Goal: Task Accomplishment & Management: Use online tool/utility

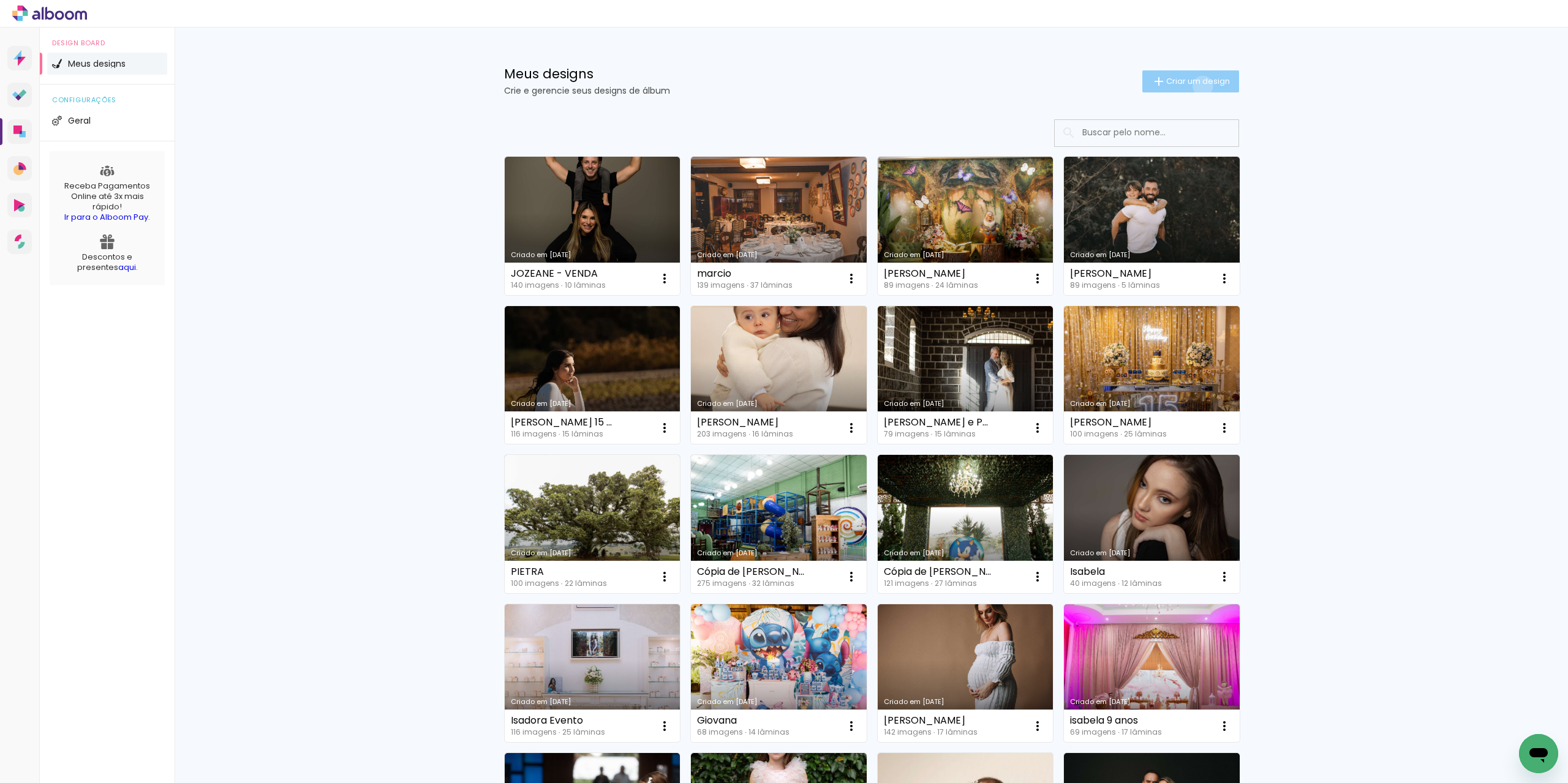
click at [1196, 85] on span "Criar um design" at bounding box center [1198, 81] width 63 height 8
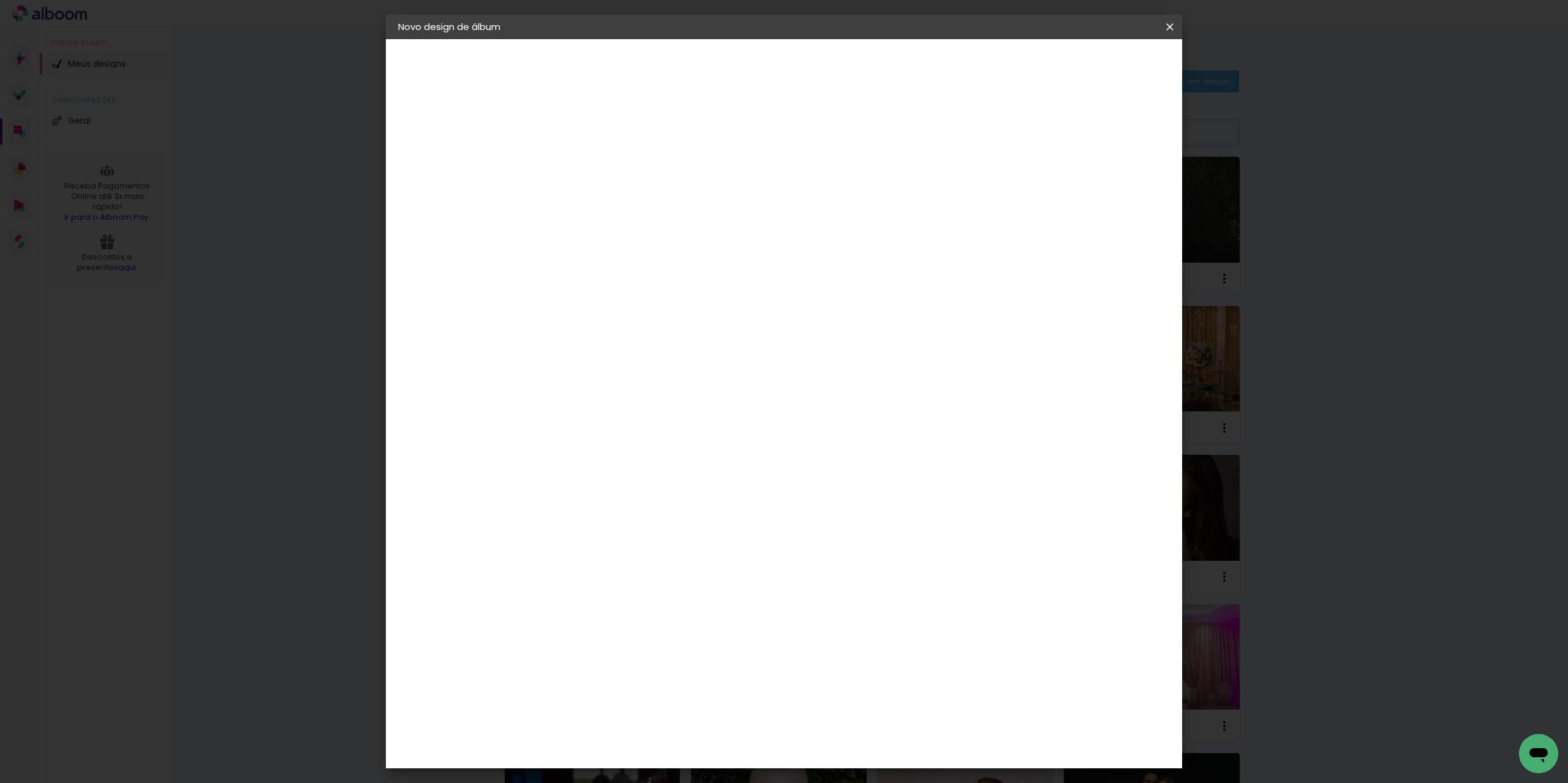
click at [599, 168] on input at bounding box center [599, 165] width 0 height 19
type input "[PERSON_NAME]"
type paper-input "[PERSON_NAME]"
click at [0, 0] on slot "Avançar" at bounding box center [0, 0] width 0 height 0
click at [643, 237] on input at bounding box center [630, 232] width 124 height 15
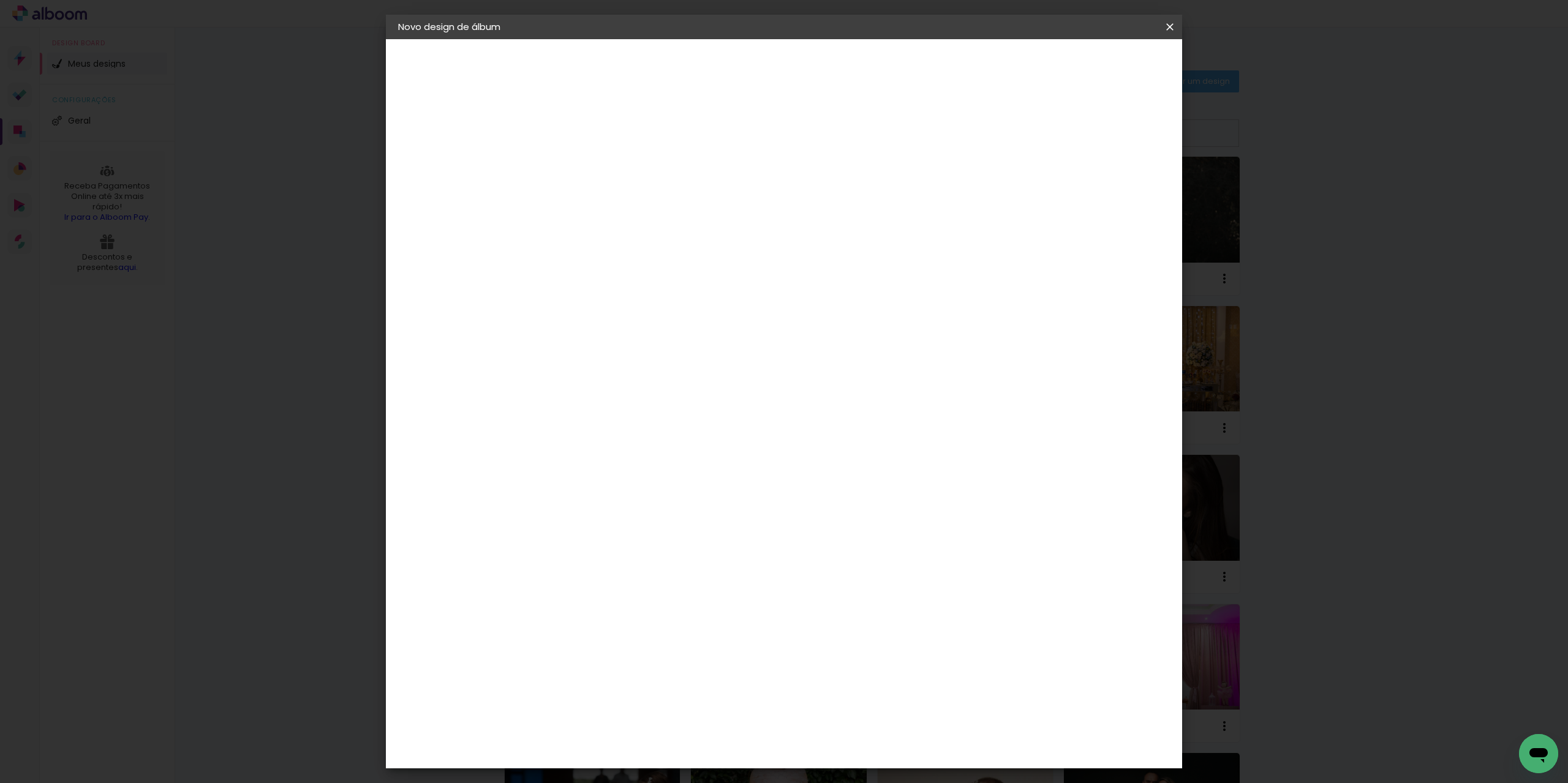
type input "SC"
type paper-input "SC"
click at [659, 327] on paper-item "Schlosser" at bounding box center [617, 322] width 108 height 27
click at [0, 0] on slot "Avançar" at bounding box center [0, 0] width 0 height 0
click at [681, 328] on span "25 × 30" at bounding box center [653, 345] width 57 height 32
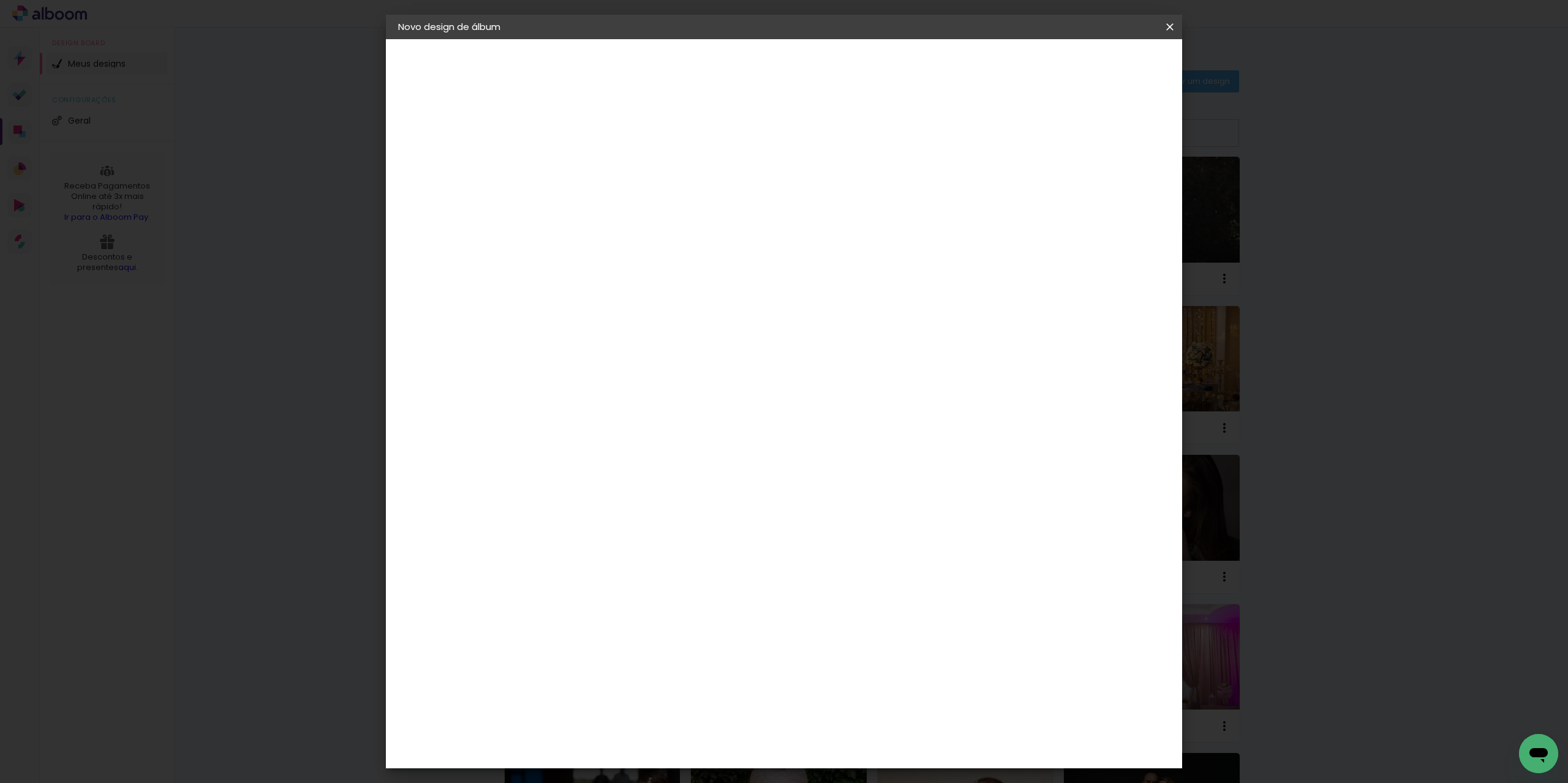
click at [0, 0] on slot "Avançar" at bounding box center [0, 0] width 0 height 0
click at [1093, 64] on span "Iniciar design" at bounding box center [1066, 65] width 56 height 9
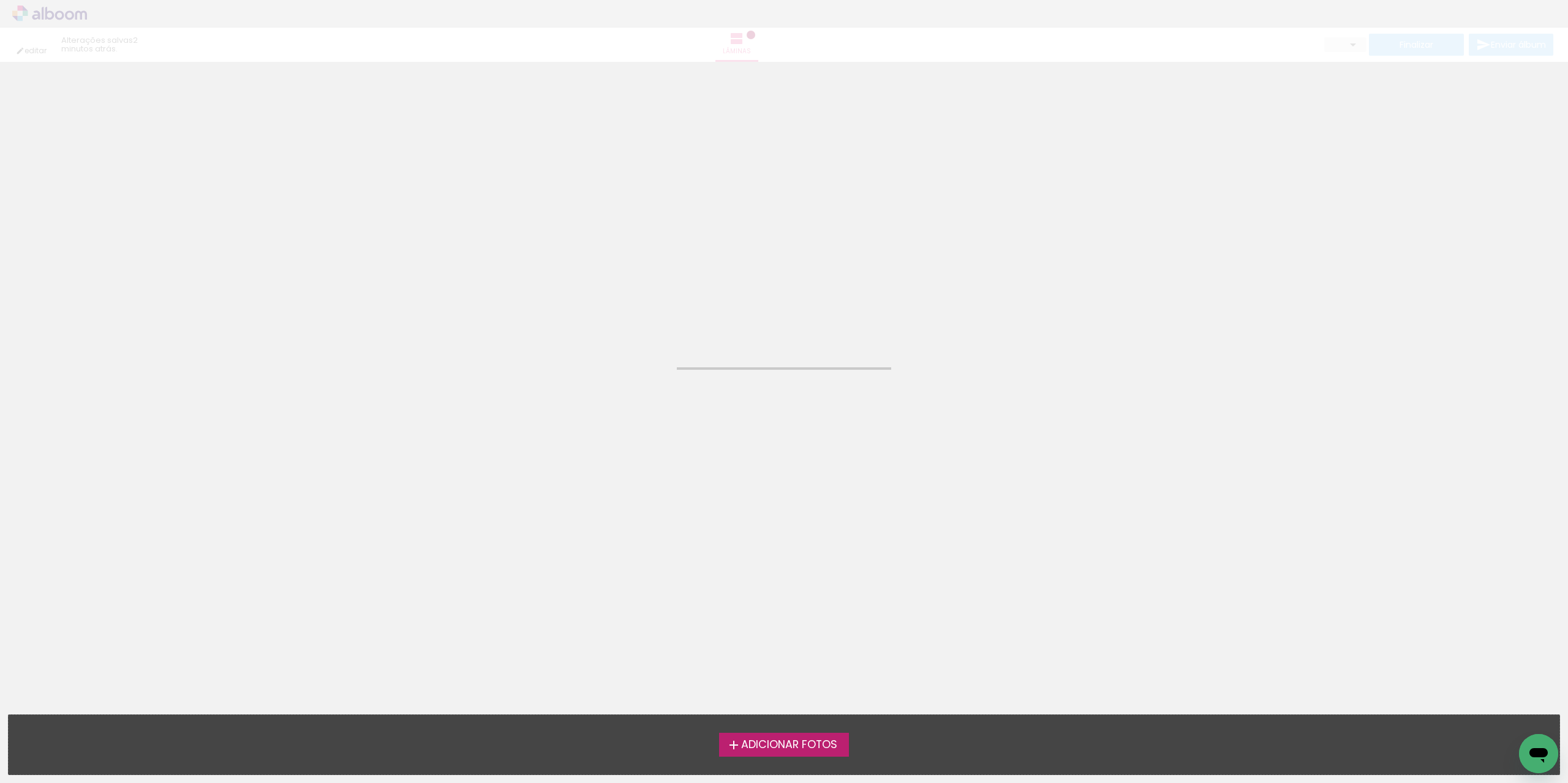
click at [811, 743] on span "Adicionar Fotos" at bounding box center [789, 745] width 96 height 11
click at [0, 0] on input "file" at bounding box center [0, 0] width 0 height 0
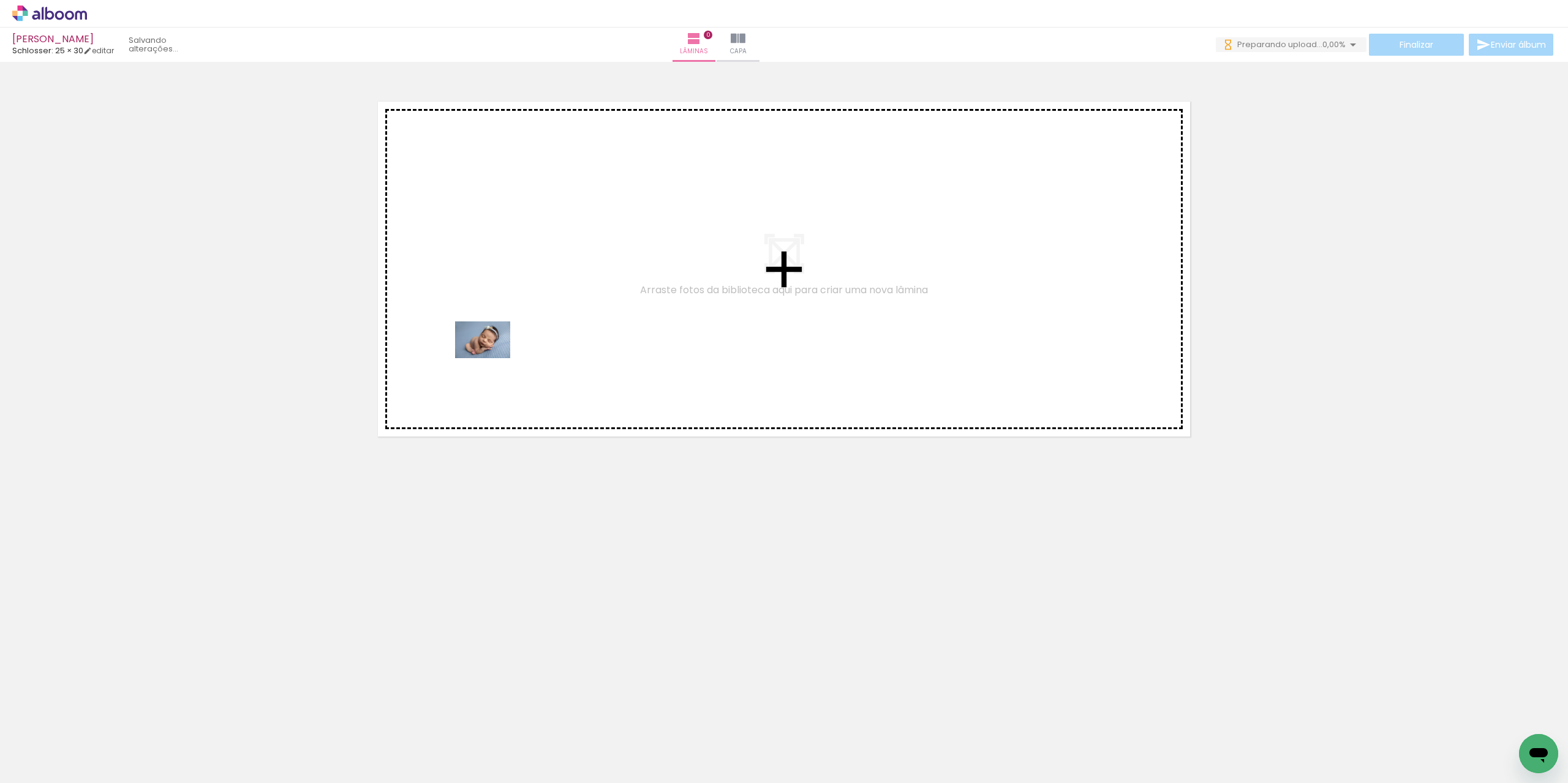
drag, startPoint x: 145, startPoint y: 736, endPoint x: 495, endPoint y: 358, distance: 515.2
click at [495, 358] on quentale-workspace at bounding box center [784, 391] width 1568 height 783
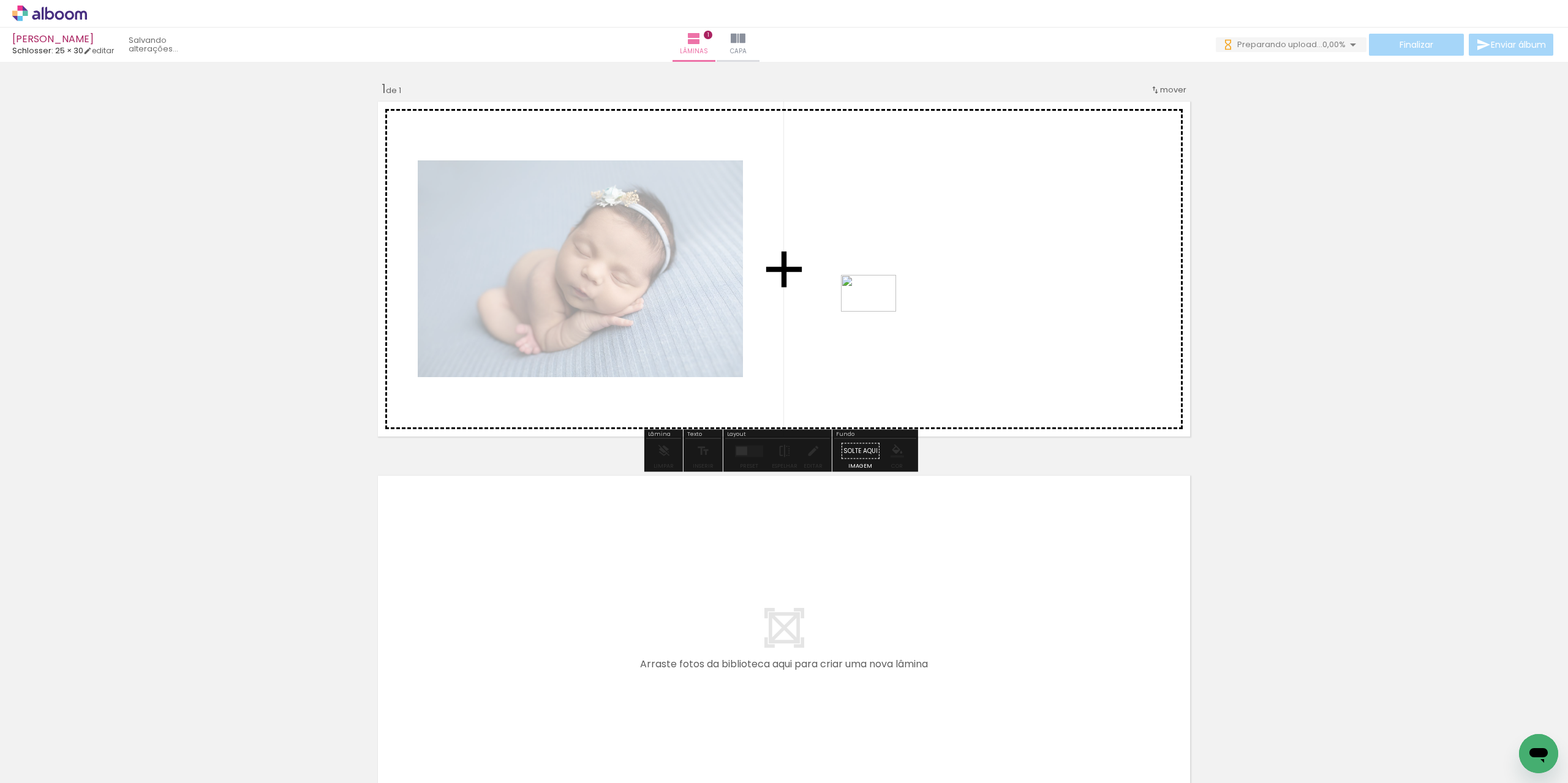
drag, startPoint x: 284, startPoint y: 677, endPoint x: 881, endPoint y: 310, distance: 700.8
click at [881, 310] on quentale-workspace at bounding box center [784, 391] width 1568 height 783
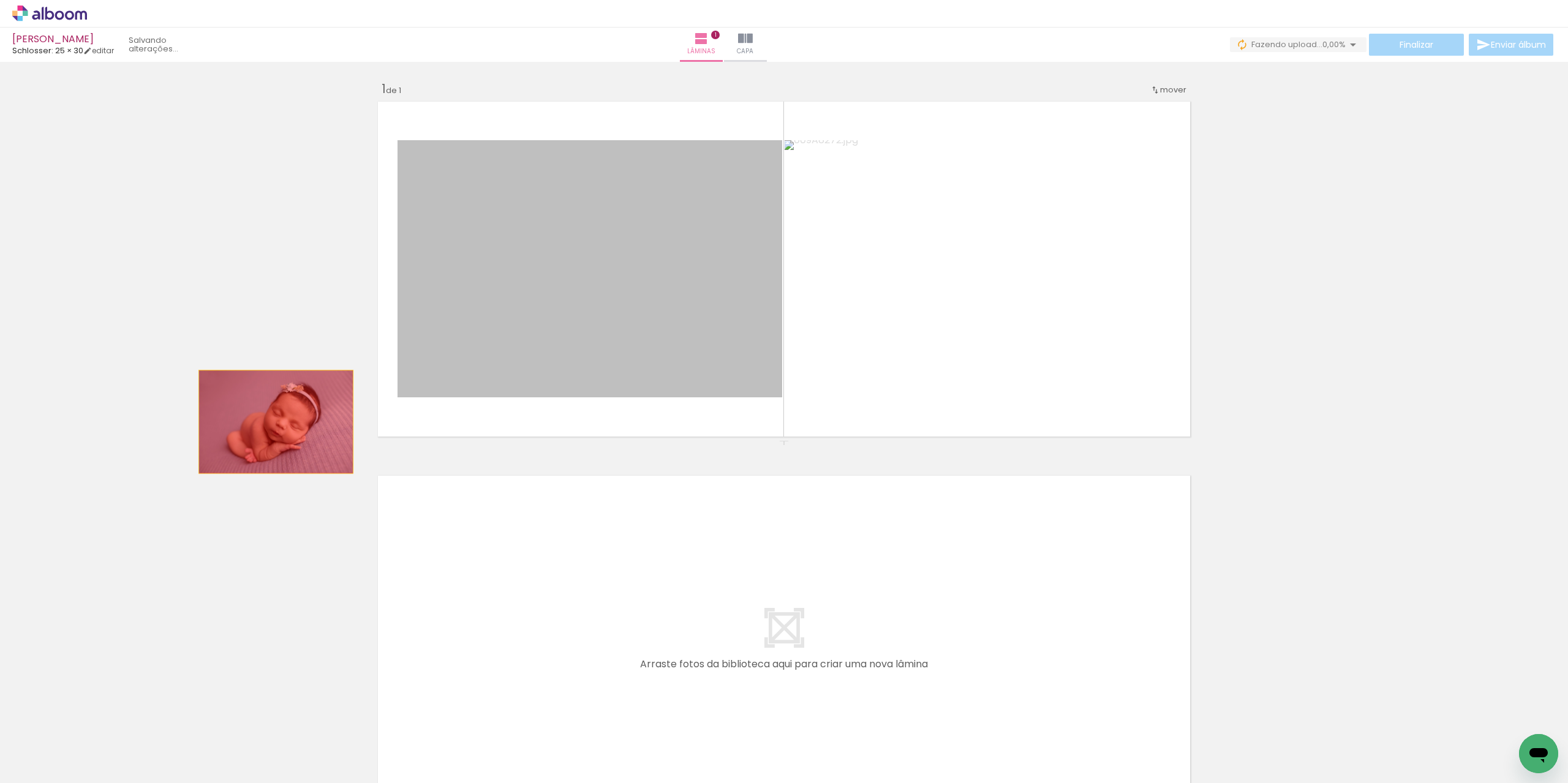
drag, startPoint x: 592, startPoint y: 271, endPoint x: 272, endPoint y: 422, distance: 353.8
click at [272, 422] on div "Inserir lâmina 1 de 1" at bounding box center [784, 441] width 1568 height 749
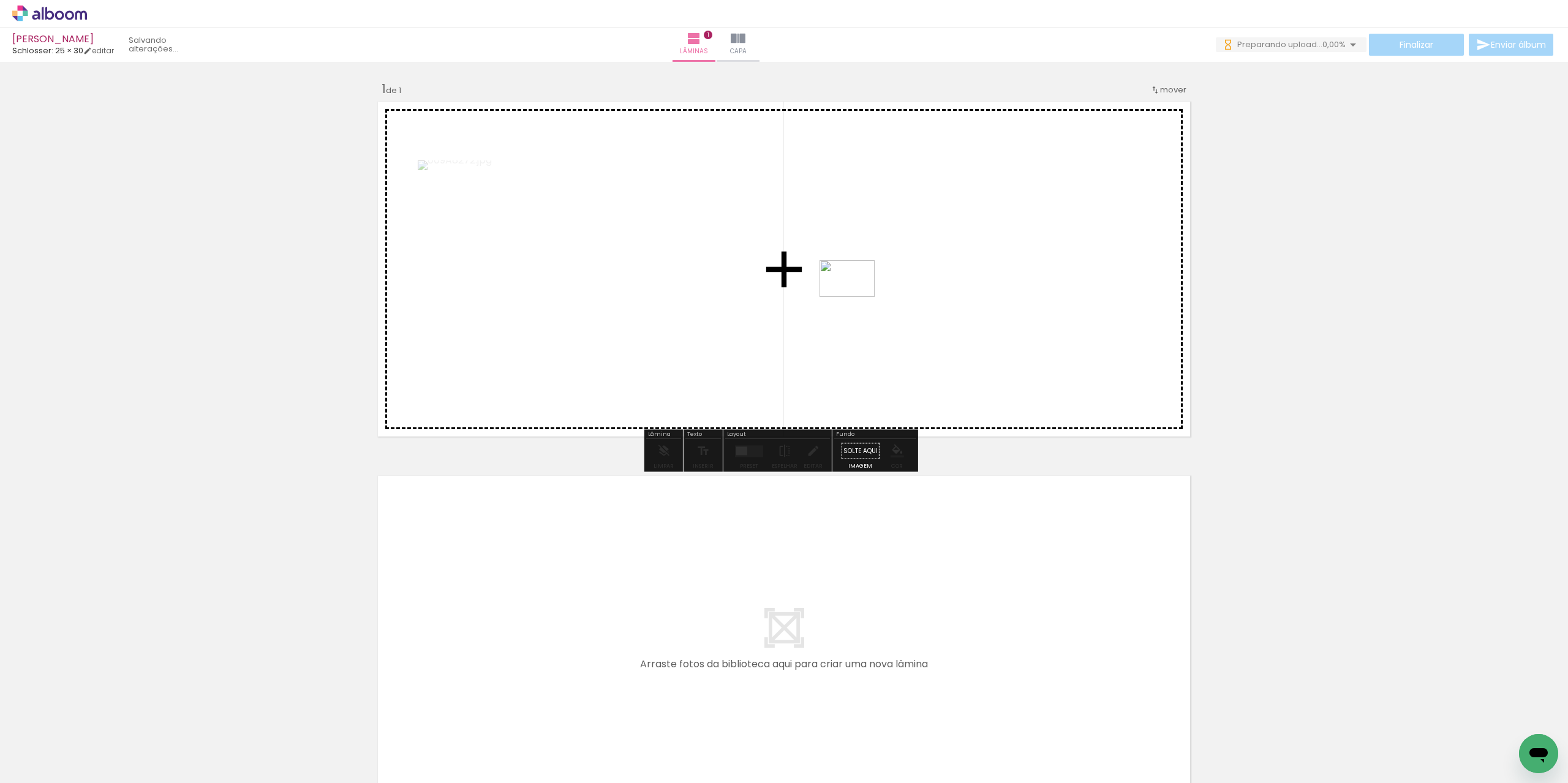
drag, startPoint x: 337, startPoint y: 756, endPoint x: 856, endPoint y: 297, distance: 692.9
click at [856, 297] on quentale-workspace at bounding box center [784, 391] width 1568 height 783
drag, startPoint x: 390, startPoint y: 748, endPoint x: 913, endPoint y: 322, distance: 674.5
click at [913, 322] on quentale-workspace at bounding box center [784, 391] width 1568 height 783
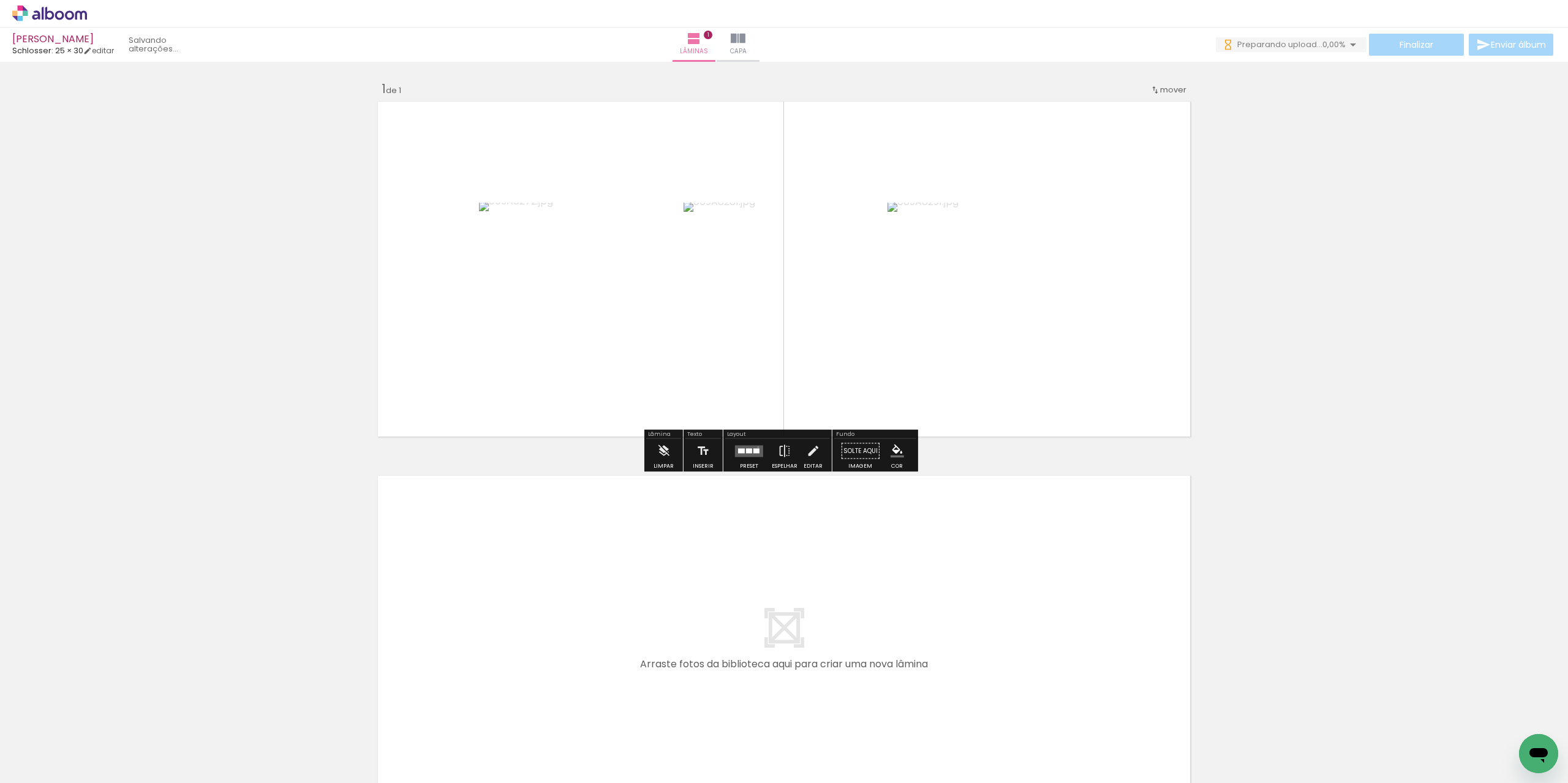
click at [755, 447] on quentale-layouter at bounding box center [749, 451] width 28 height 12
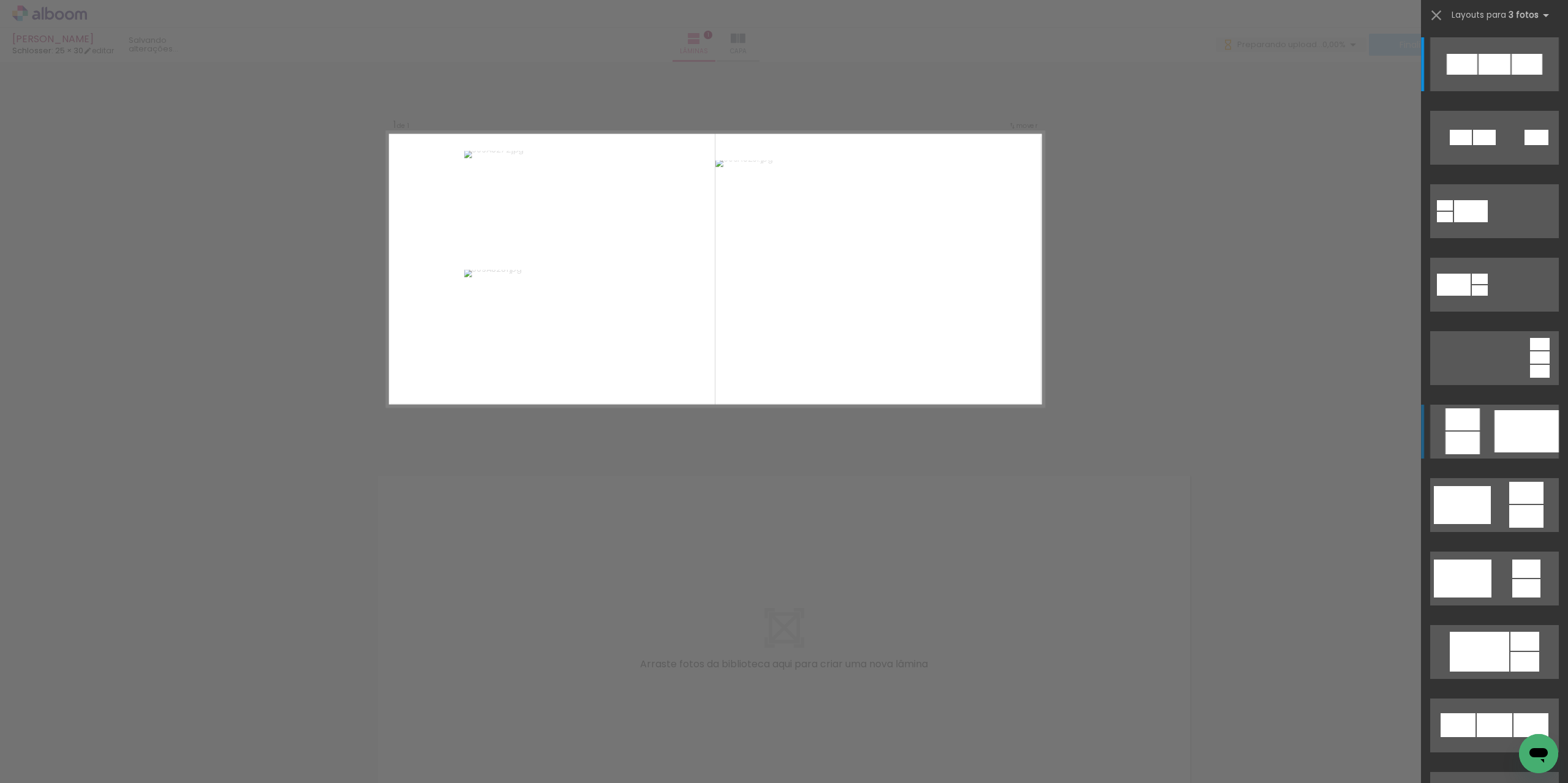
click at [1508, 427] on div at bounding box center [1527, 431] width 64 height 42
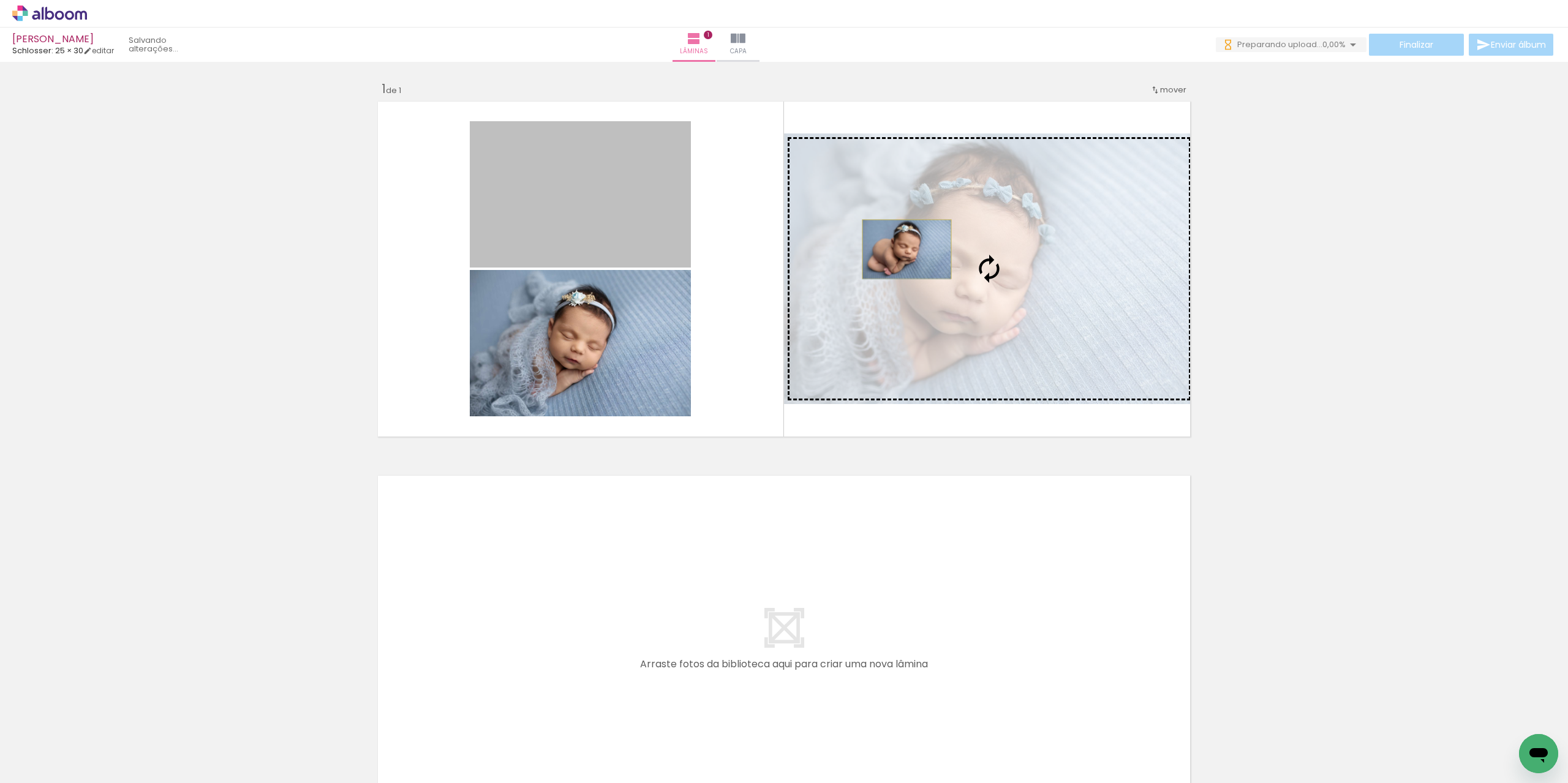
drag, startPoint x: 641, startPoint y: 182, endPoint x: 902, endPoint y: 249, distance: 269.5
click at [0, 0] on slot at bounding box center [0, 0] width 0 height 0
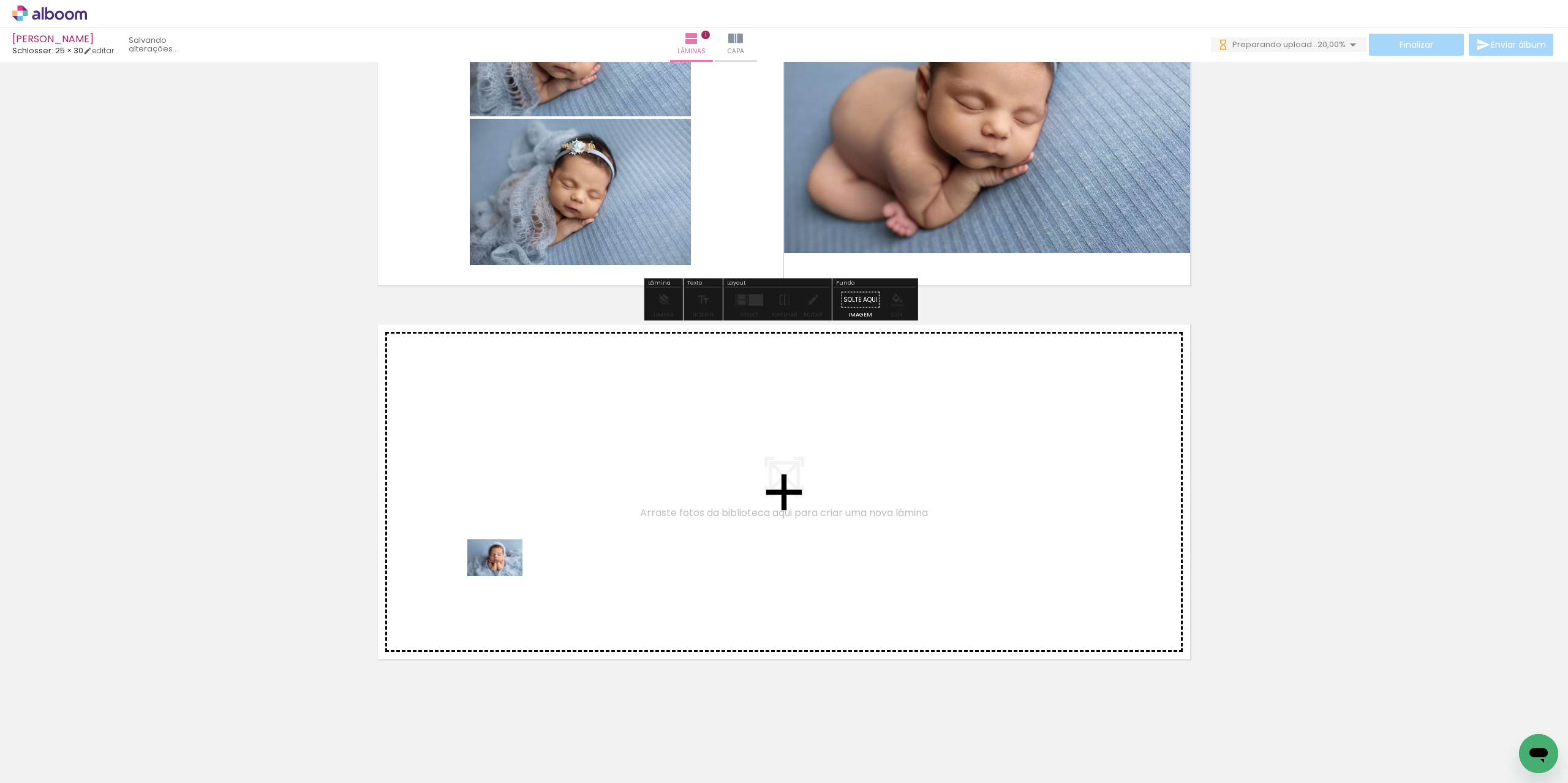
drag, startPoint x: 458, startPoint y: 750, endPoint x: 504, endPoint y: 576, distance: 180.0
click at [504, 576] on quentale-workspace at bounding box center [784, 391] width 1568 height 783
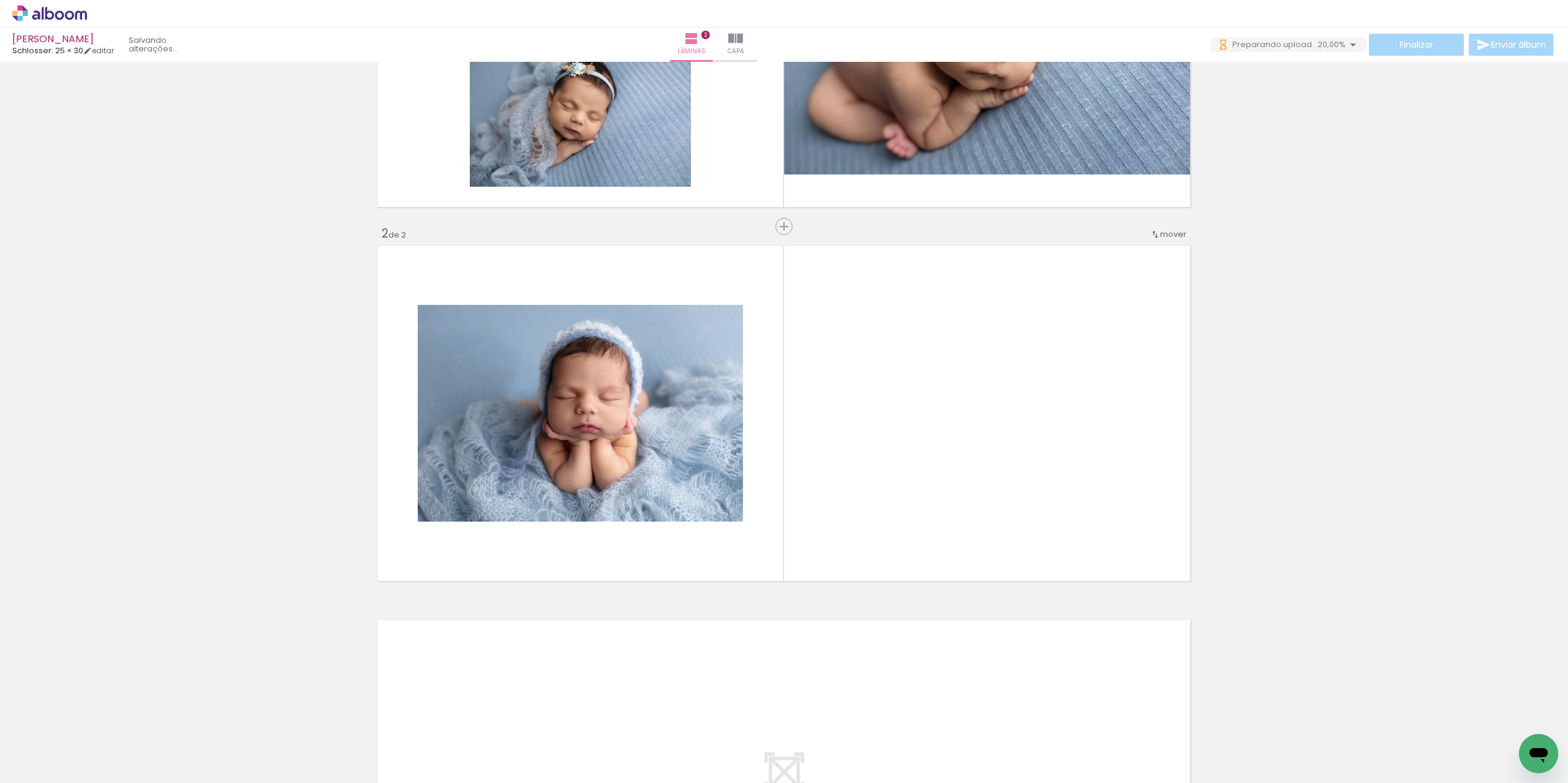
scroll to position [259, 0]
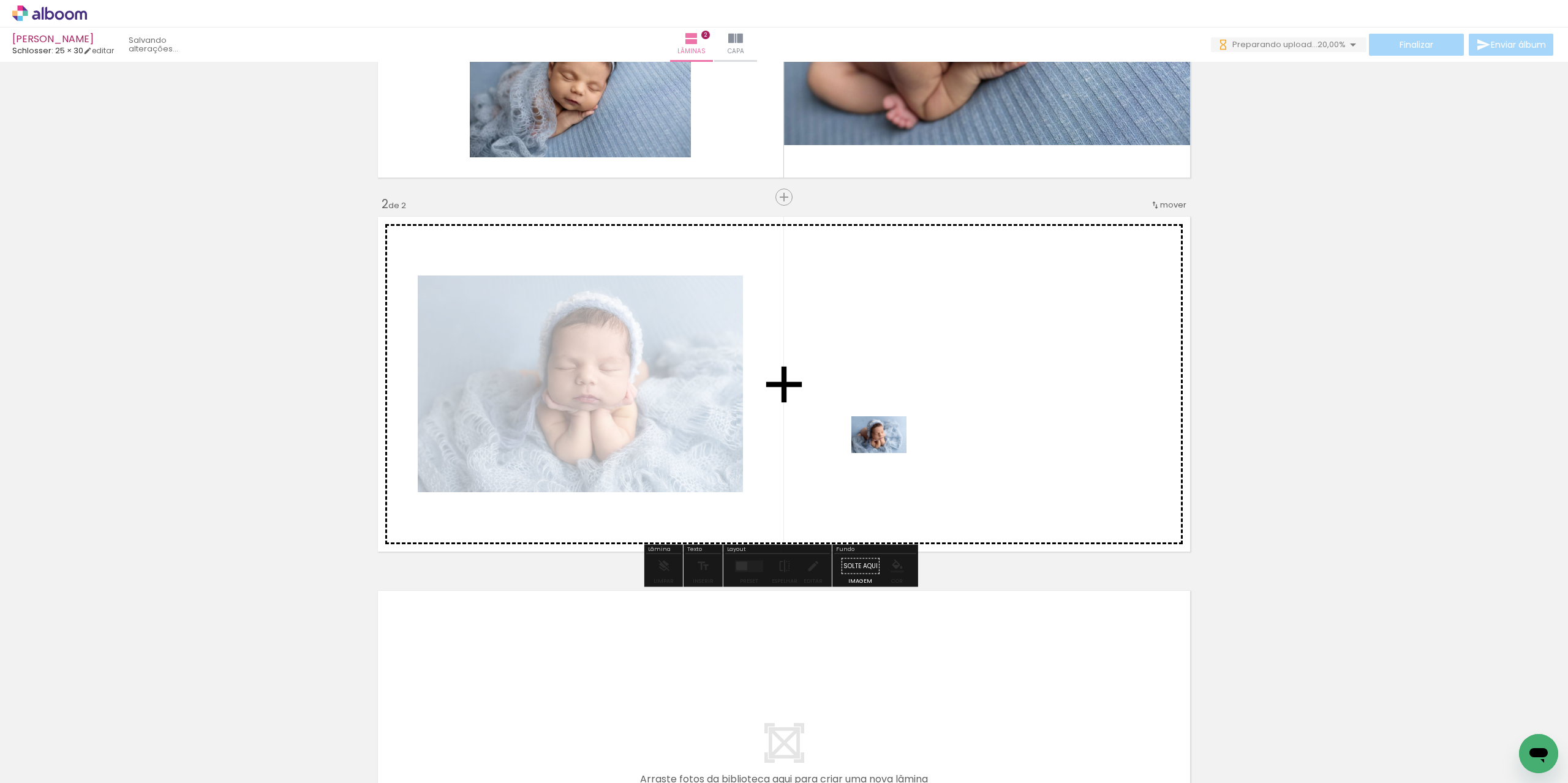
drag, startPoint x: 628, startPoint y: 658, endPoint x: 888, endPoint y: 453, distance: 331.1
click at [888, 453] on quentale-workspace at bounding box center [784, 391] width 1568 height 783
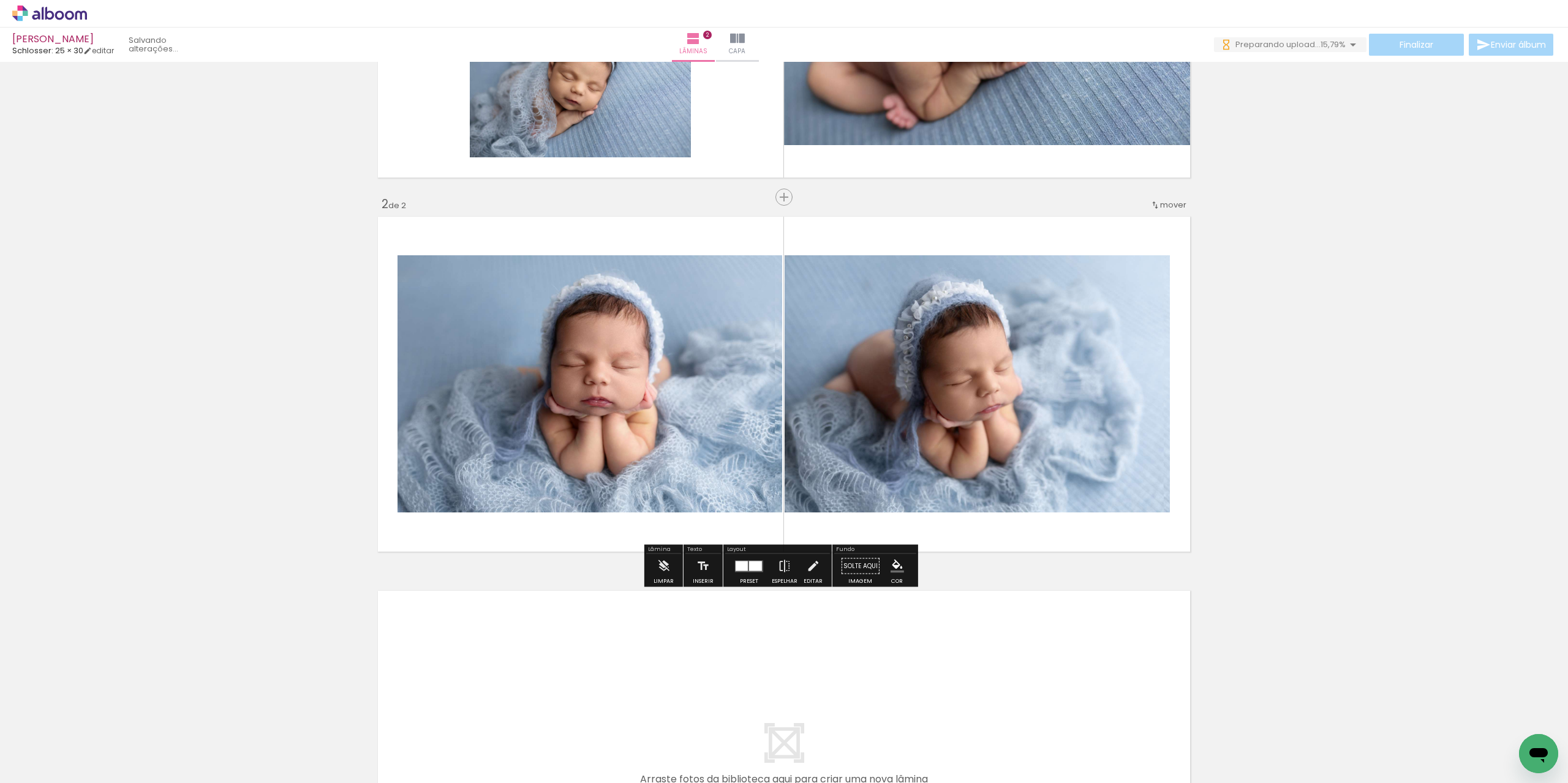
scroll to position [0, 0]
click at [745, 569] on div at bounding box center [742, 565] width 13 height 10
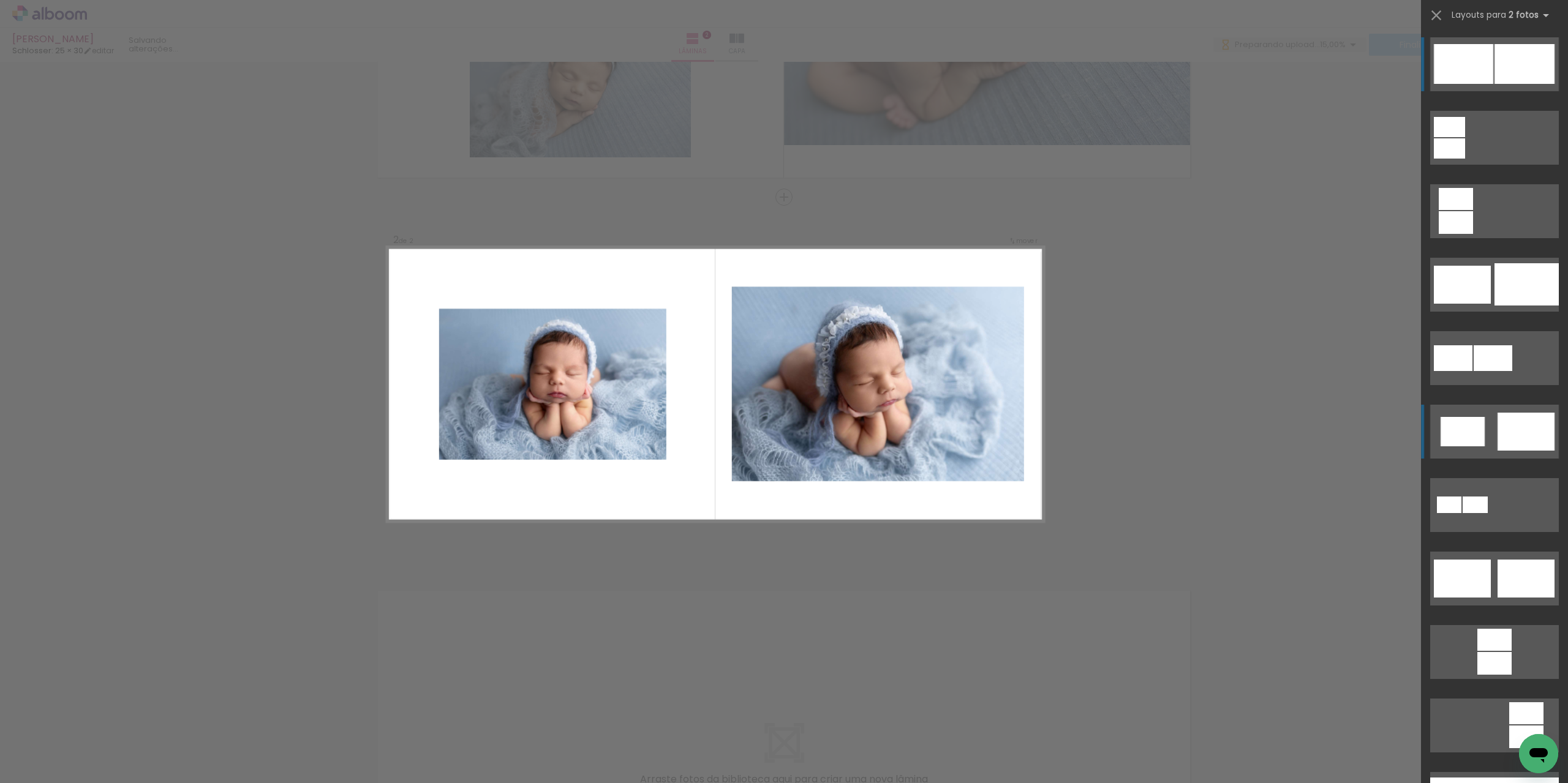
click at [1526, 84] on div at bounding box center [1524, 64] width 60 height 40
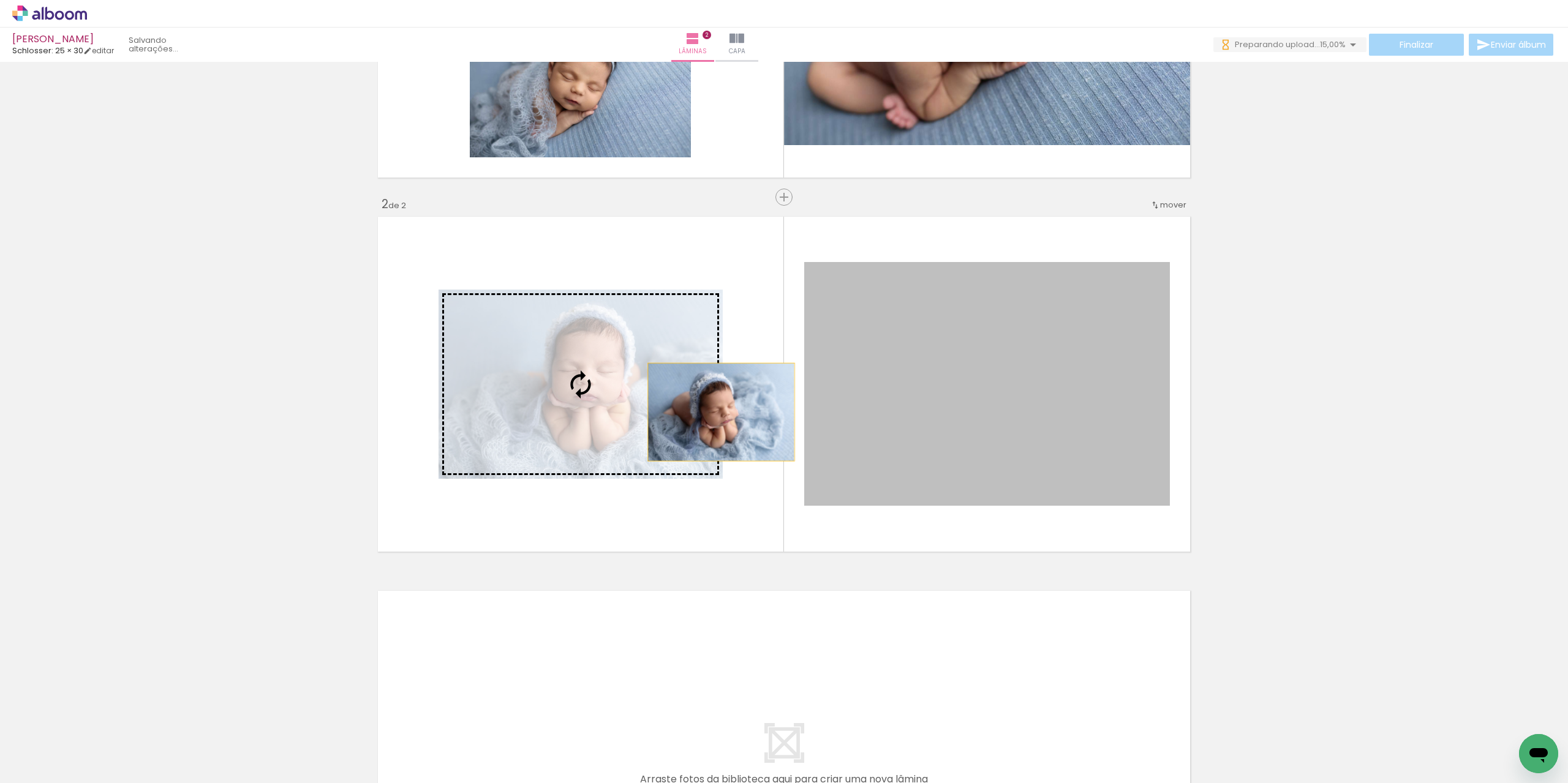
drag, startPoint x: 914, startPoint y: 418, endPoint x: 671, endPoint y: 419, distance: 243.0
click at [0, 0] on slot at bounding box center [0, 0] width 0 height 0
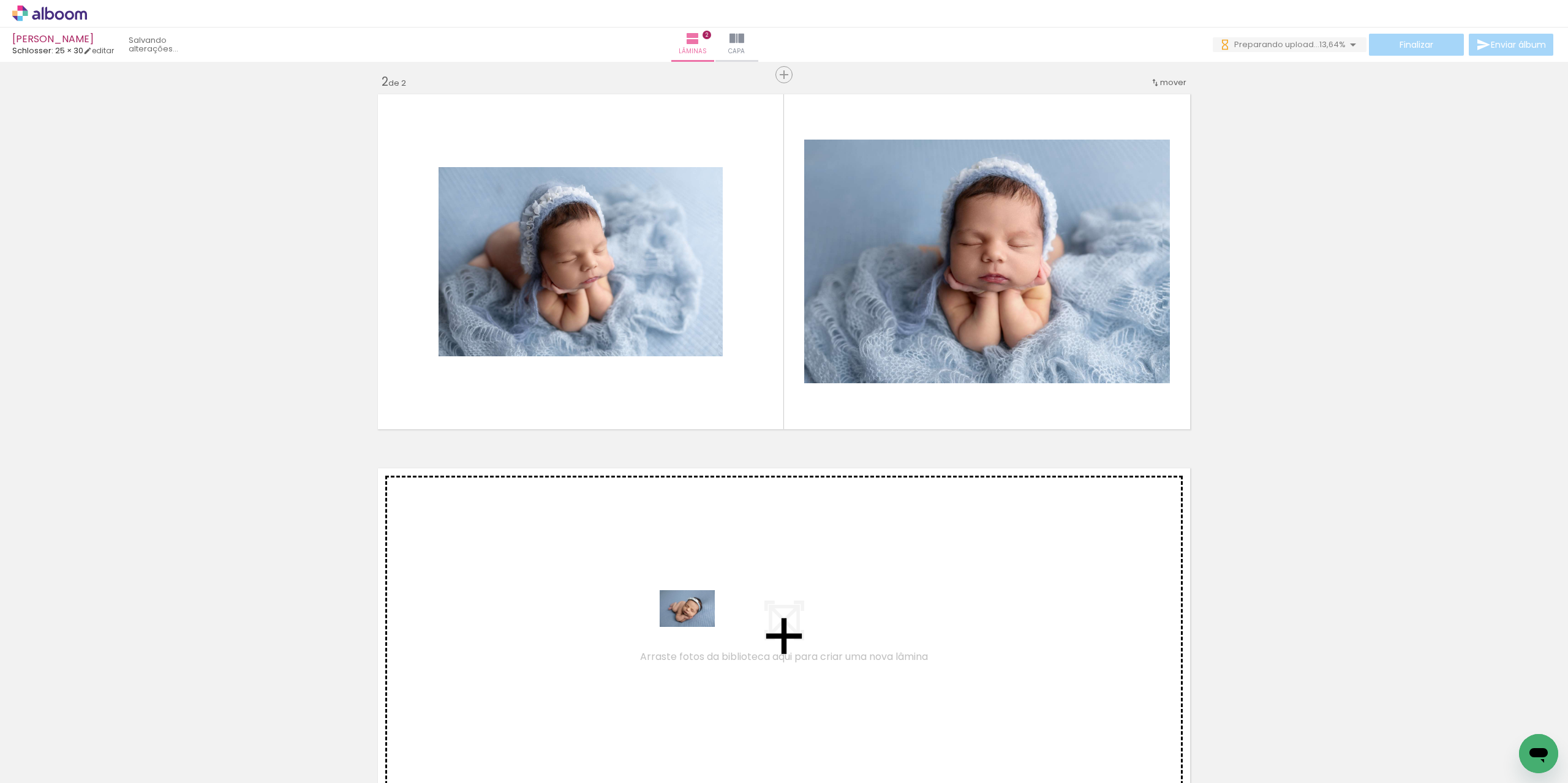
drag, startPoint x: 671, startPoint y: 739, endPoint x: 696, endPoint y: 627, distance: 114.8
click at [696, 627] on quentale-workspace at bounding box center [784, 391] width 1568 height 783
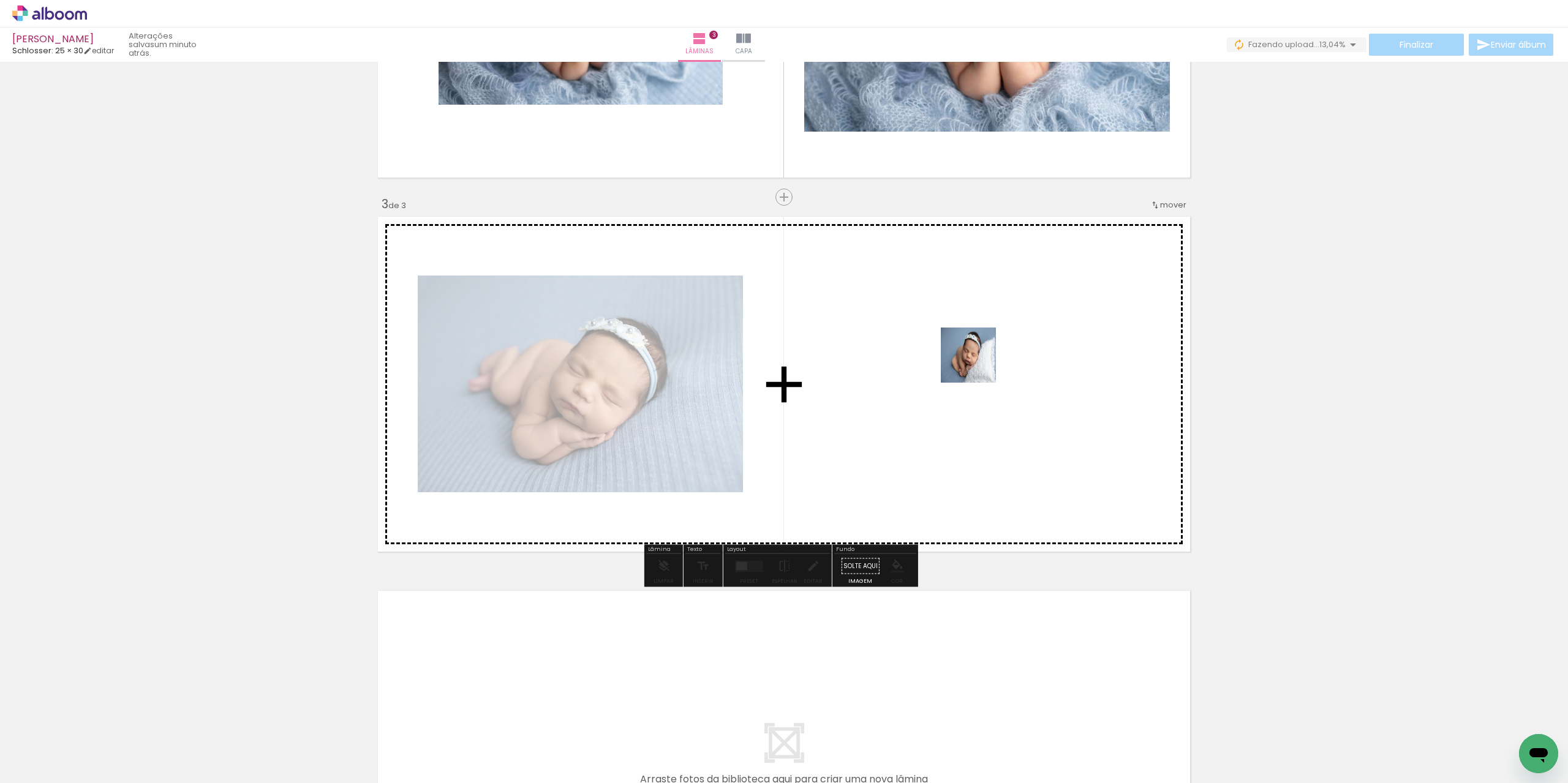
drag, startPoint x: 756, startPoint y: 748, endPoint x: 986, endPoint y: 342, distance: 466.6
click at [986, 342] on quentale-workspace at bounding box center [784, 391] width 1568 height 783
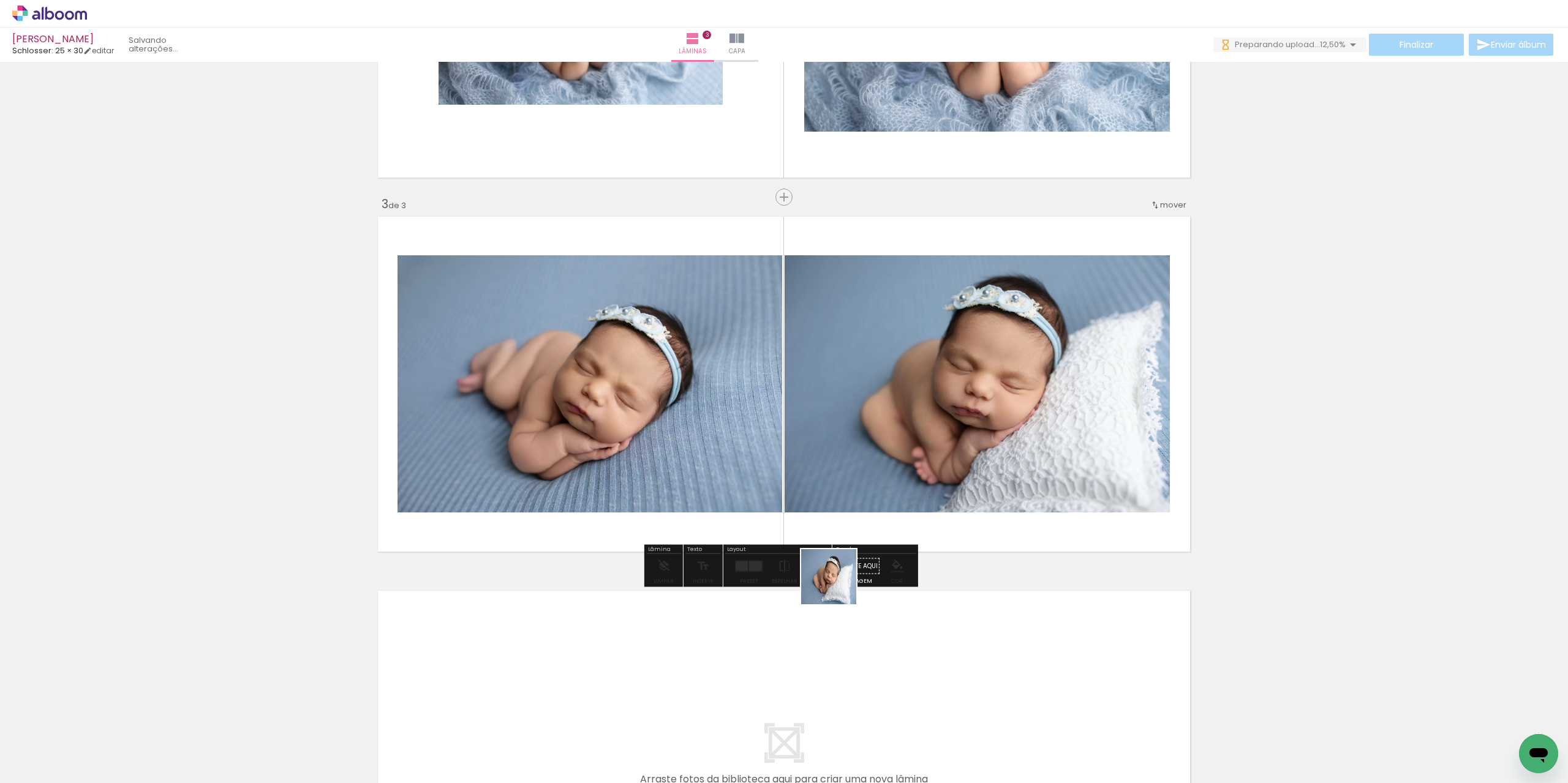
drag, startPoint x: 841, startPoint y: 663, endPoint x: 837, endPoint y: 503, distance: 160.0
click at [837, 503] on quentale-workspace at bounding box center [784, 391] width 1568 height 783
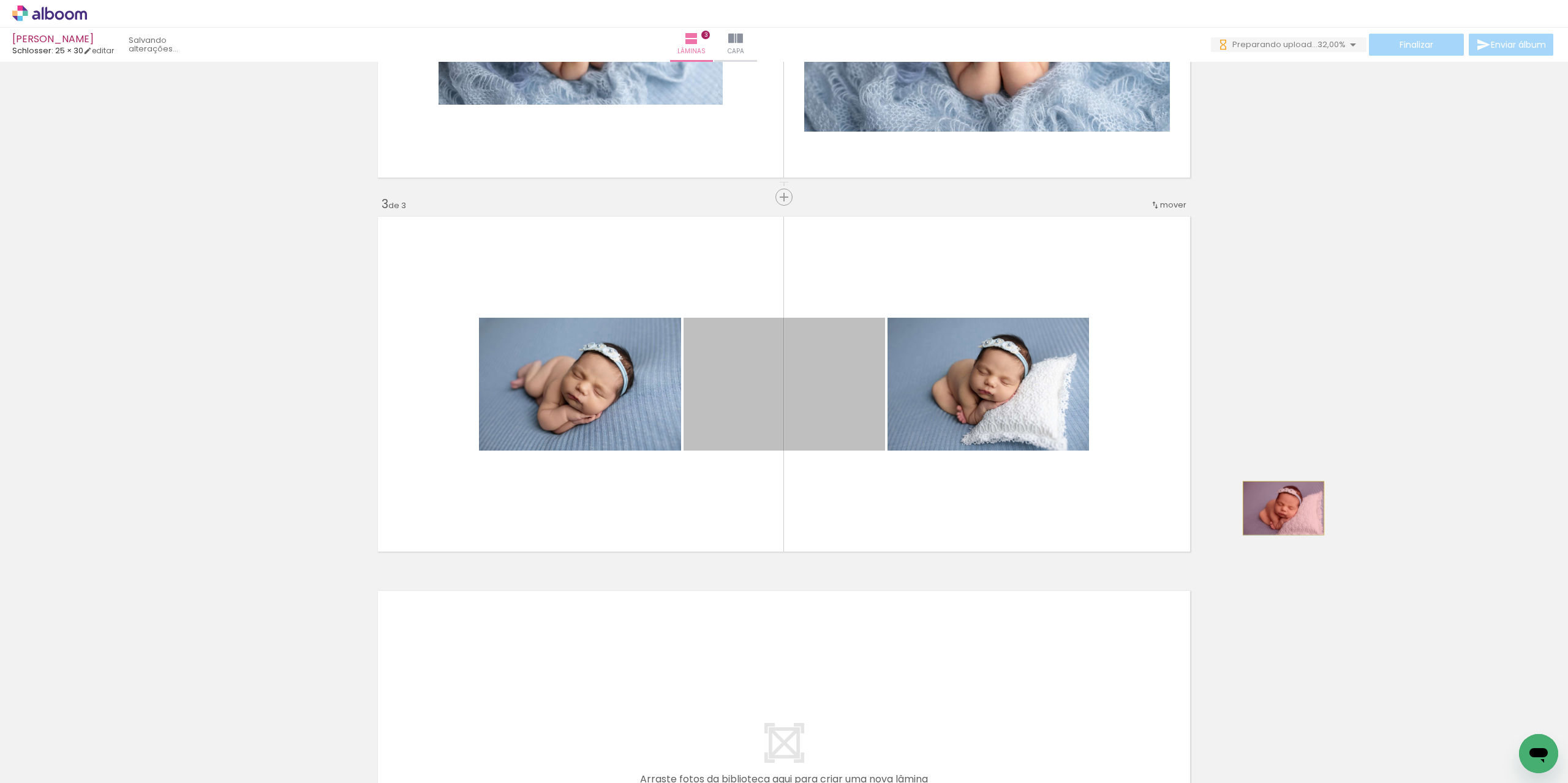
drag, startPoint x: 811, startPoint y: 418, endPoint x: 1279, endPoint y: 508, distance: 476.6
click at [1279, 508] on div "Inserir lâmina 1 de 3 Inserir lâmina 2 de 3 Inserir lâmina 3 de 3" at bounding box center [784, 182] width 1568 height 1497
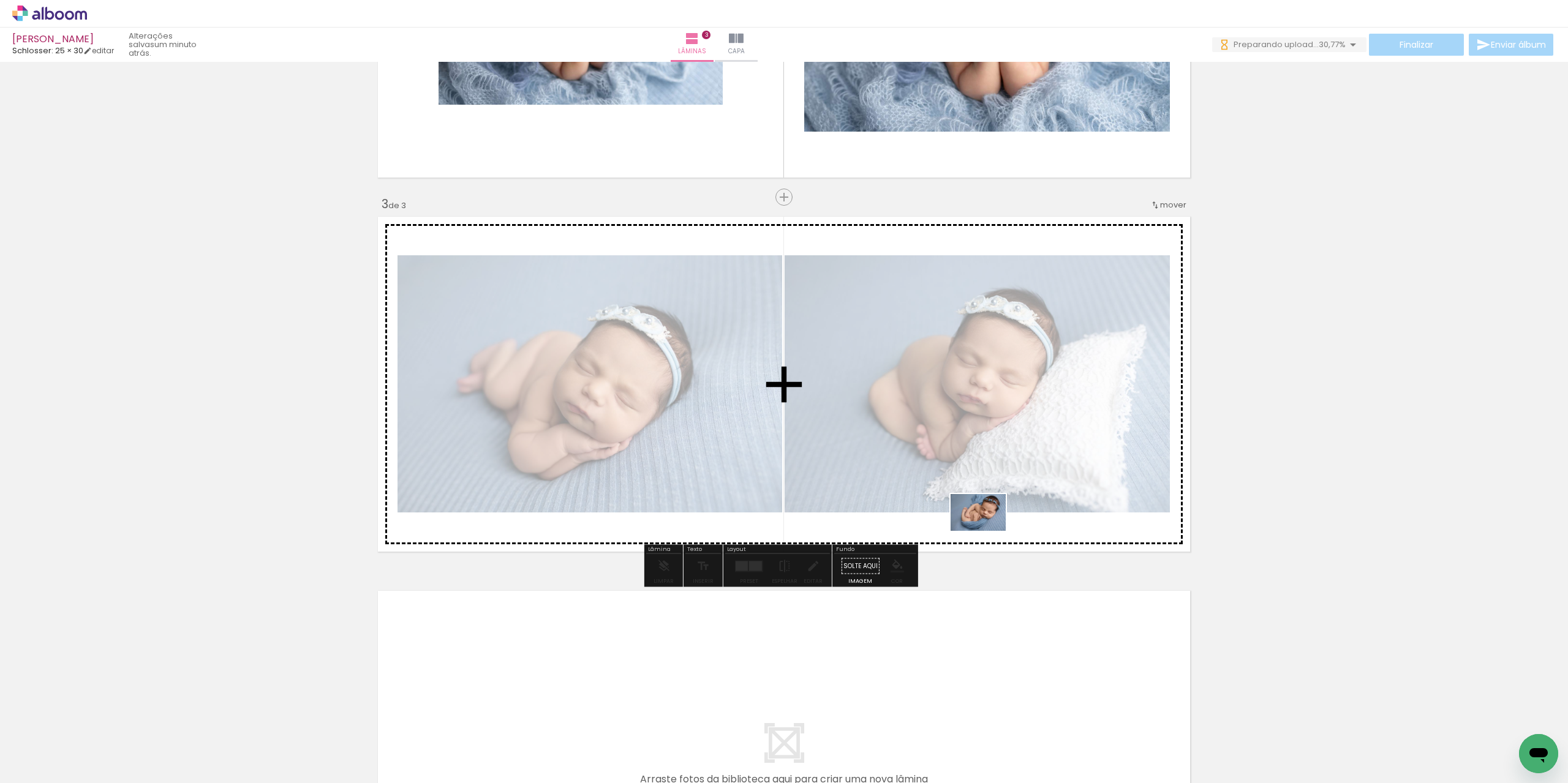
drag, startPoint x: 896, startPoint y: 751, endPoint x: 988, endPoint y: 531, distance: 238.5
click at [988, 531] on quentale-workspace at bounding box center [784, 391] width 1568 height 783
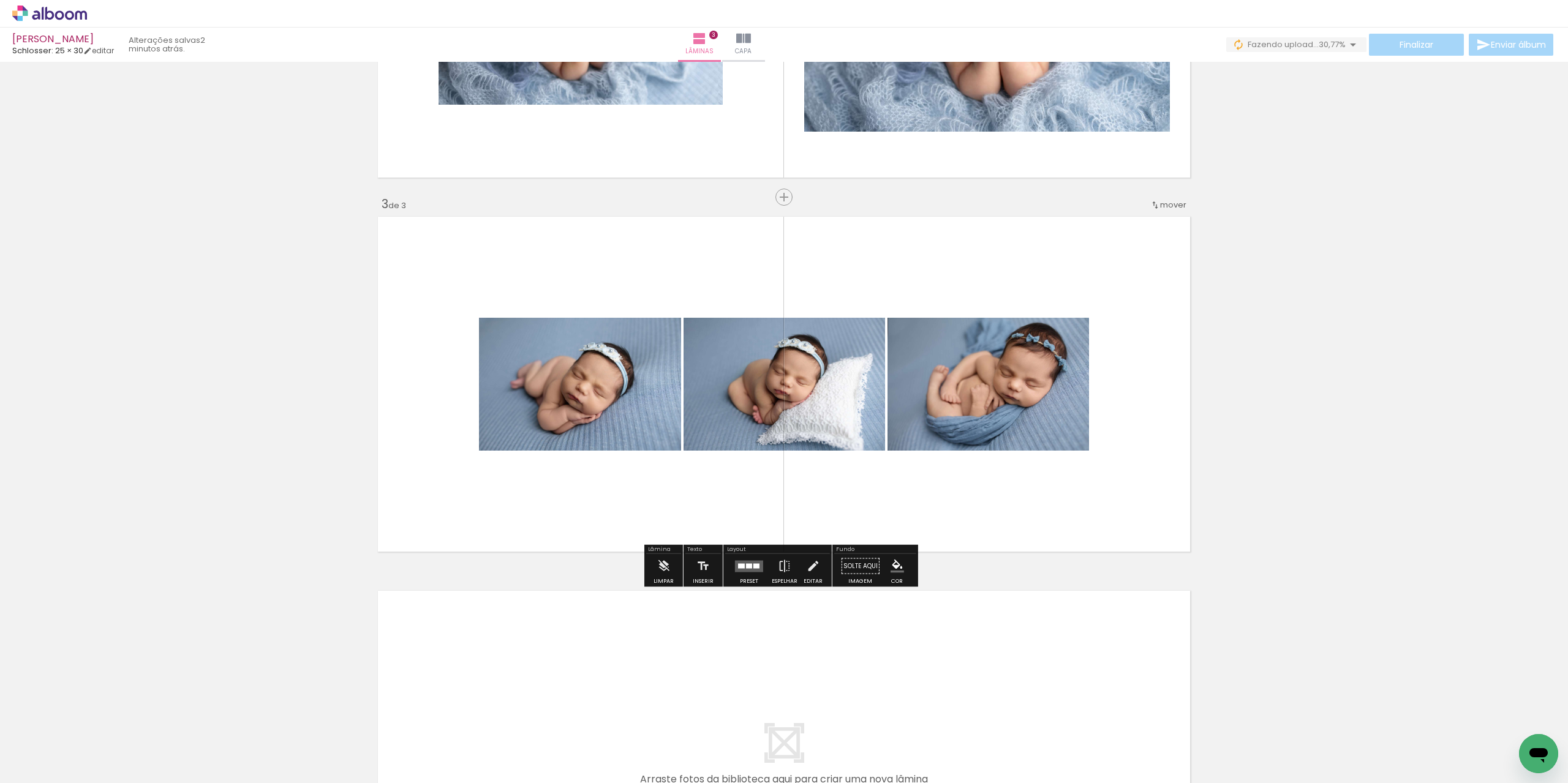
click at [754, 565] on div at bounding box center [757, 565] width 6 height 5
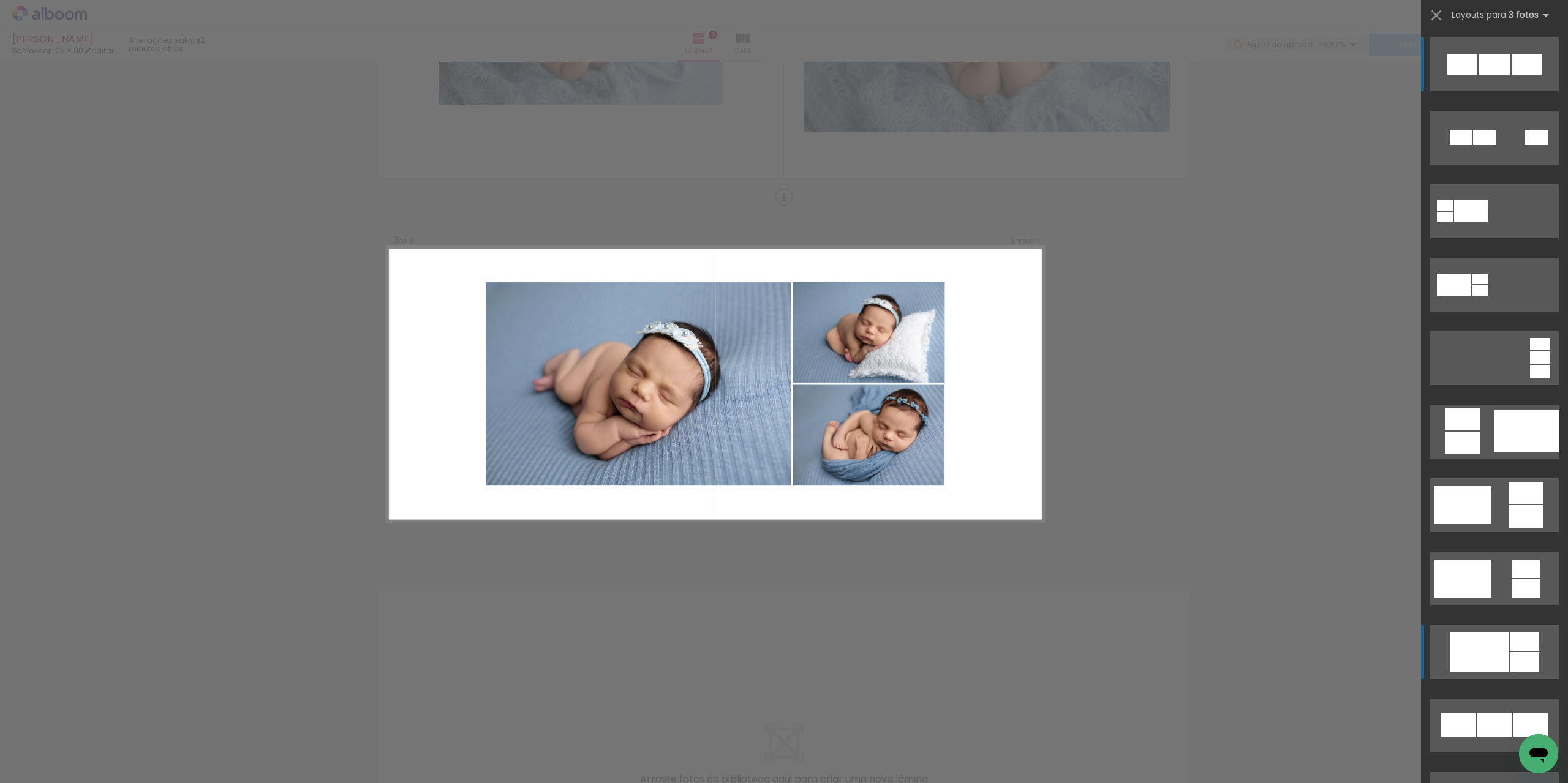
click at [1477, 145] on div at bounding box center [1485, 137] width 23 height 15
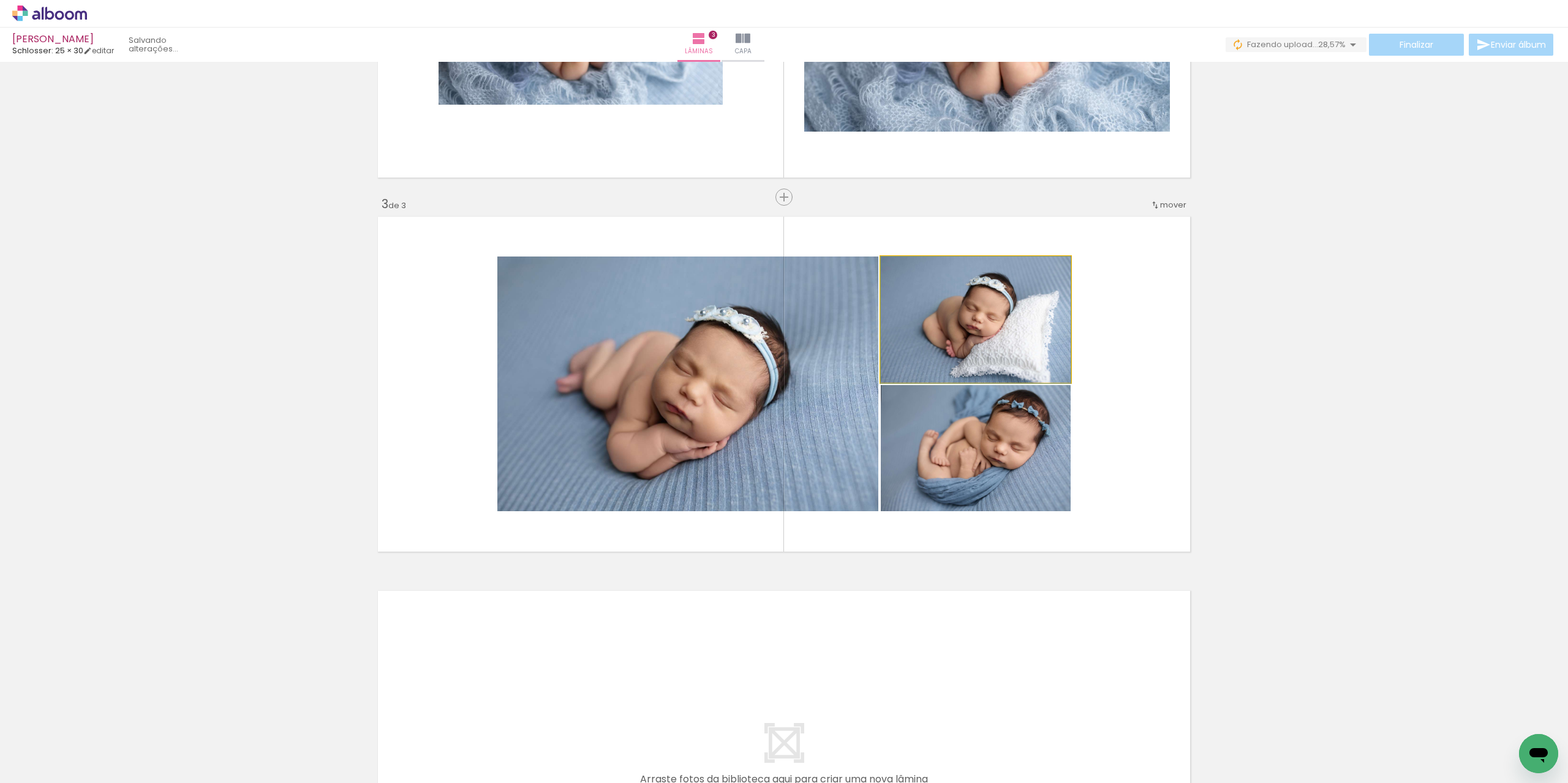
drag, startPoint x: 924, startPoint y: 340, endPoint x: 671, endPoint y: 437, distance: 271.0
click at [0, 0] on slot at bounding box center [0, 0] width 0 height 0
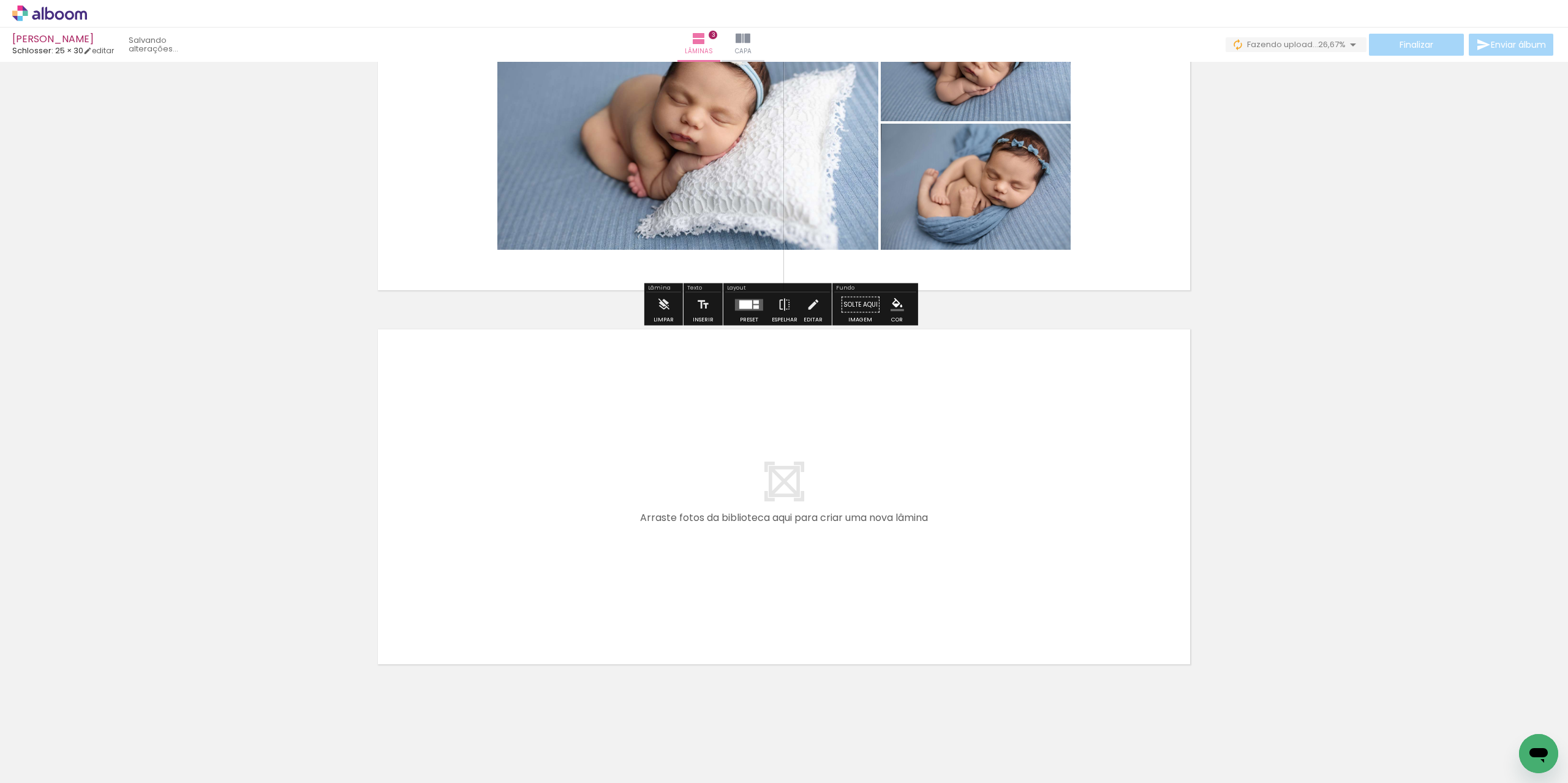
scroll to position [900, 0]
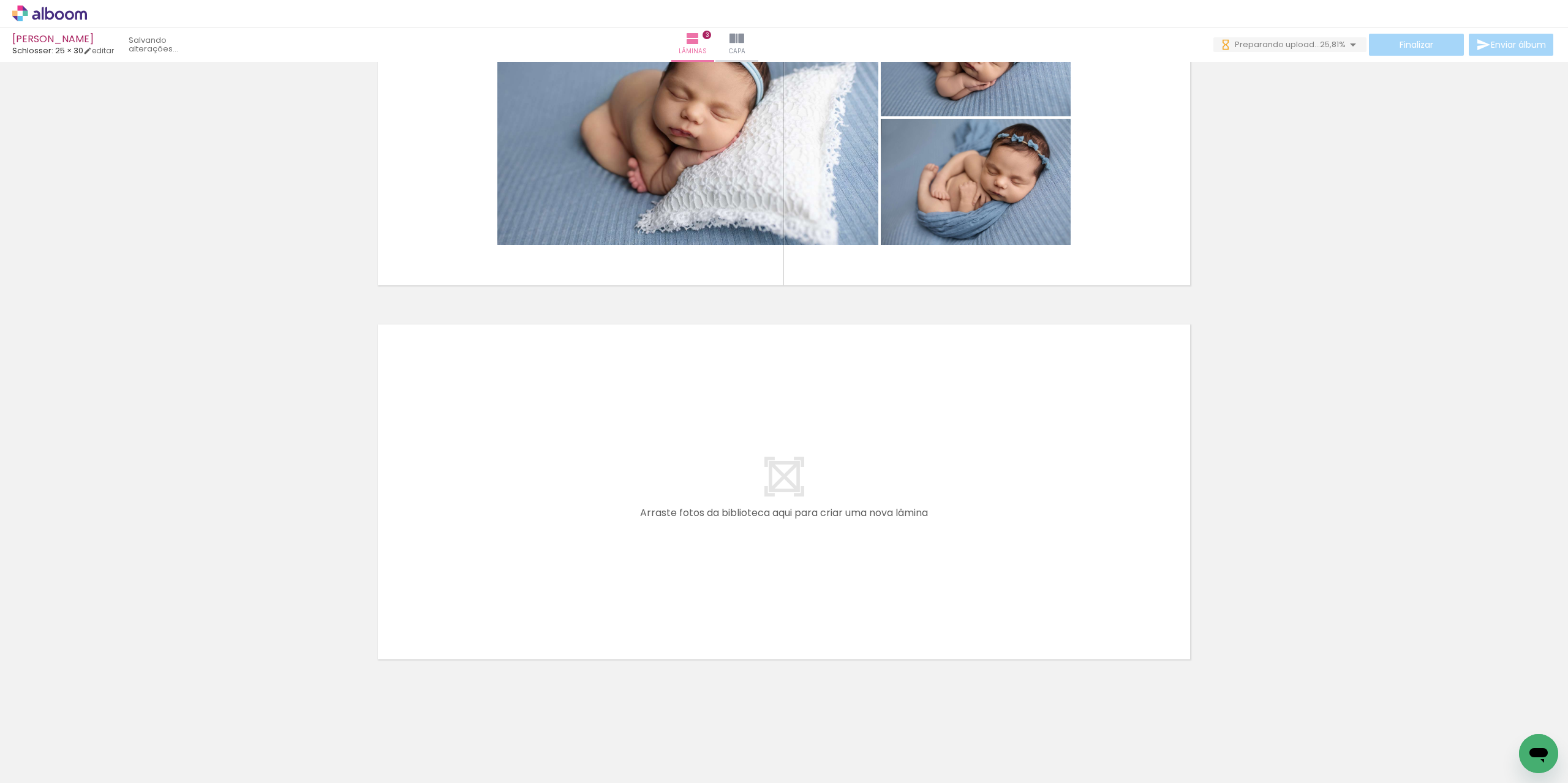
click at [47, 743] on input "Todas as fotos" at bounding box center [34, 746] width 47 height 10
click at [0, 0] on slot "Não utilizadas" at bounding box center [0, 0] width 0 height 0
type input "Não utilizadas"
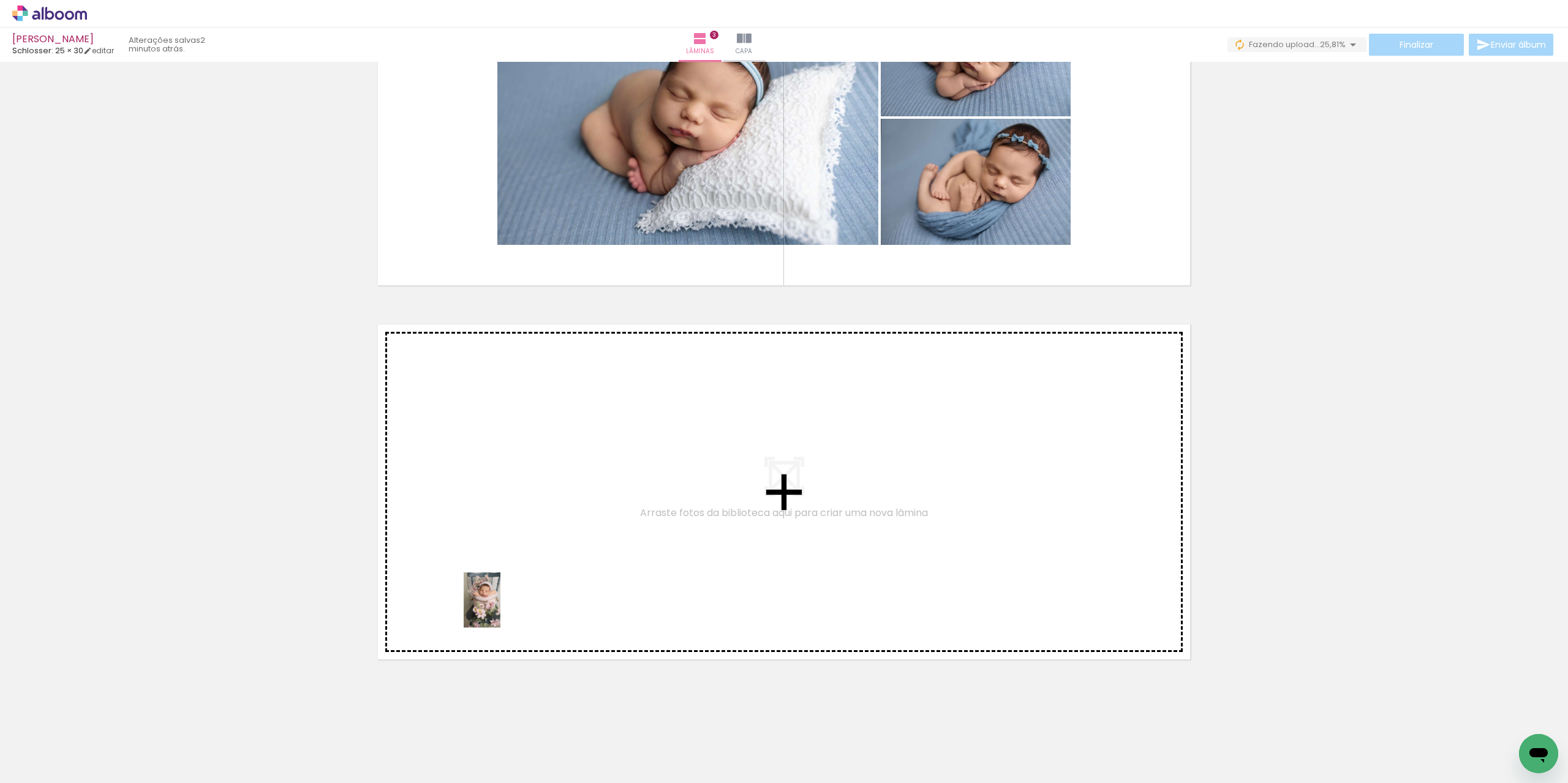
drag, startPoint x: 476, startPoint y: 761, endPoint x: 503, endPoint y: 593, distance: 170.2
click at [503, 593] on quentale-workspace at bounding box center [784, 391] width 1568 height 783
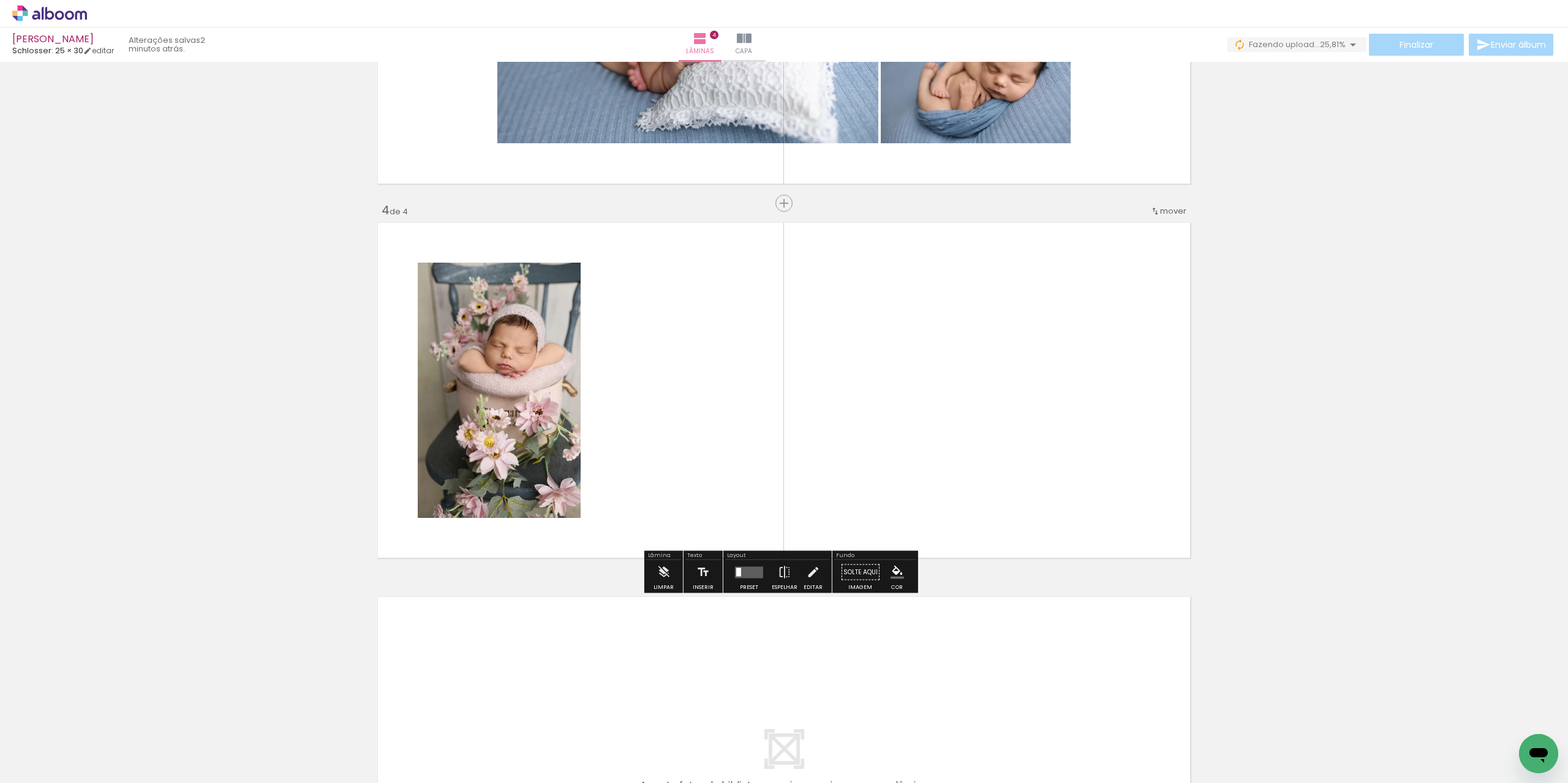
scroll to position [1007, 0]
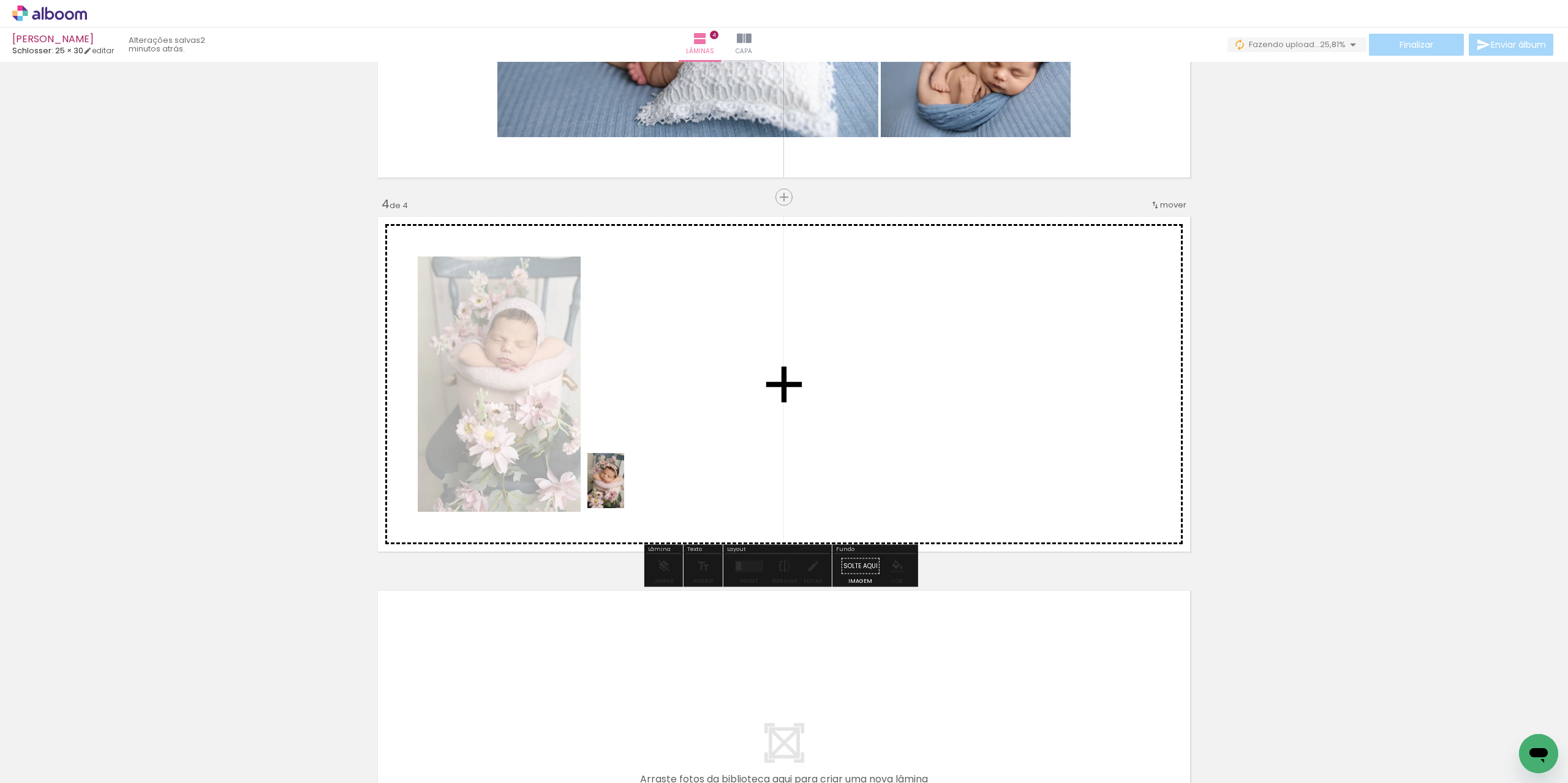
drag, startPoint x: 477, startPoint y: 763, endPoint x: 625, endPoint y: 490, distance: 310.5
click at [625, 490] on quentale-workspace at bounding box center [784, 391] width 1568 height 783
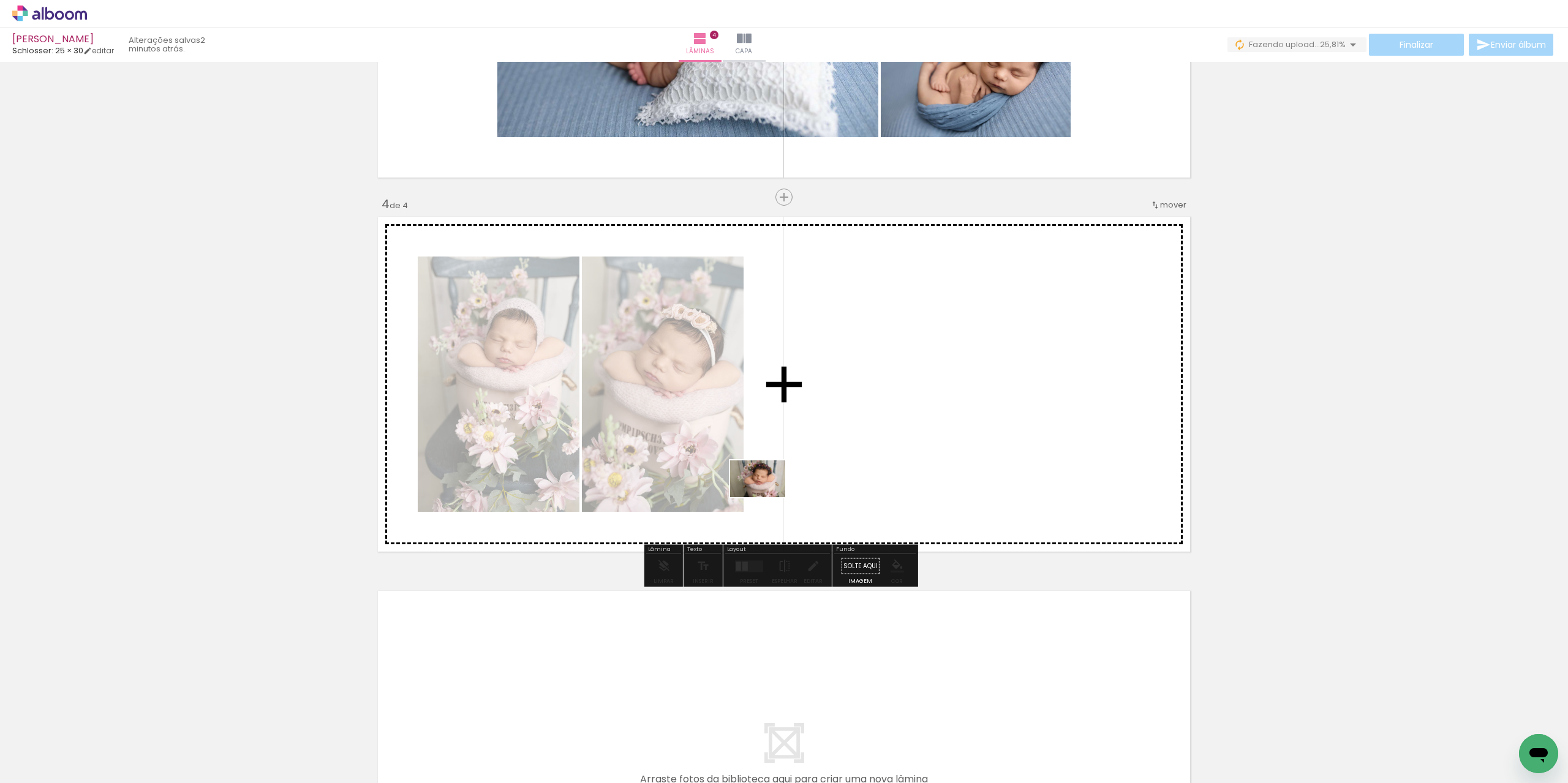
drag, startPoint x: 529, startPoint y: 760, endPoint x: 767, endPoint y: 497, distance: 354.7
click at [767, 497] on quentale-workspace at bounding box center [784, 391] width 1568 height 783
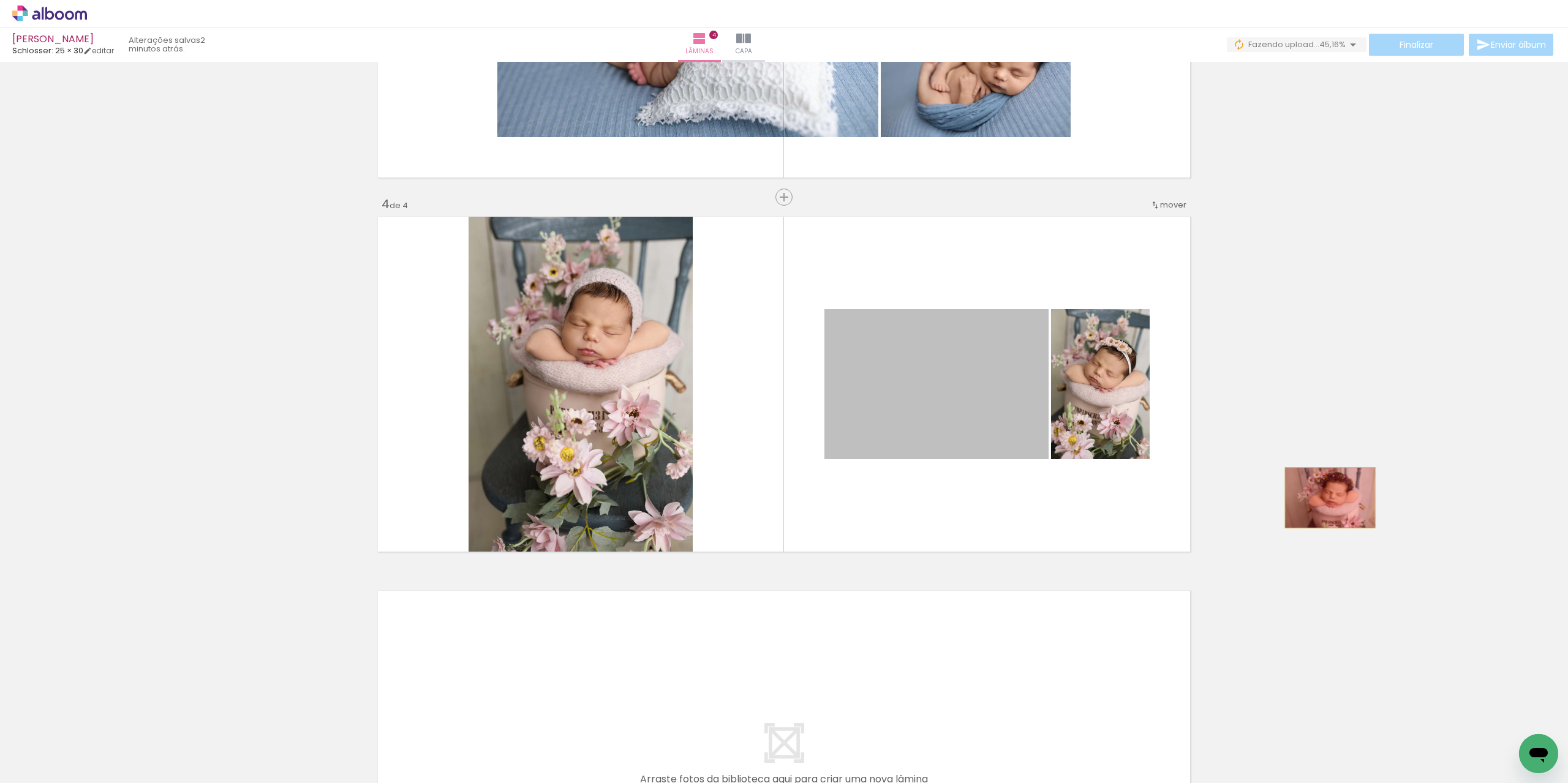
drag, startPoint x: 952, startPoint y: 427, endPoint x: 1326, endPoint y: 498, distance: 380.7
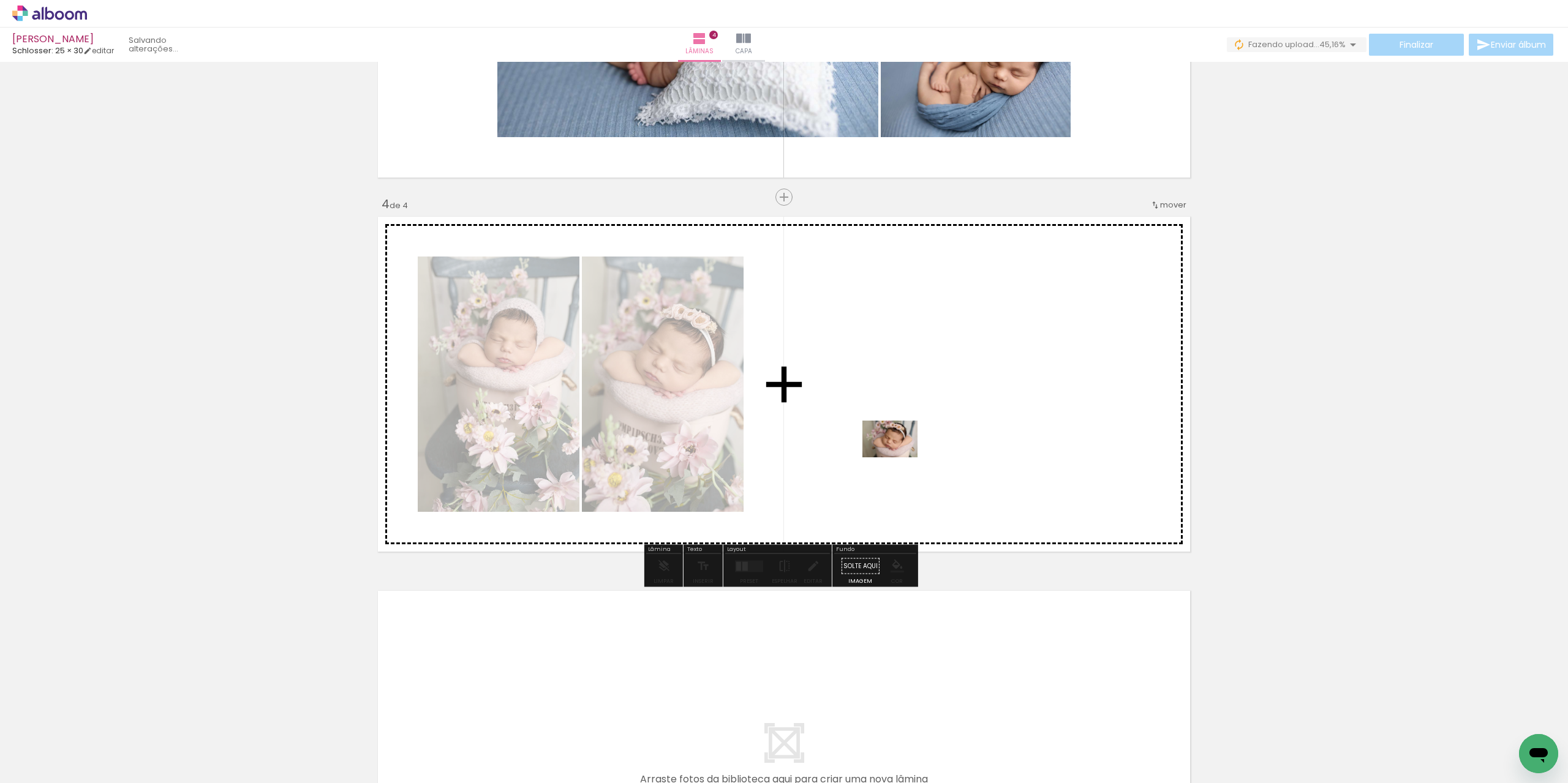
drag, startPoint x: 481, startPoint y: 745, endPoint x: 901, endPoint y: 457, distance: 509.3
click at [901, 457] on quentale-workspace at bounding box center [784, 391] width 1568 height 783
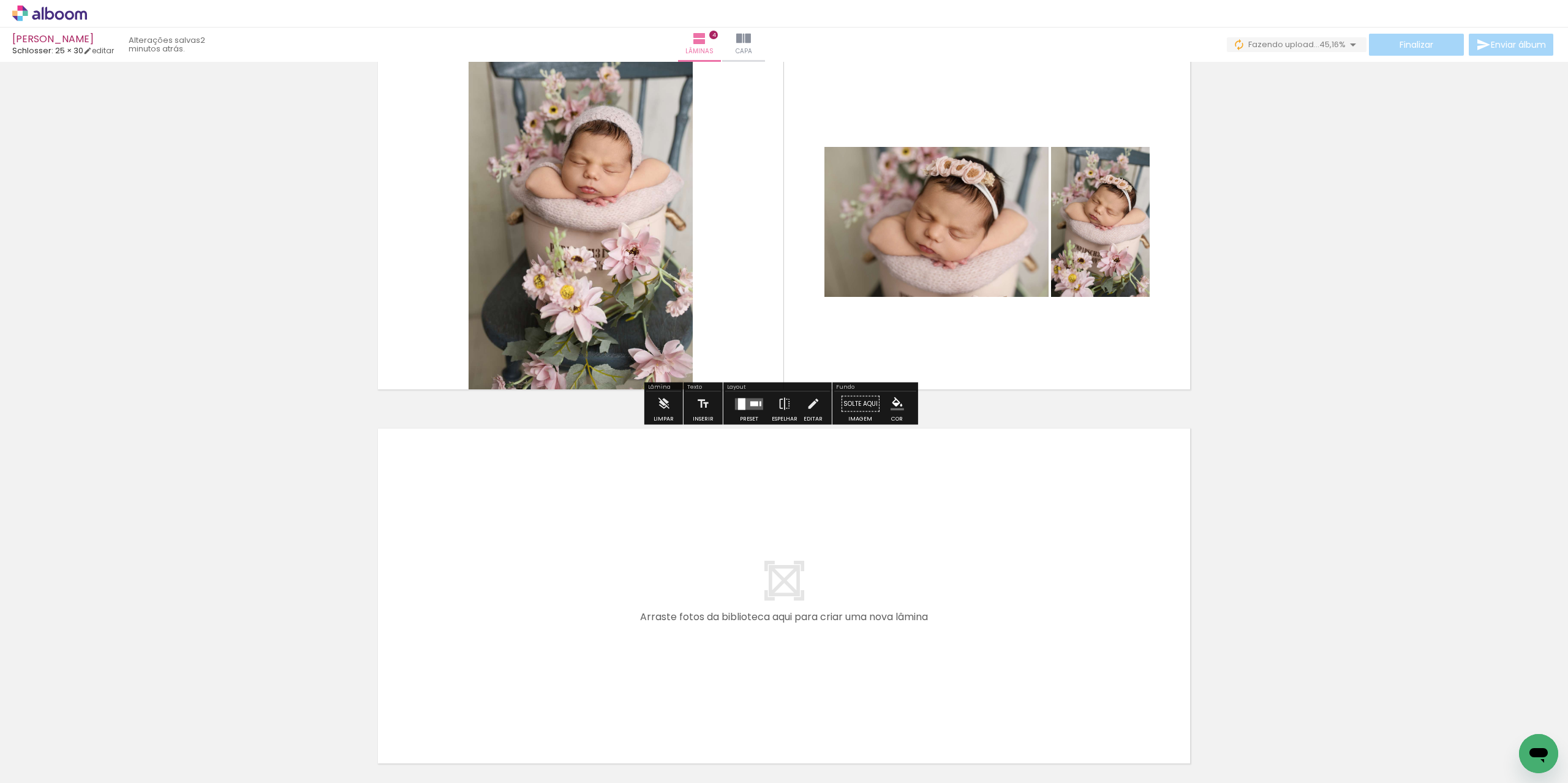
scroll to position [1191, 0]
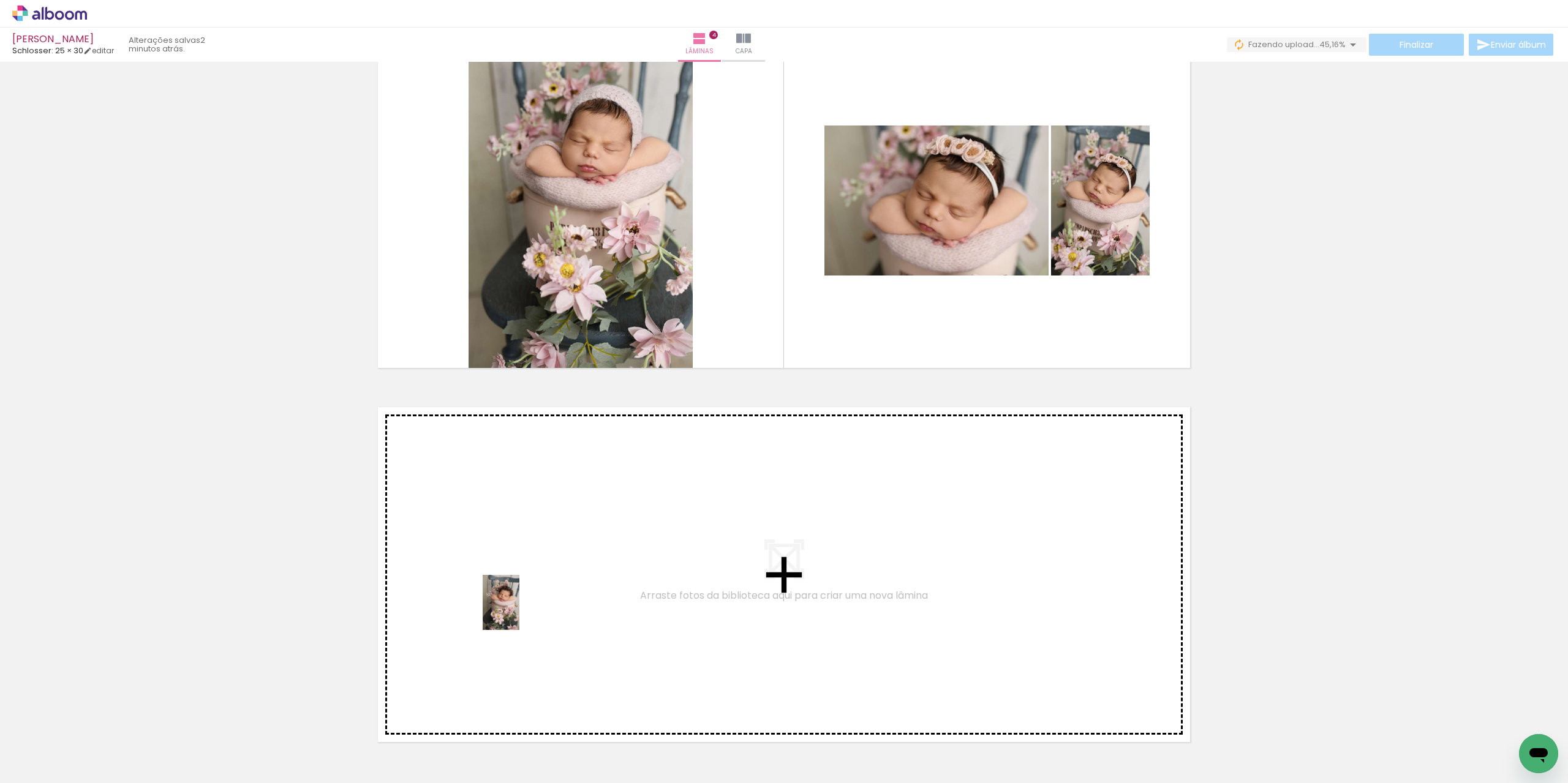
drag, startPoint x: 540, startPoint y: 708, endPoint x: 520, endPoint y: 612, distance: 98.1
click at [520, 612] on quentale-workspace at bounding box center [784, 391] width 1568 height 783
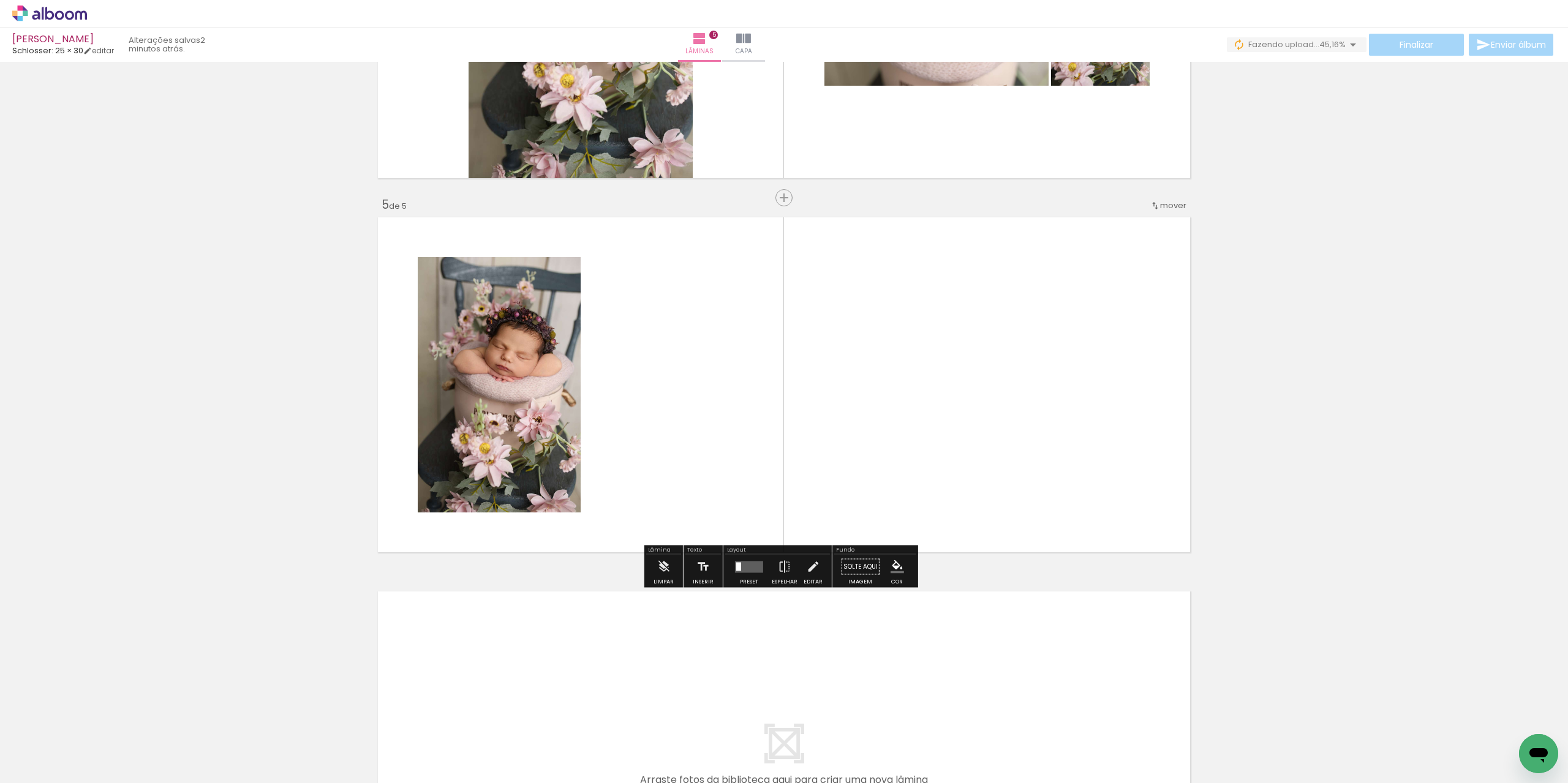
scroll to position [1382, 0]
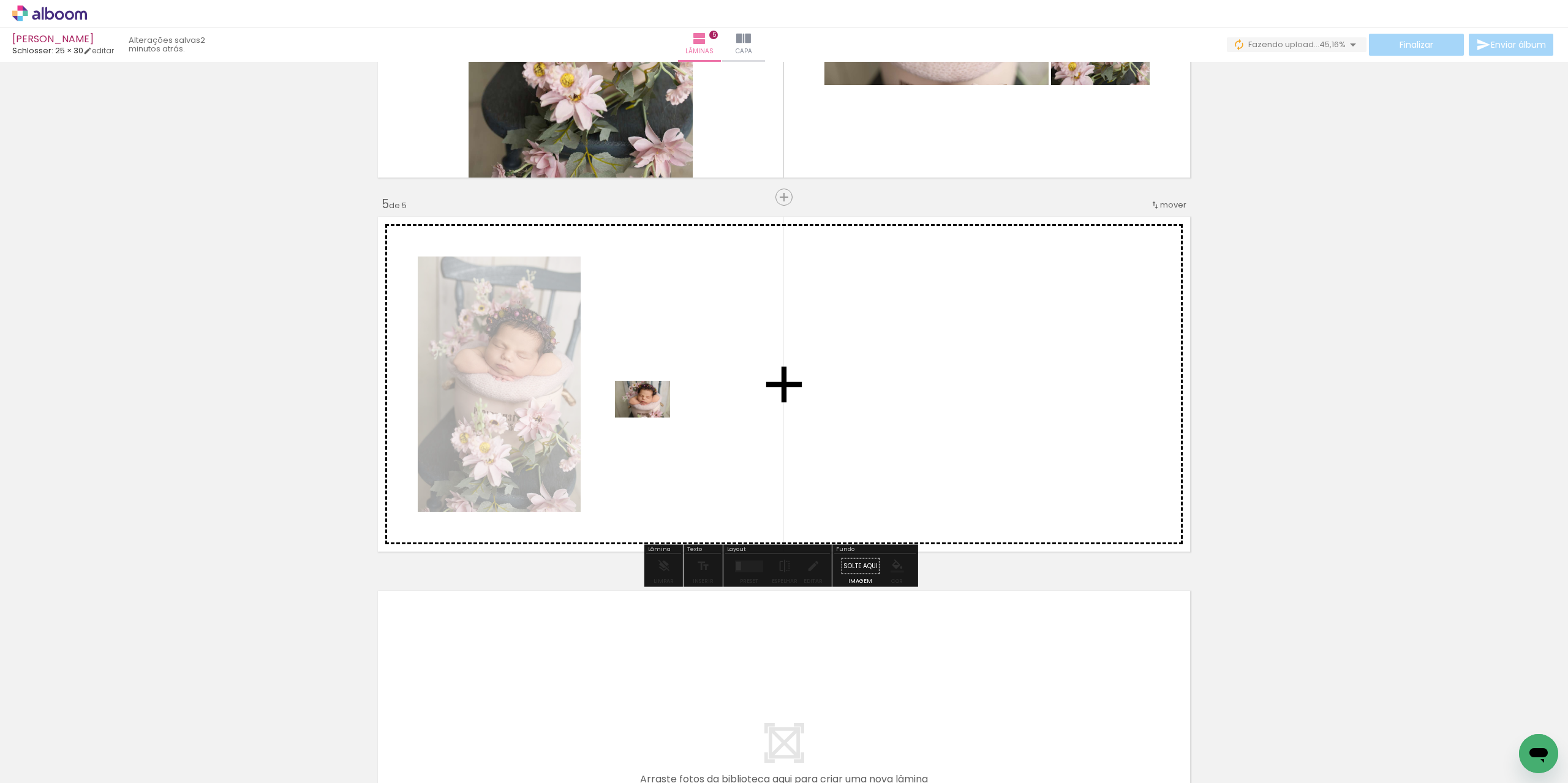
drag, startPoint x: 478, startPoint y: 730, endPoint x: 653, endPoint y: 416, distance: 359.5
click at [653, 416] on quentale-workspace at bounding box center [784, 391] width 1568 height 783
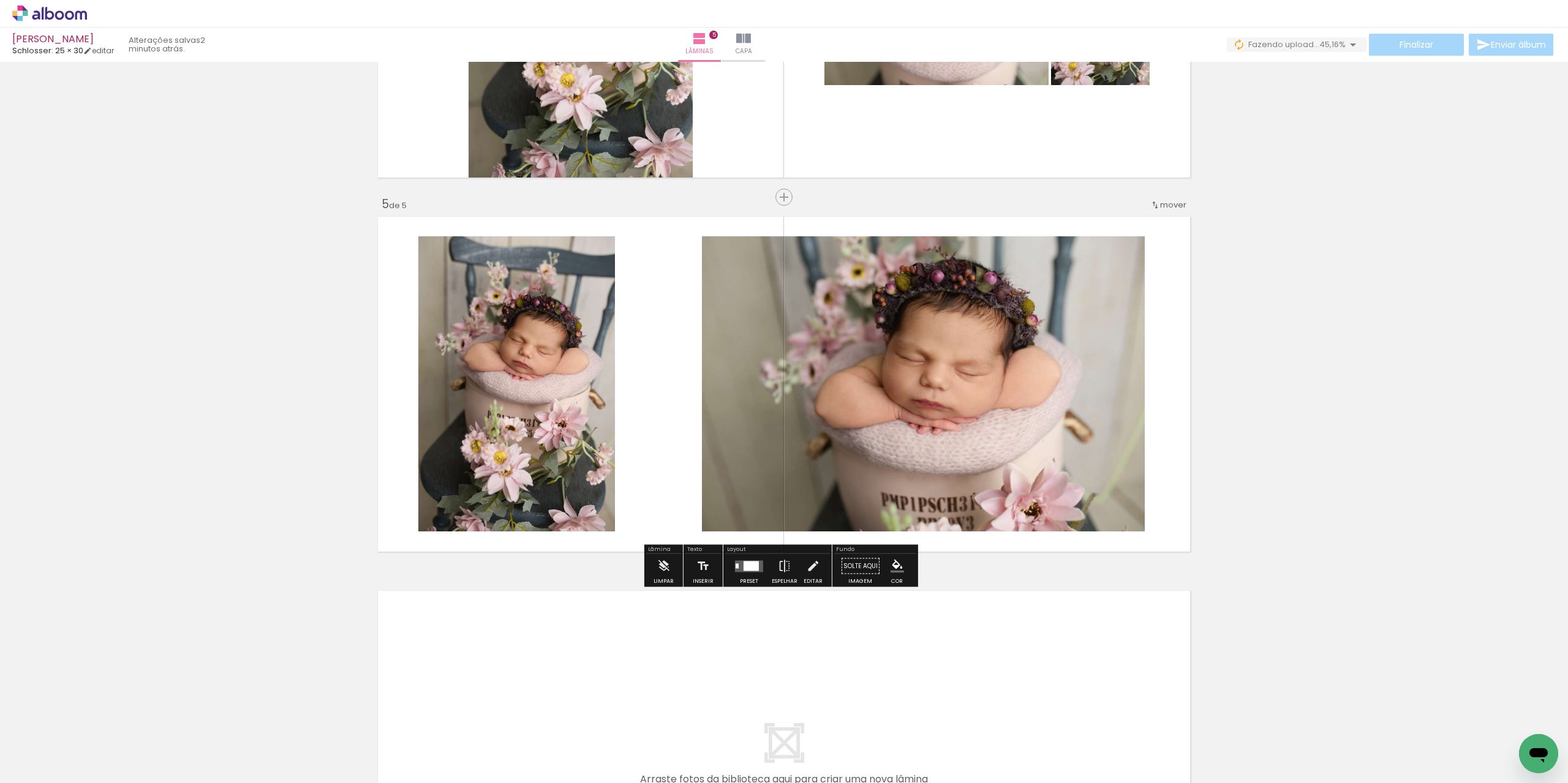
click at [754, 580] on div "Preset" at bounding box center [749, 581] width 18 height 5
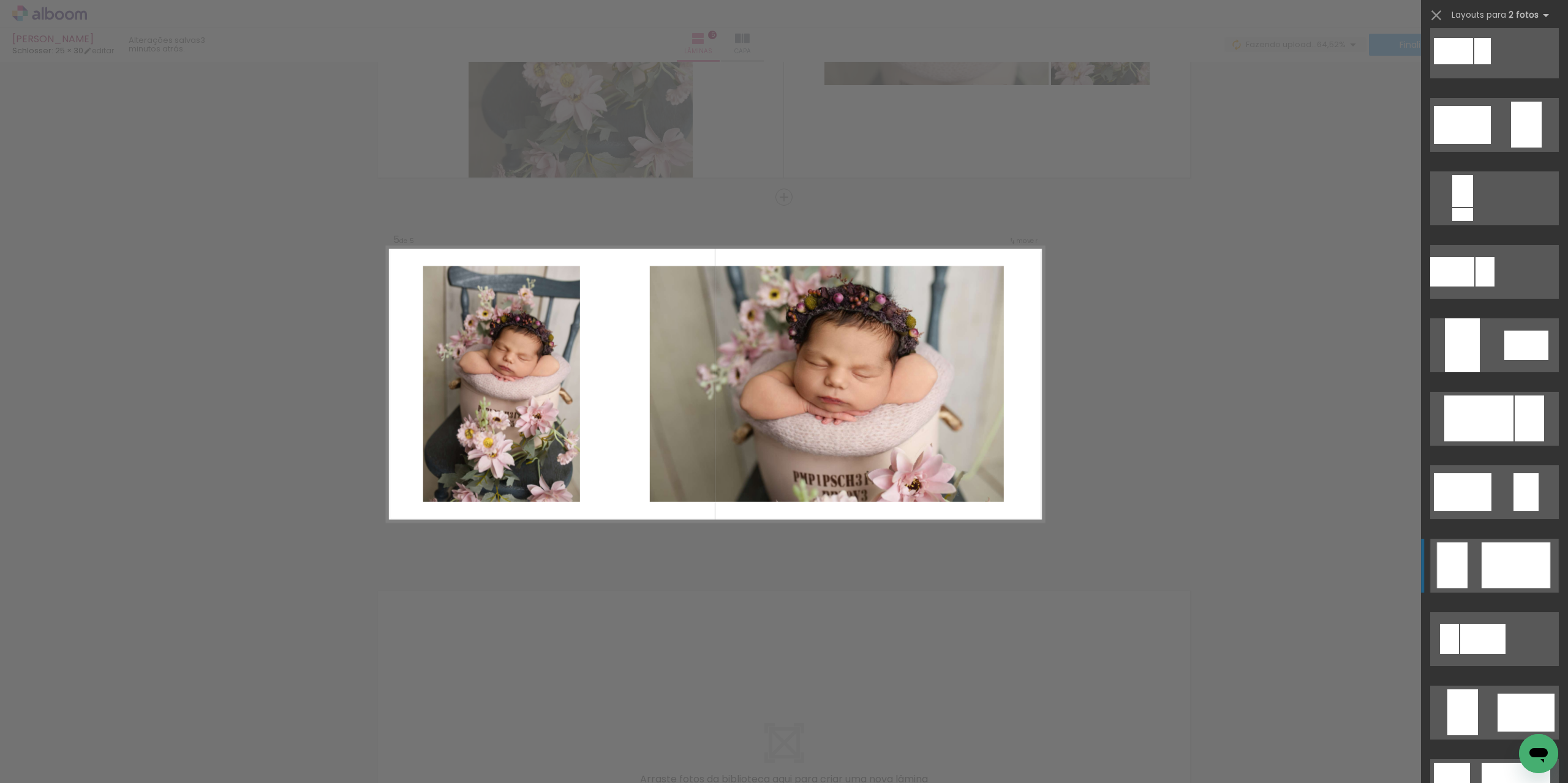
scroll to position [306, 0]
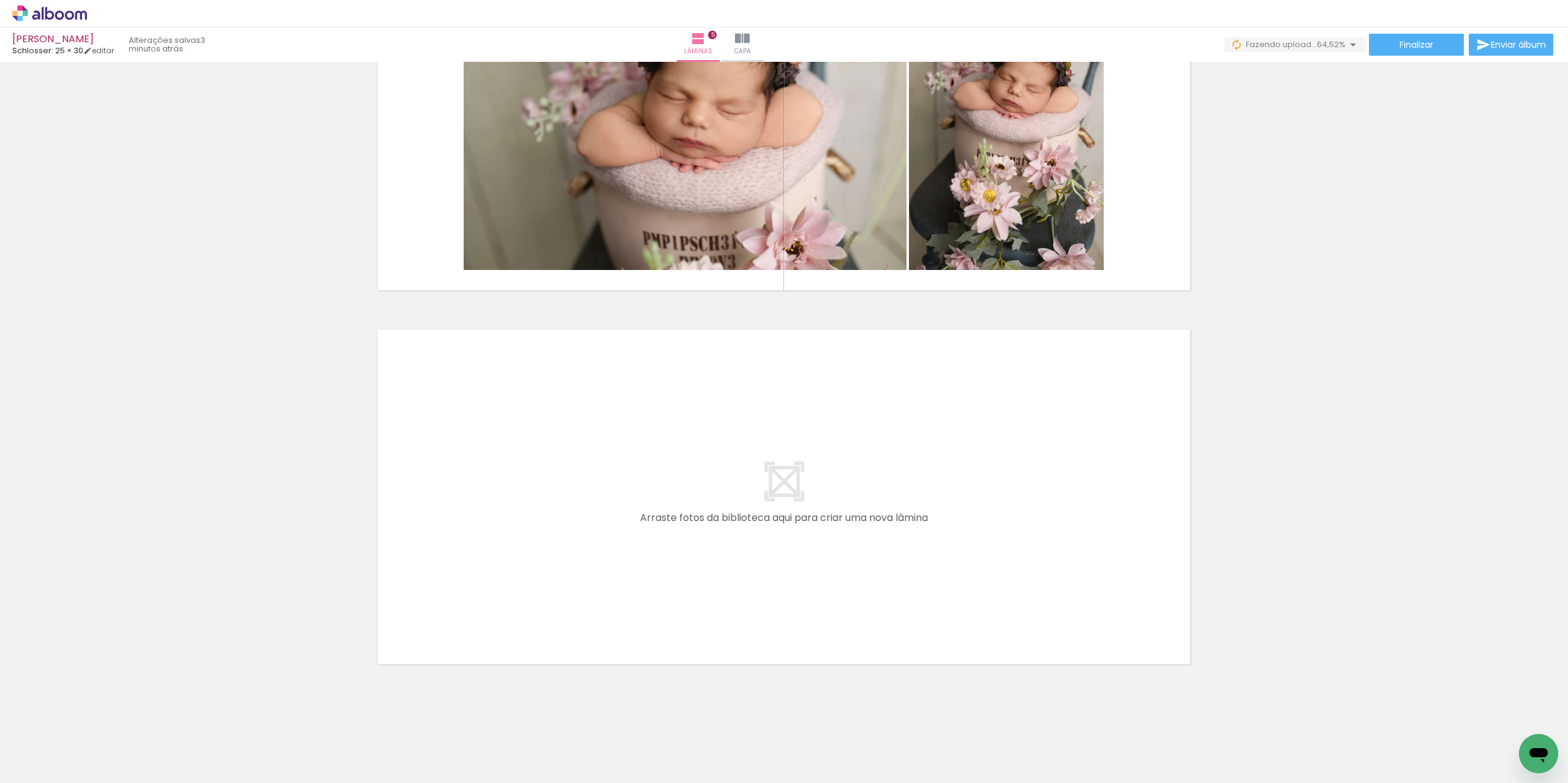
scroll to position [1648, 0]
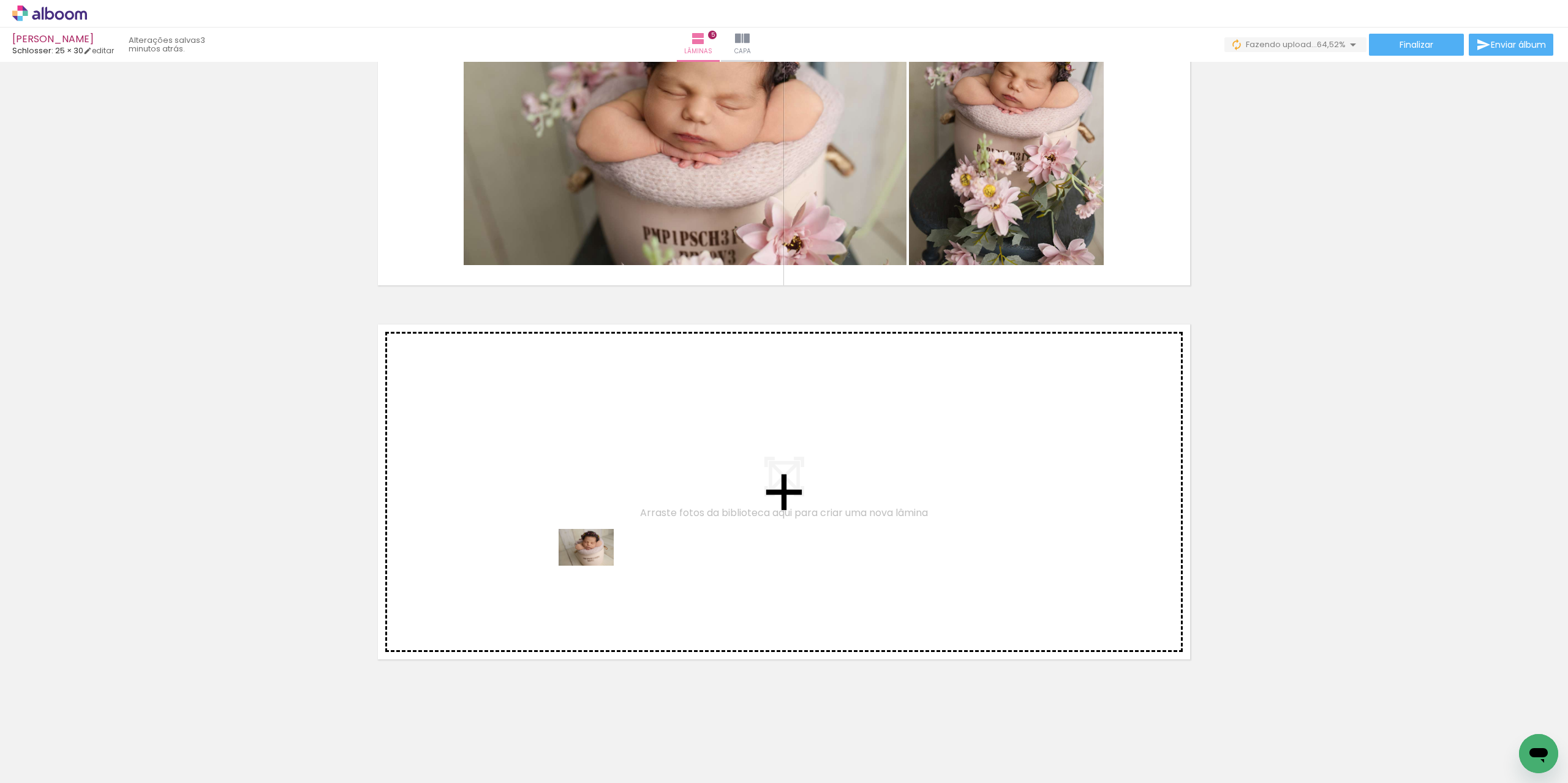
drag, startPoint x: 484, startPoint y: 731, endPoint x: 603, endPoint y: 555, distance: 212.5
click at [603, 555] on quentale-workspace at bounding box center [784, 391] width 1568 height 783
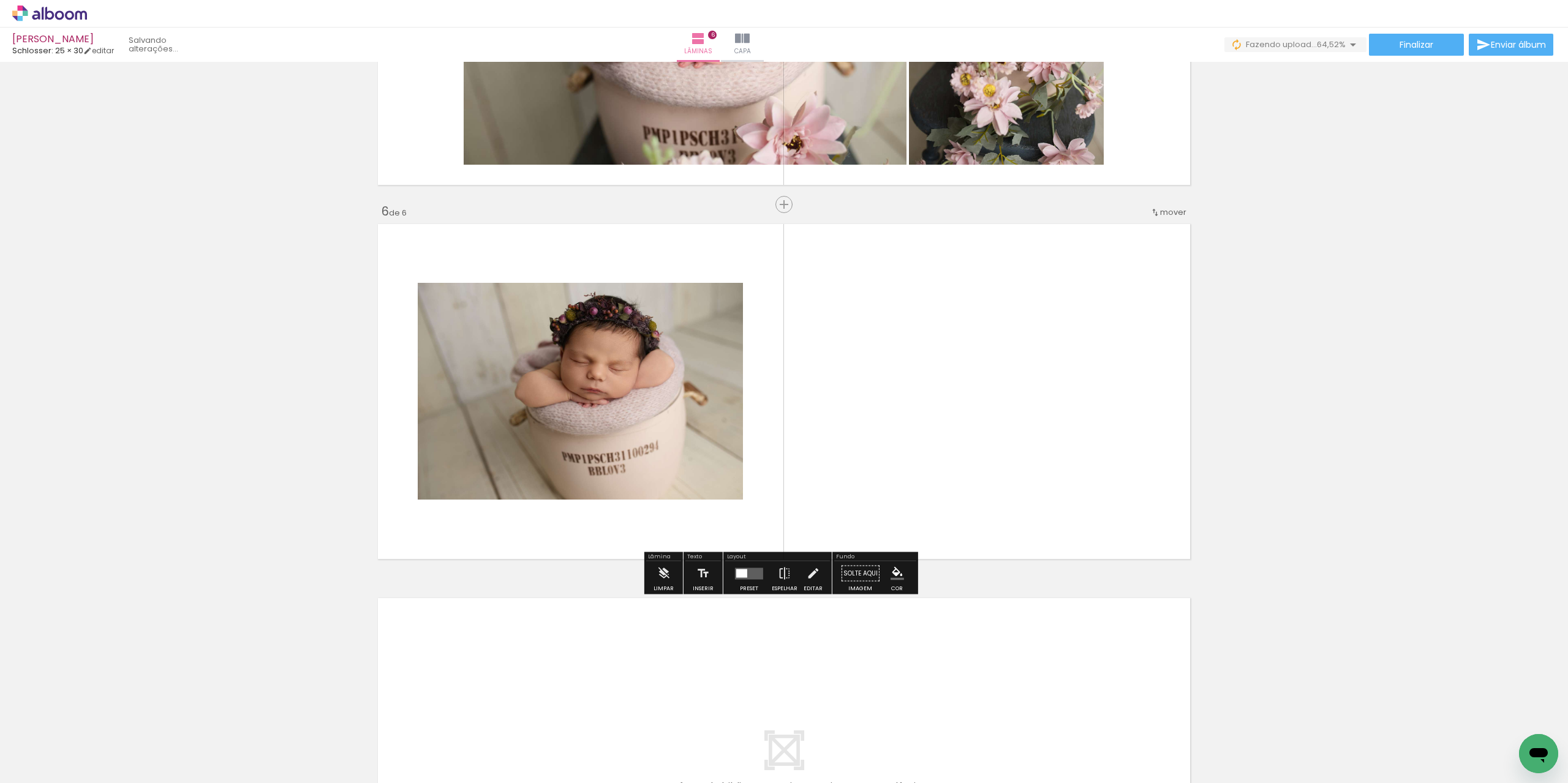
scroll to position [1756, 0]
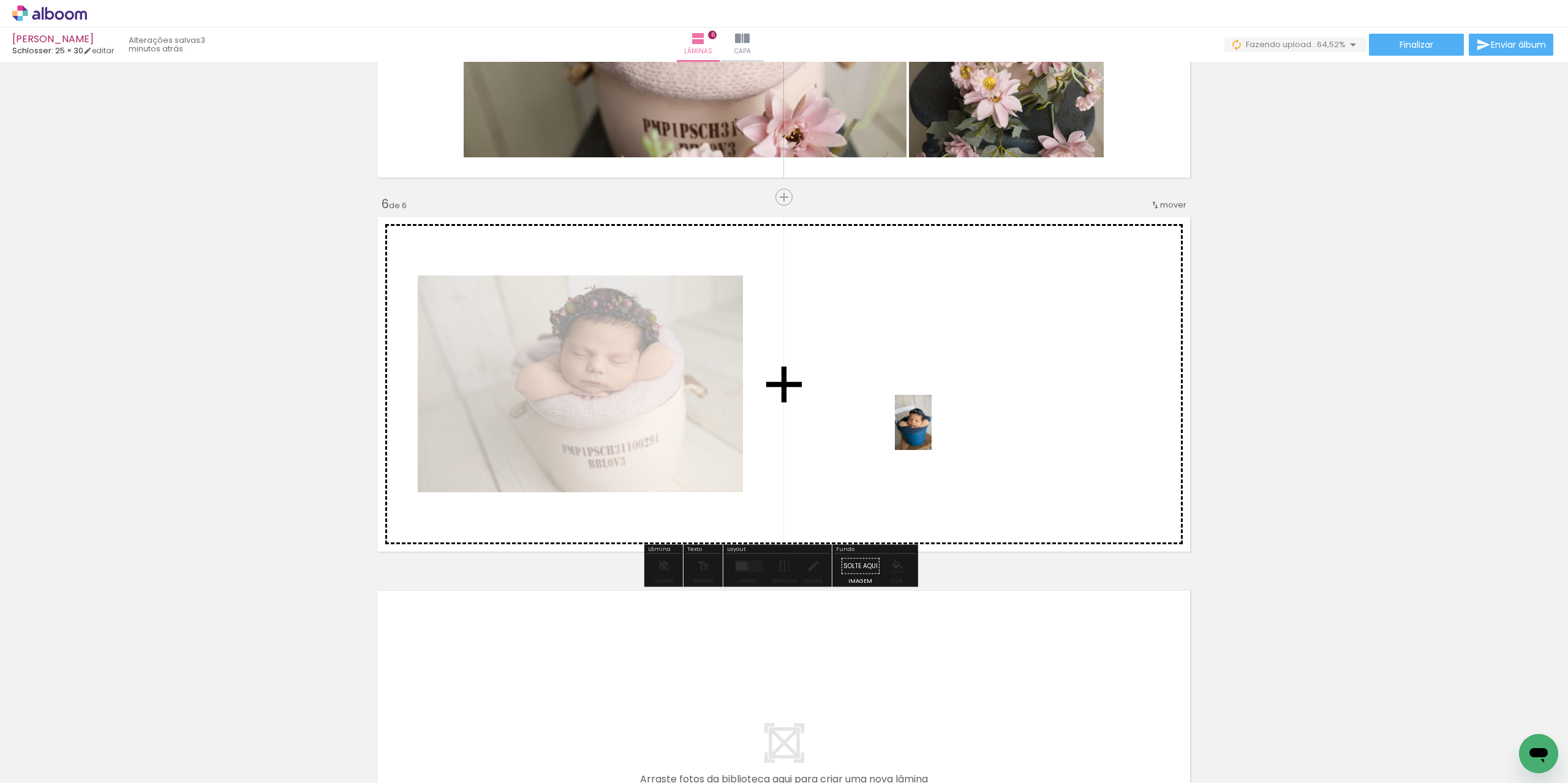
drag, startPoint x: 588, startPoint y: 671, endPoint x: 933, endPoint y: 431, distance: 420.3
click at [933, 431] on quentale-workspace at bounding box center [784, 391] width 1568 height 783
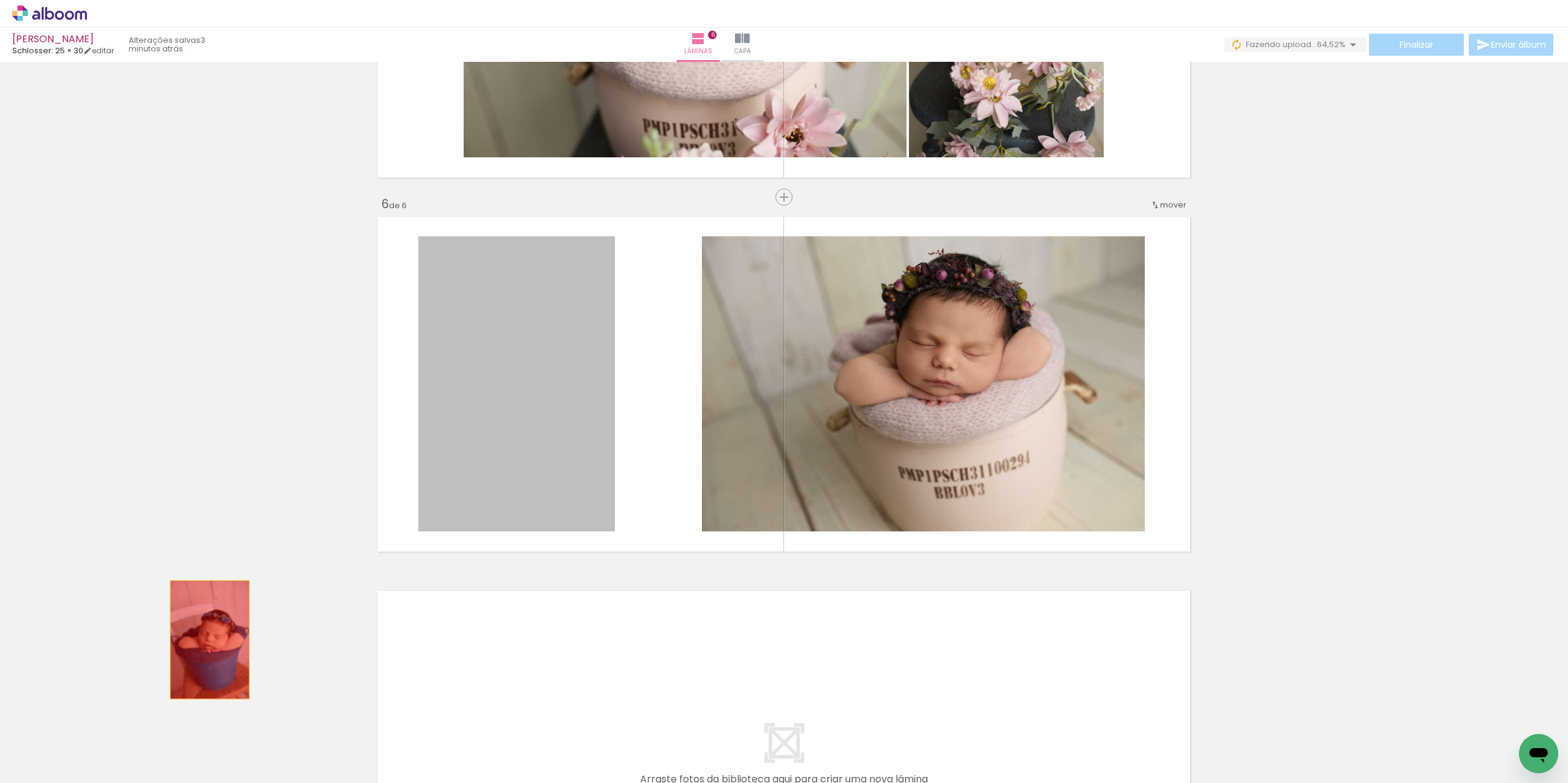
drag, startPoint x: 552, startPoint y: 497, endPoint x: 179, endPoint y: 653, distance: 404.3
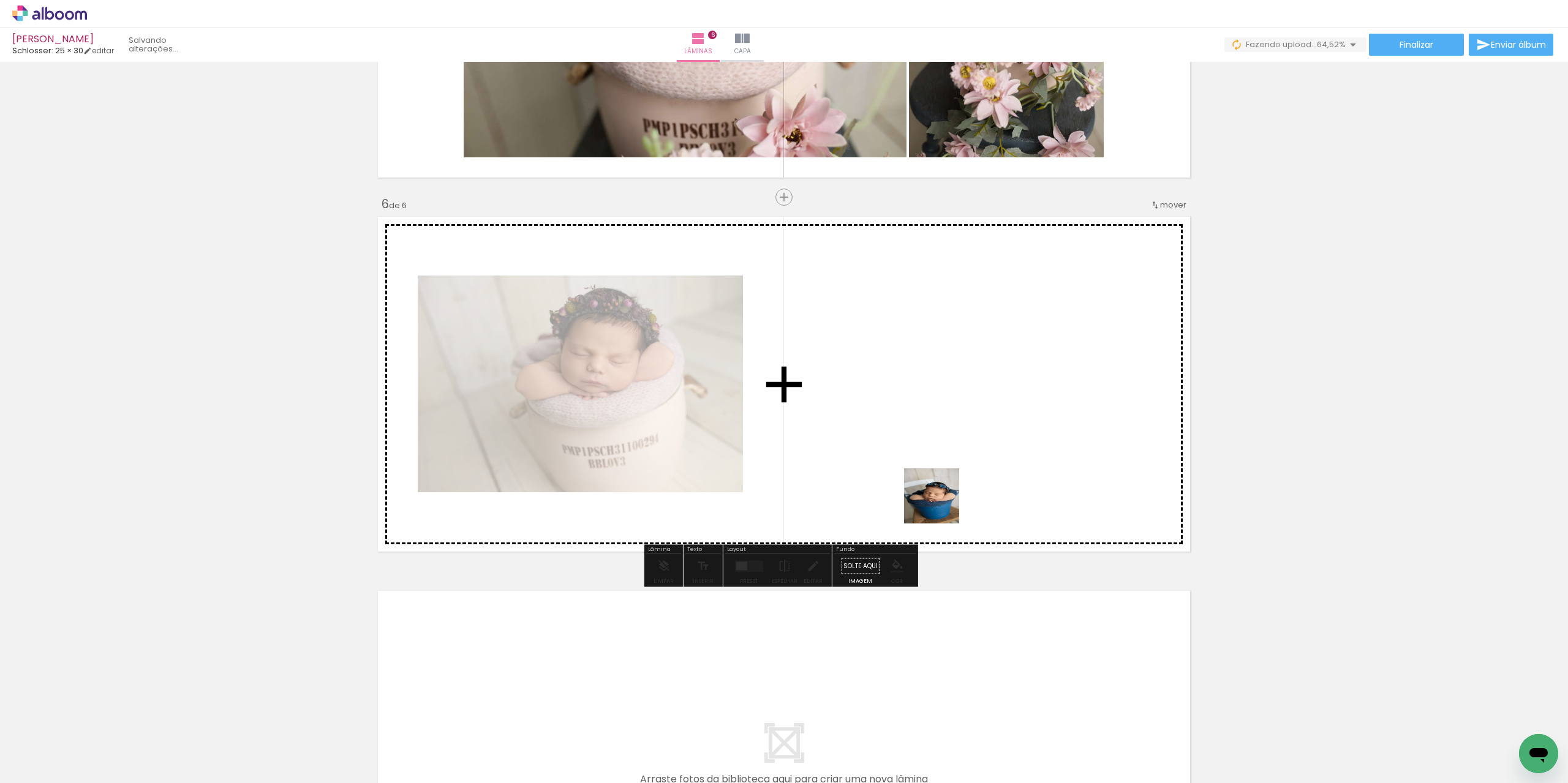
drag, startPoint x: 711, startPoint y: 595, endPoint x: 1060, endPoint y: 455, distance: 376.0
click at [1060, 455] on quentale-workspace at bounding box center [784, 391] width 1568 height 783
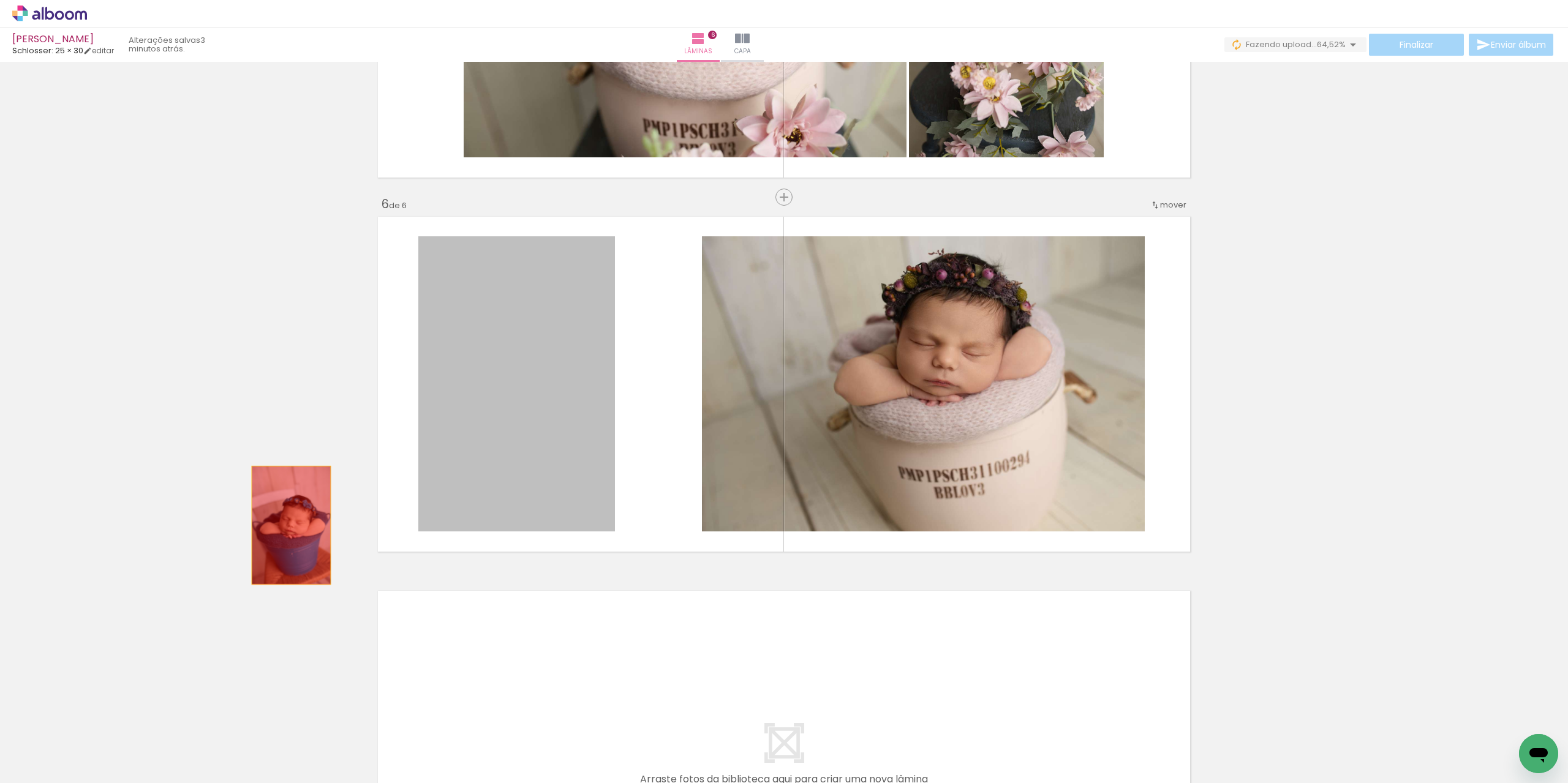
drag, startPoint x: 523, startPoint y: 407, endPoint x: 277, endPoint y: 533, distance: 276.4
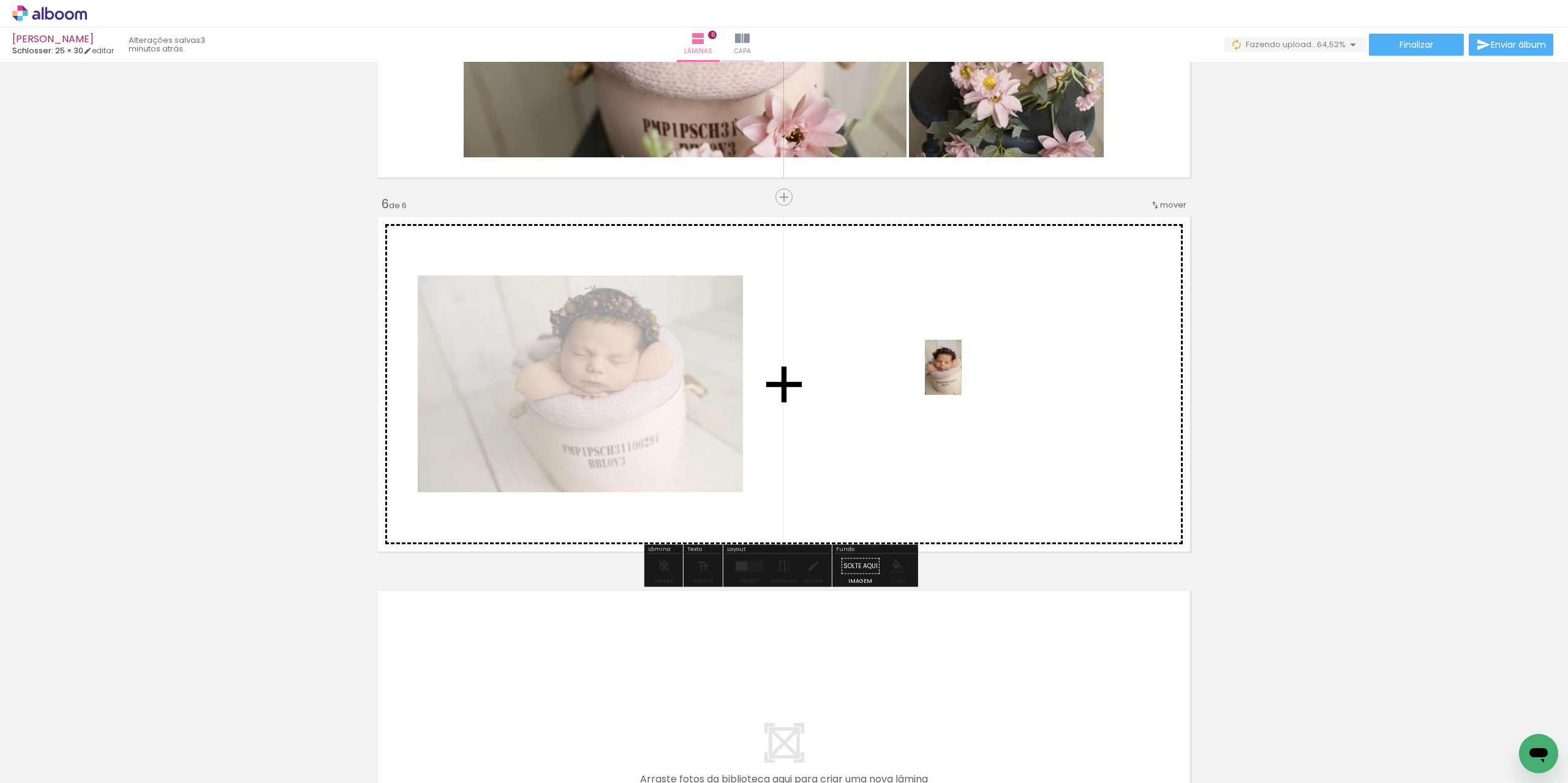
drag, startPoint x: 557, startPoint y: 652, endPoint x: 962, endPoint y: 376, distance: 490.1
click at [962, 376] on quentale-workspace at bounding box center [784, 391] width 1568 height 783
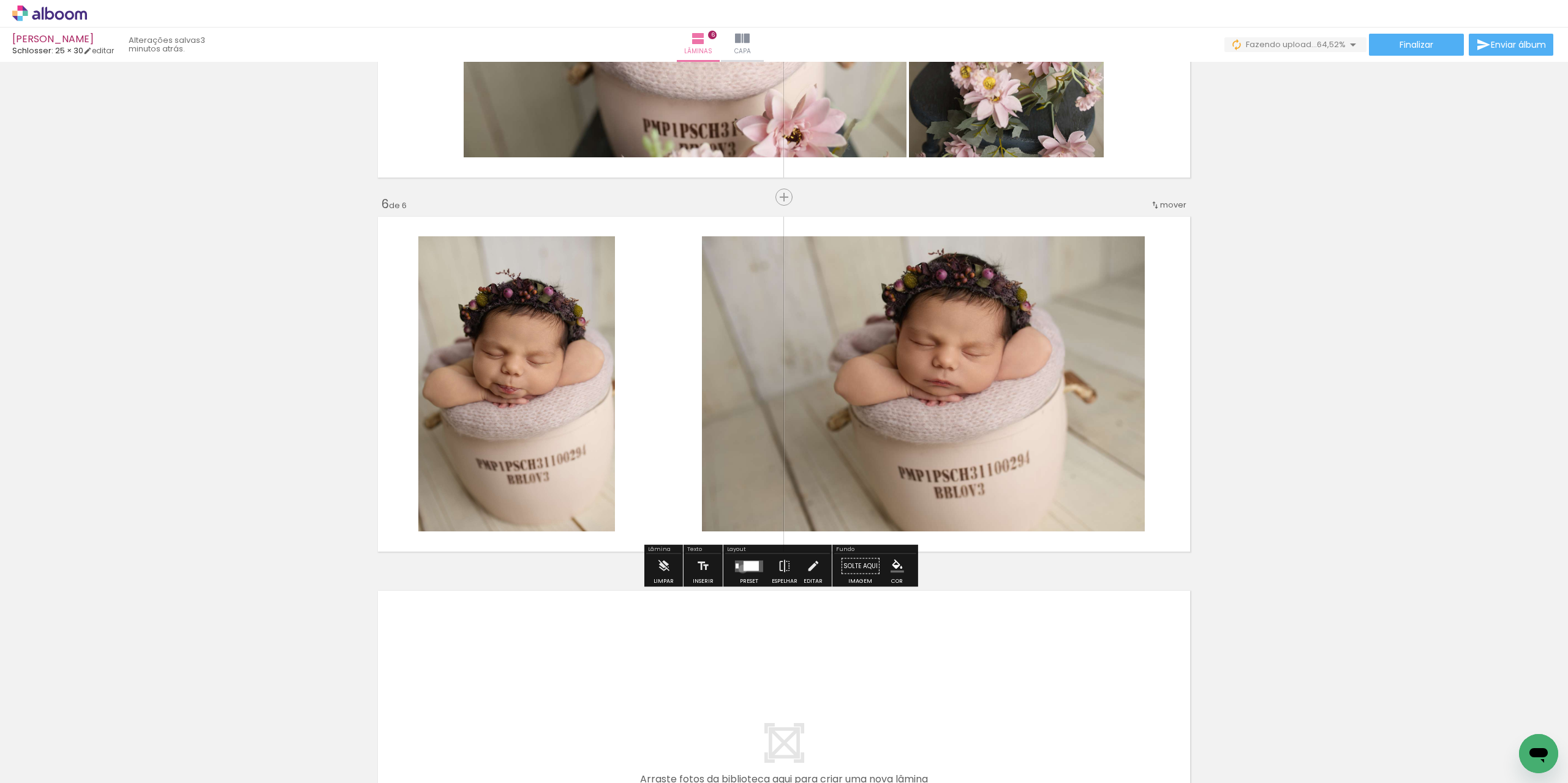
click at [740, 569] on quentale-layouter at bounding box center [749, 566] width 28 height 12
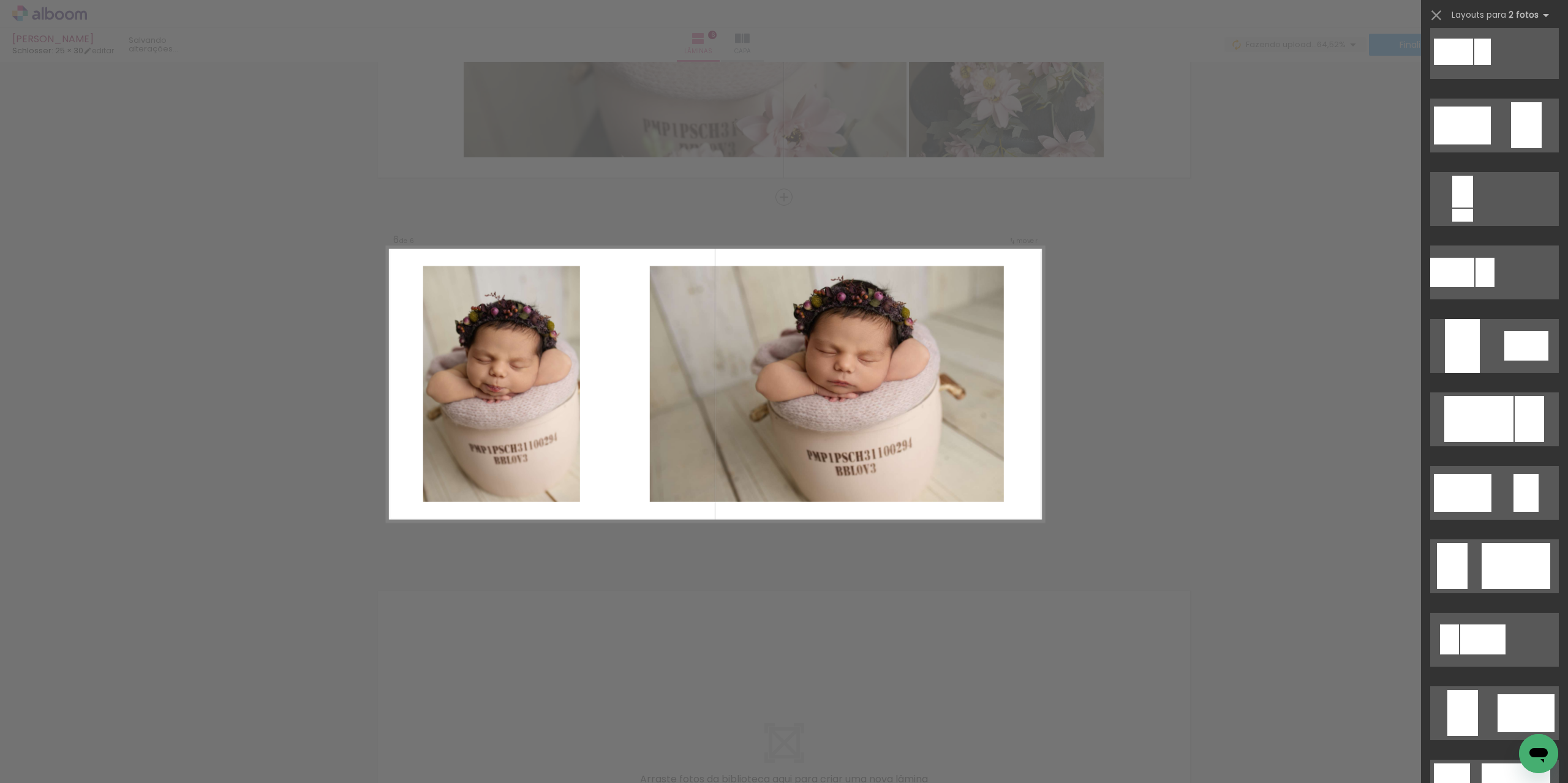
scroll to position [0, 0]
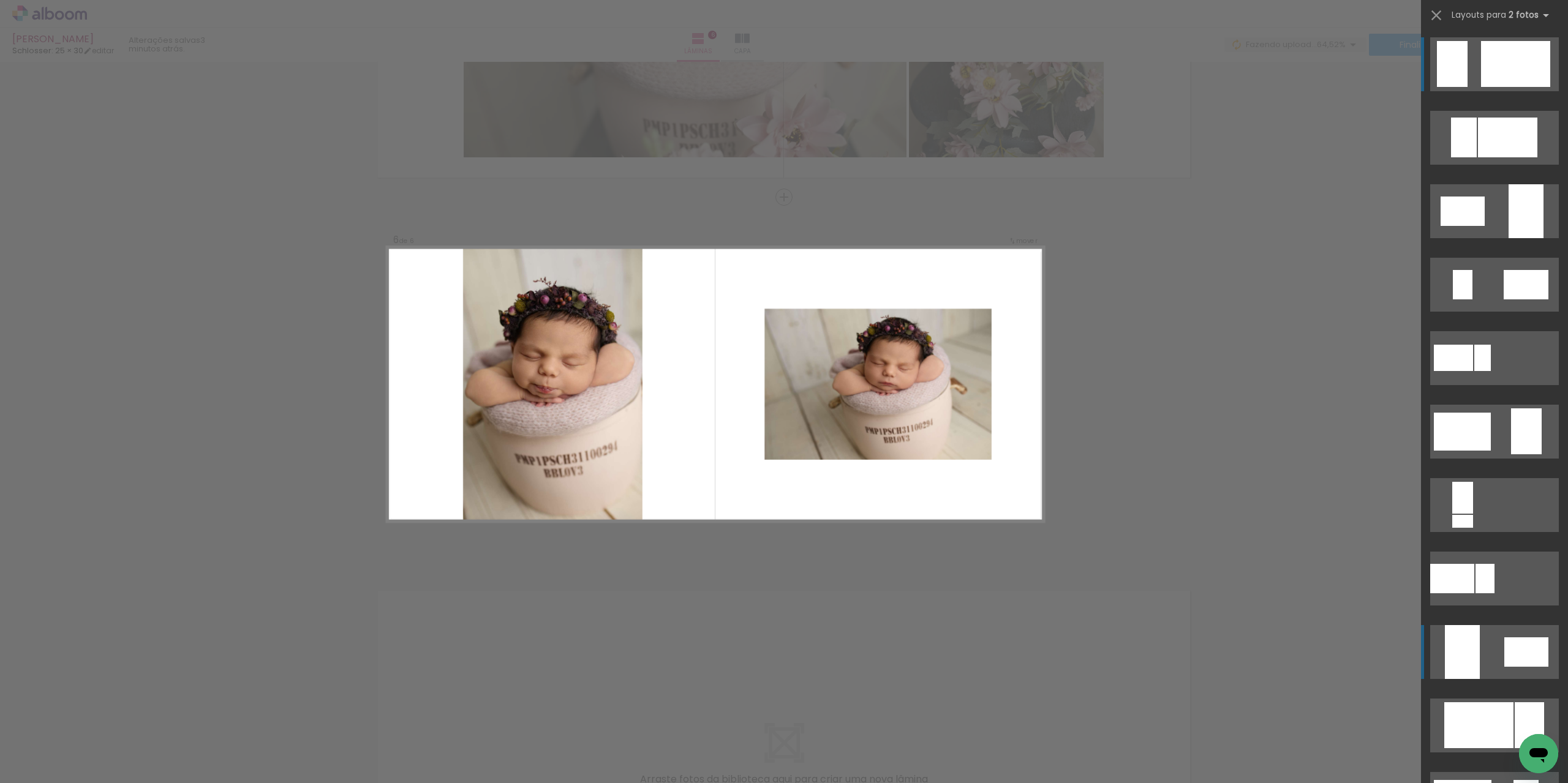
click at [1529, 87] on div at bounding box center [1516, 64] width 69 height 46
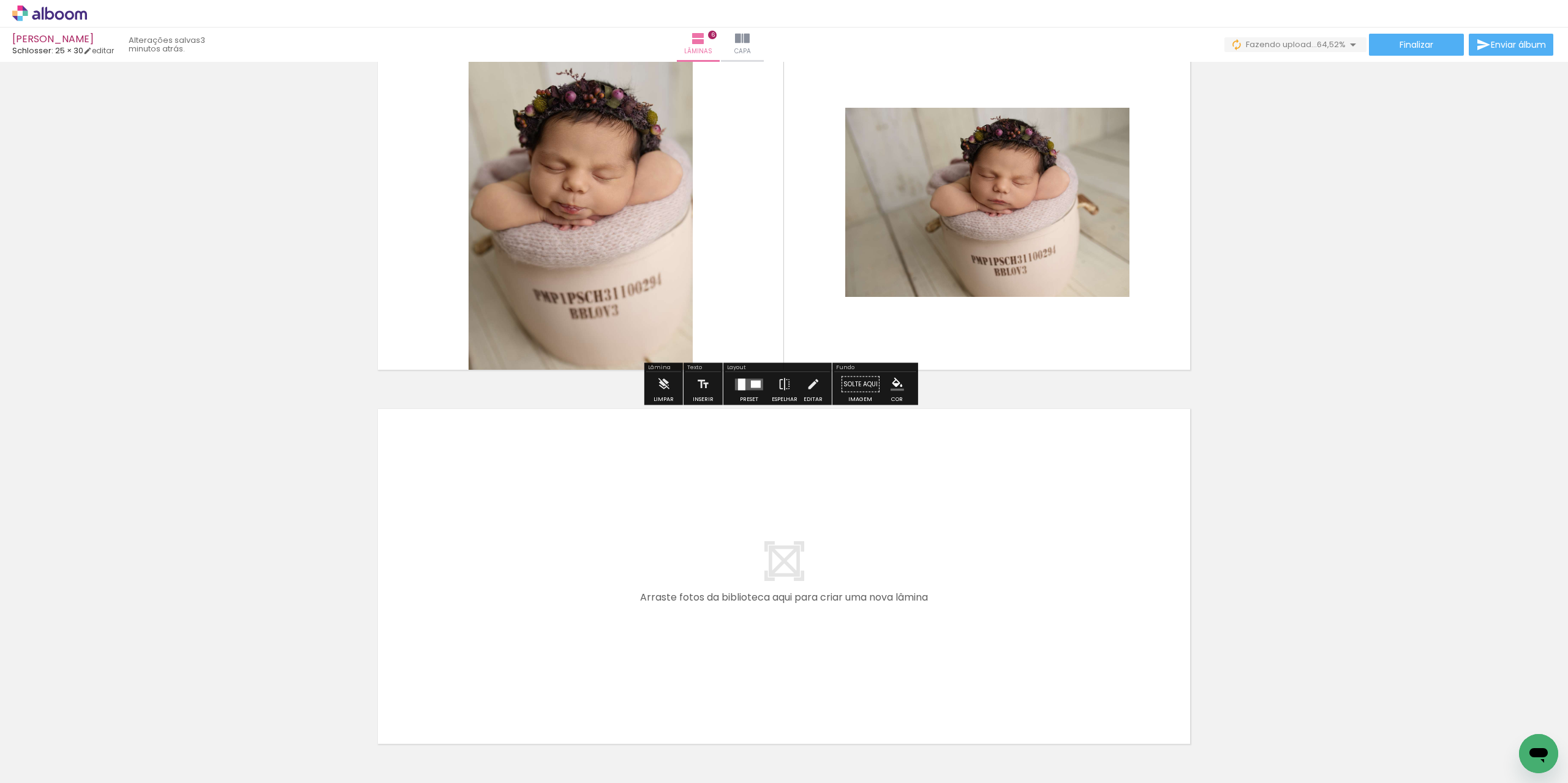
scroll to position [1939, 0]
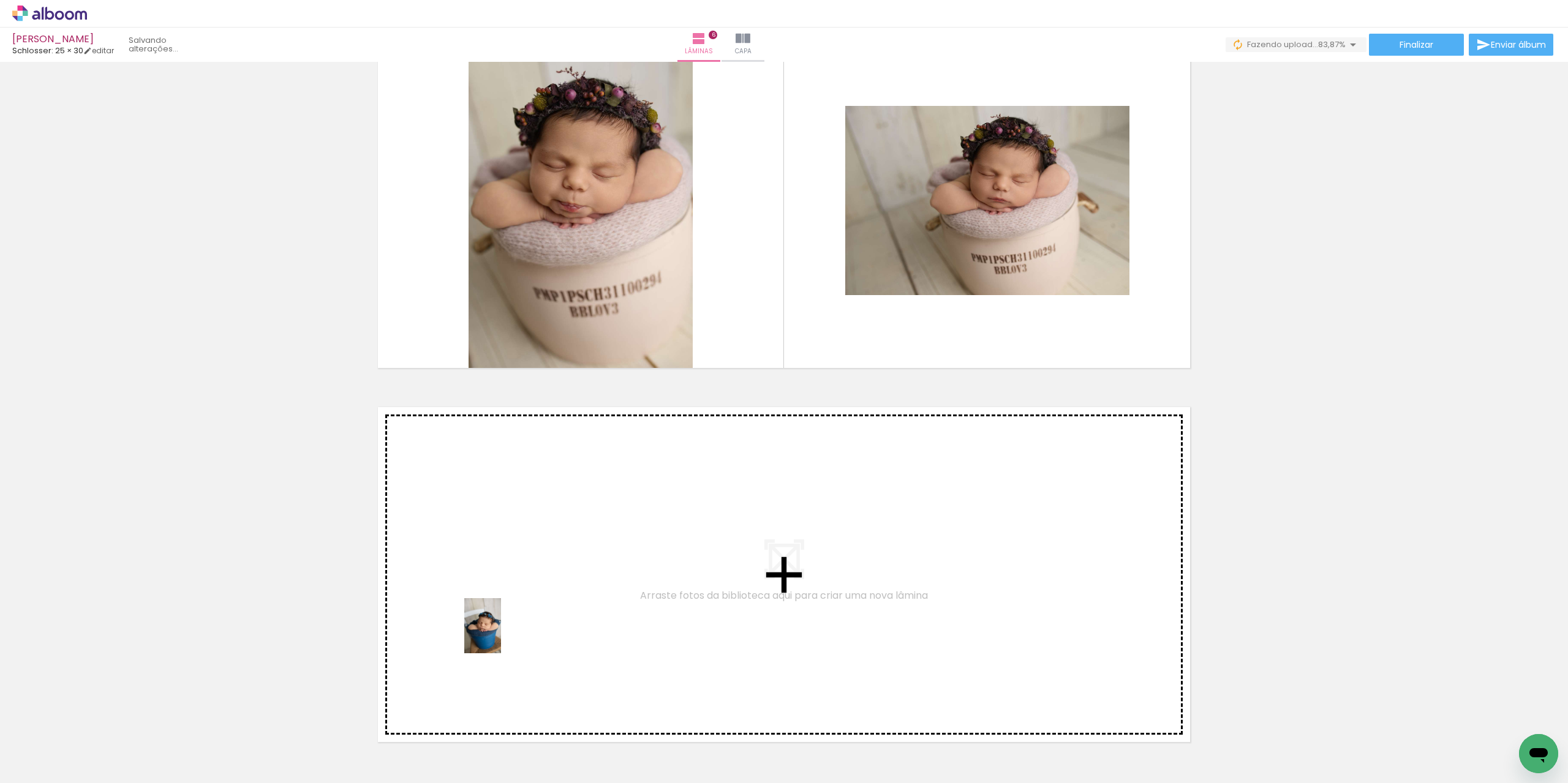
drag, startPoint x: 473, startPoint y: 751, endPoint x: 501, endPoint y: 635, distance: 119.3
click at [501, 635] on quentale-workspace at bounding box center [784, 391] width 1568 height 783
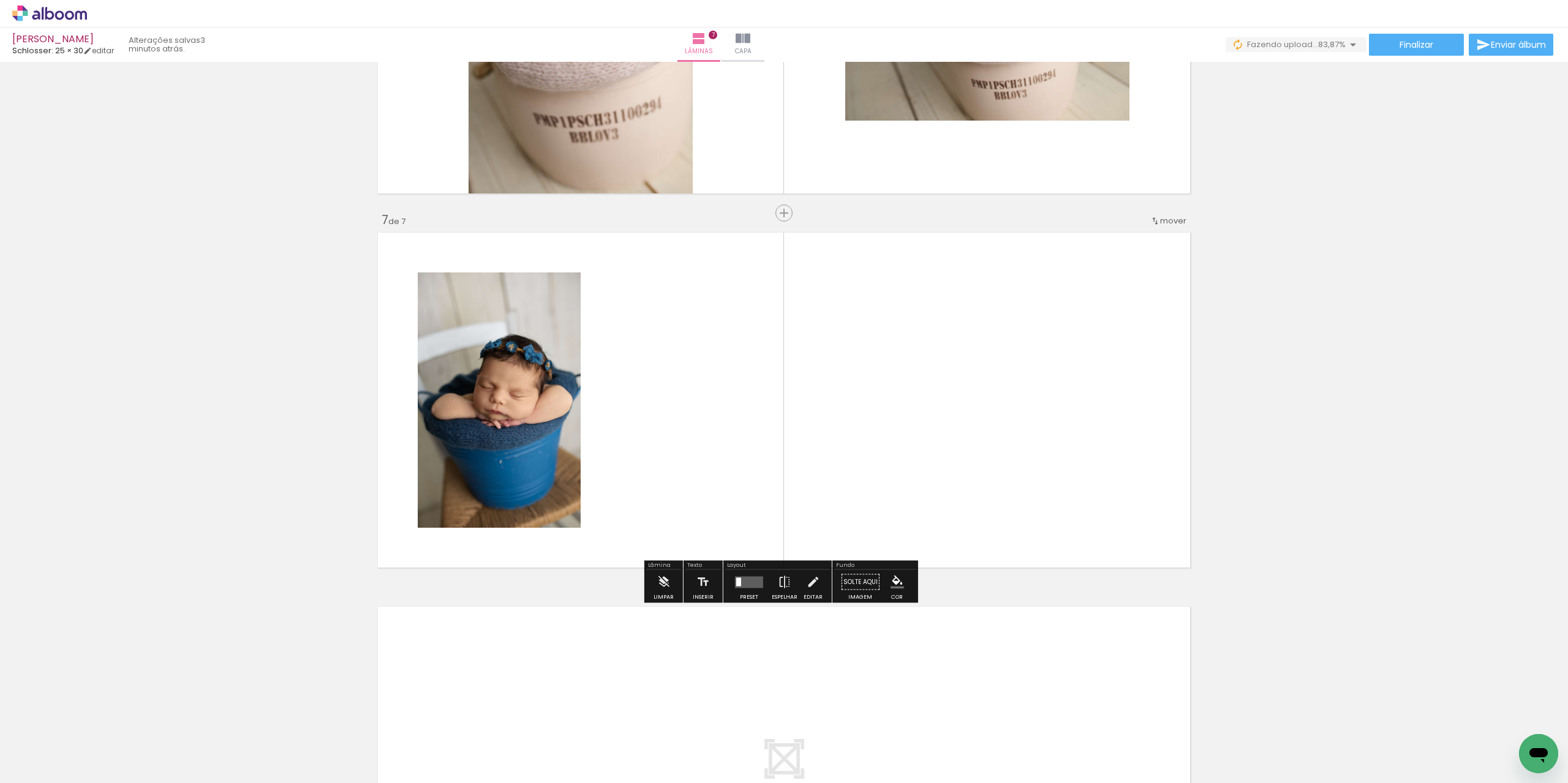
scroll to position [2130, 0]
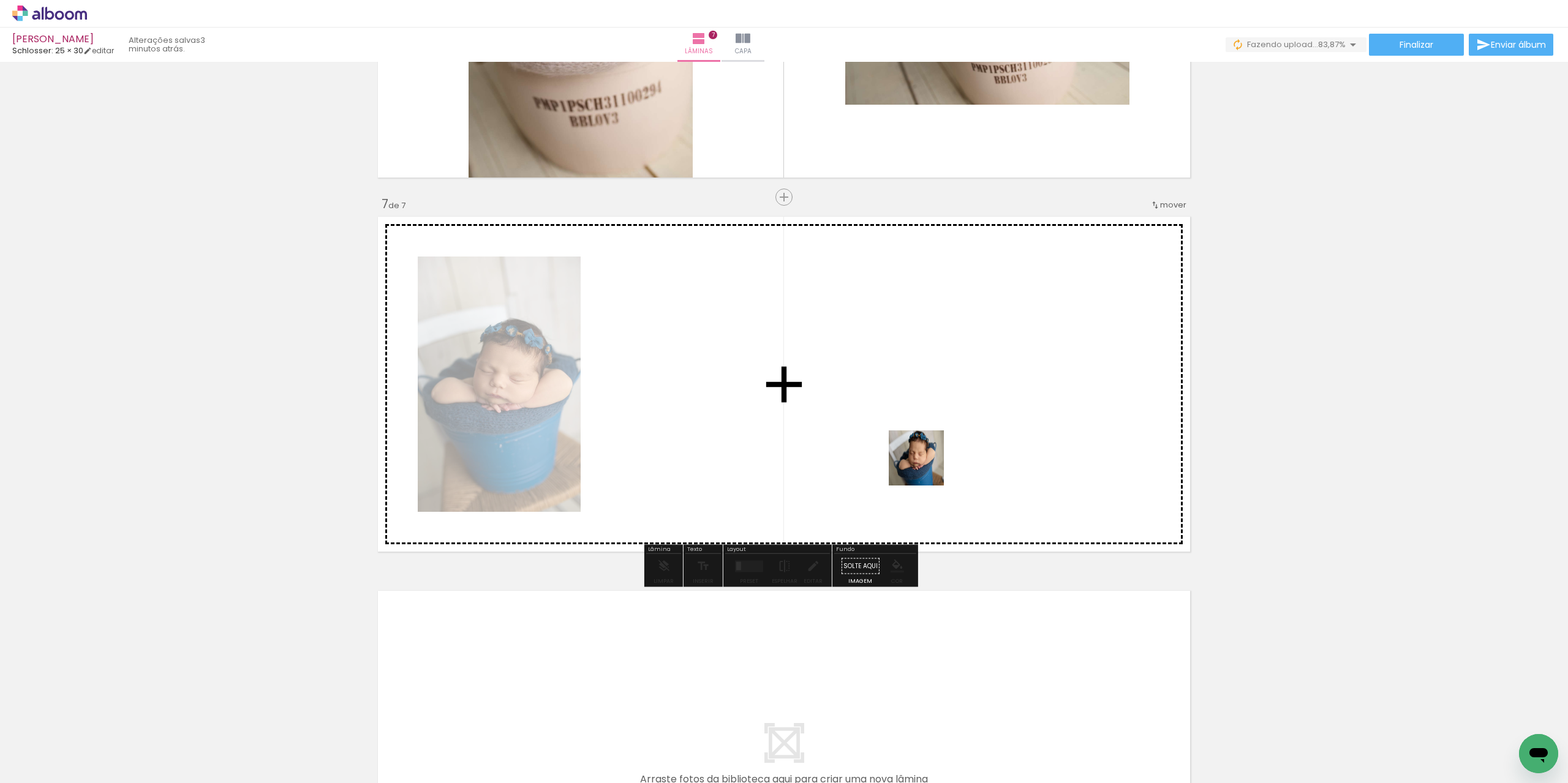
drag, startPoint x: 470, startPoint y: 751, endPoint x: 952, endPoint y: 446, distance: 570.4
click at [952, 446] on quentale-workspace at bounding box center [784, 391] width 1568 height 783
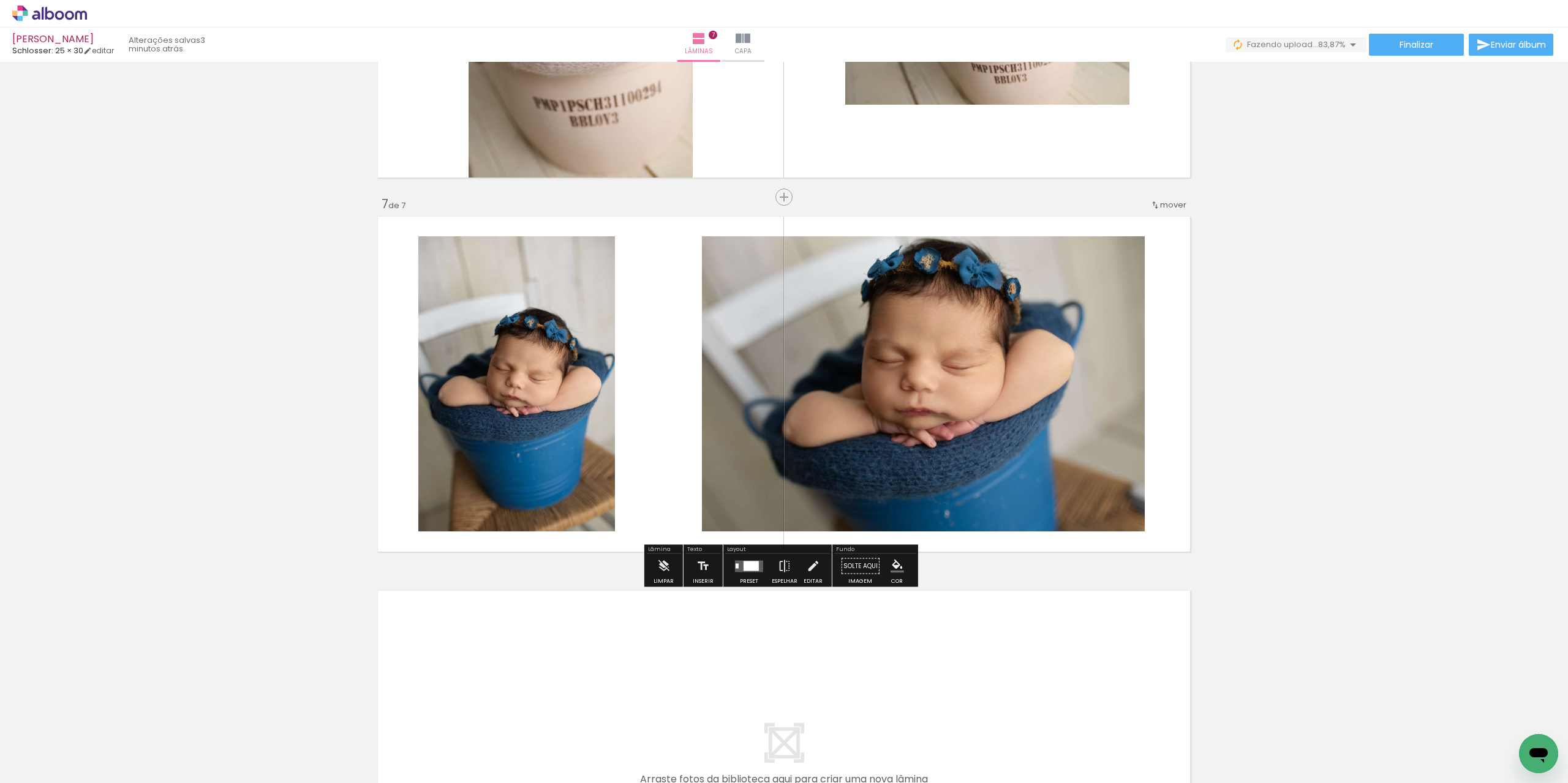
click at [750, 567] on div at bounding box center [751, 565] width 16 height 10
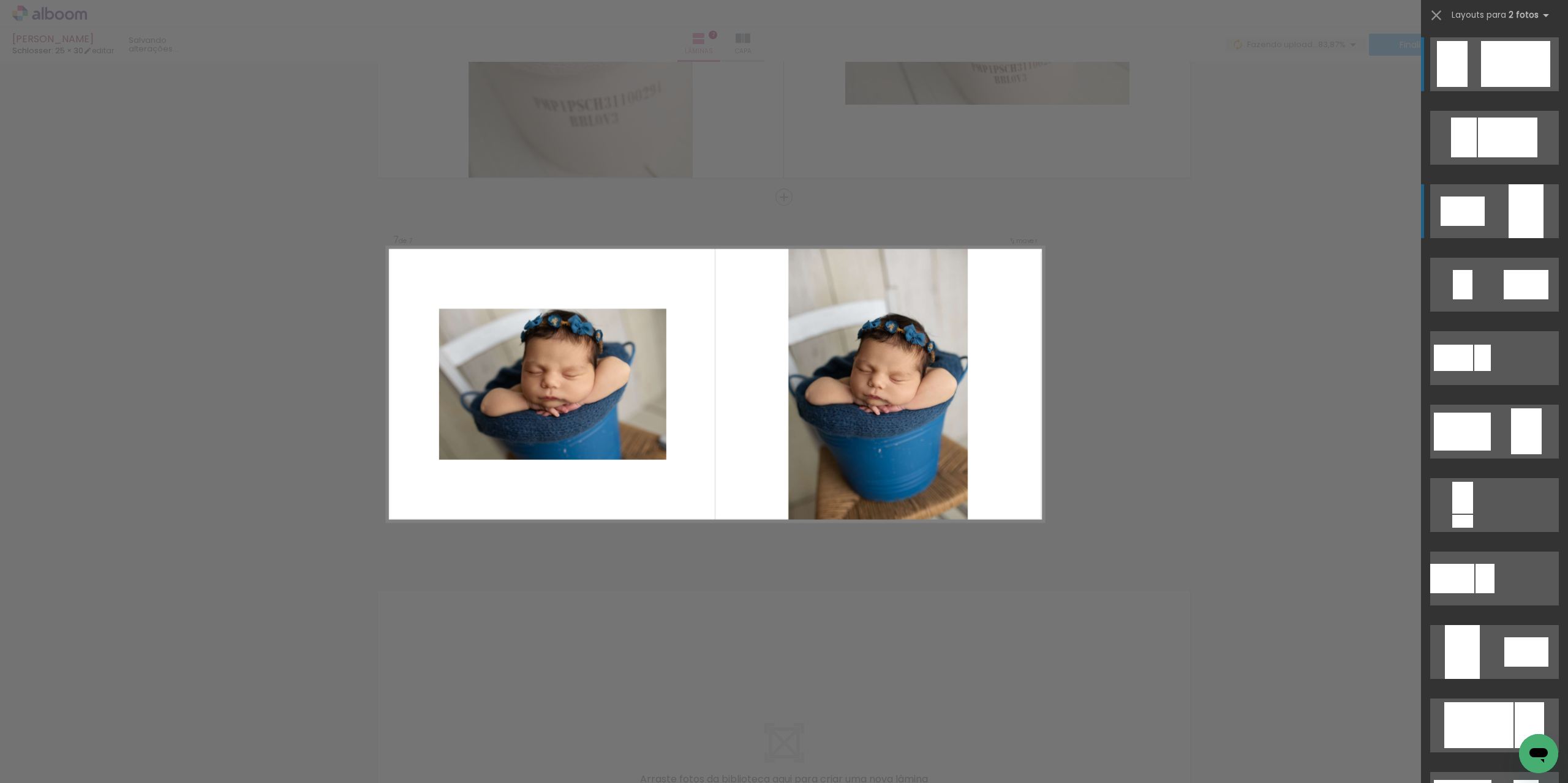
click at [1520, 228] on div at bounding box center [1526, 211] width 35 height 54
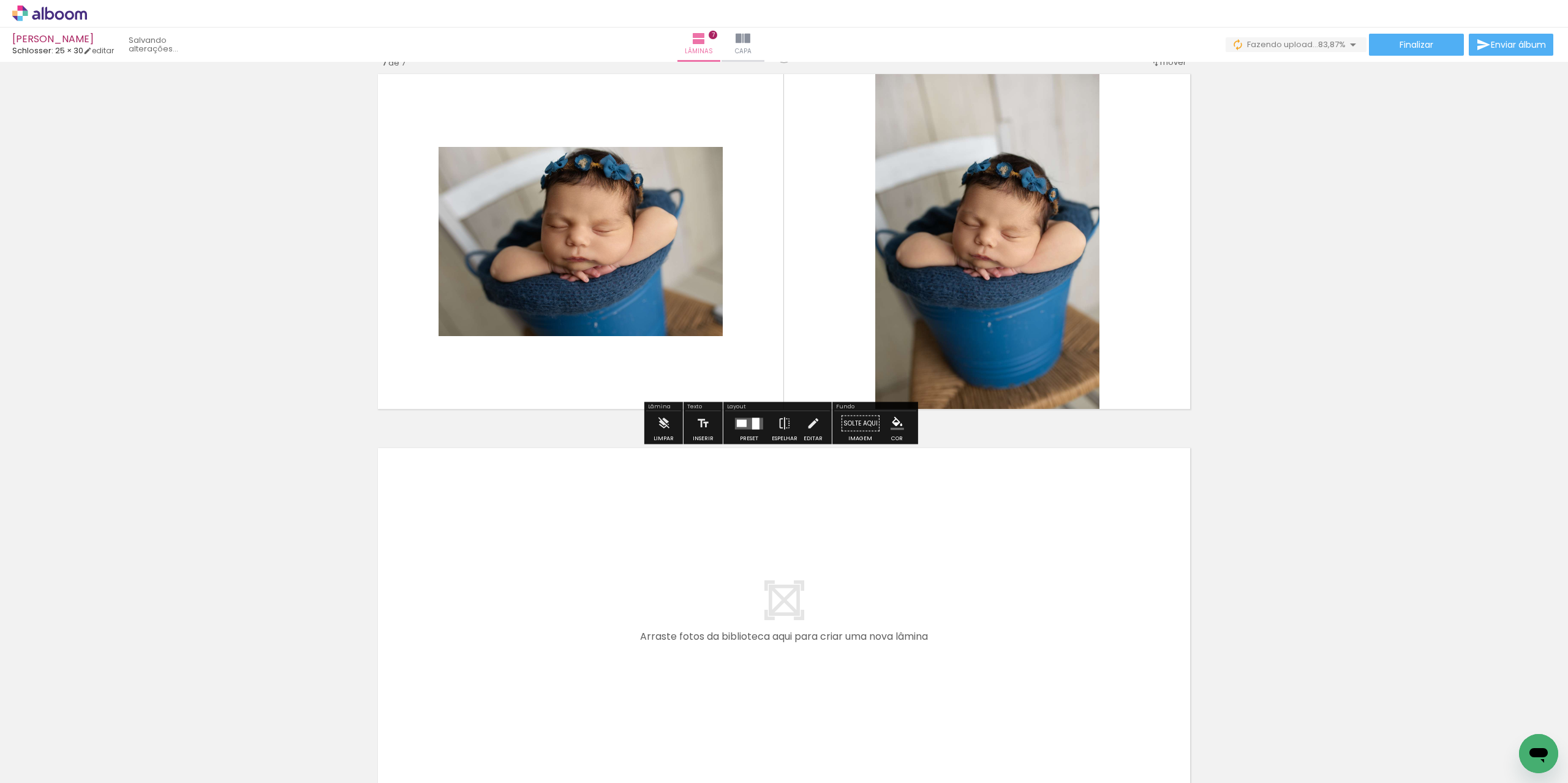
scroll to position [2314, 0]
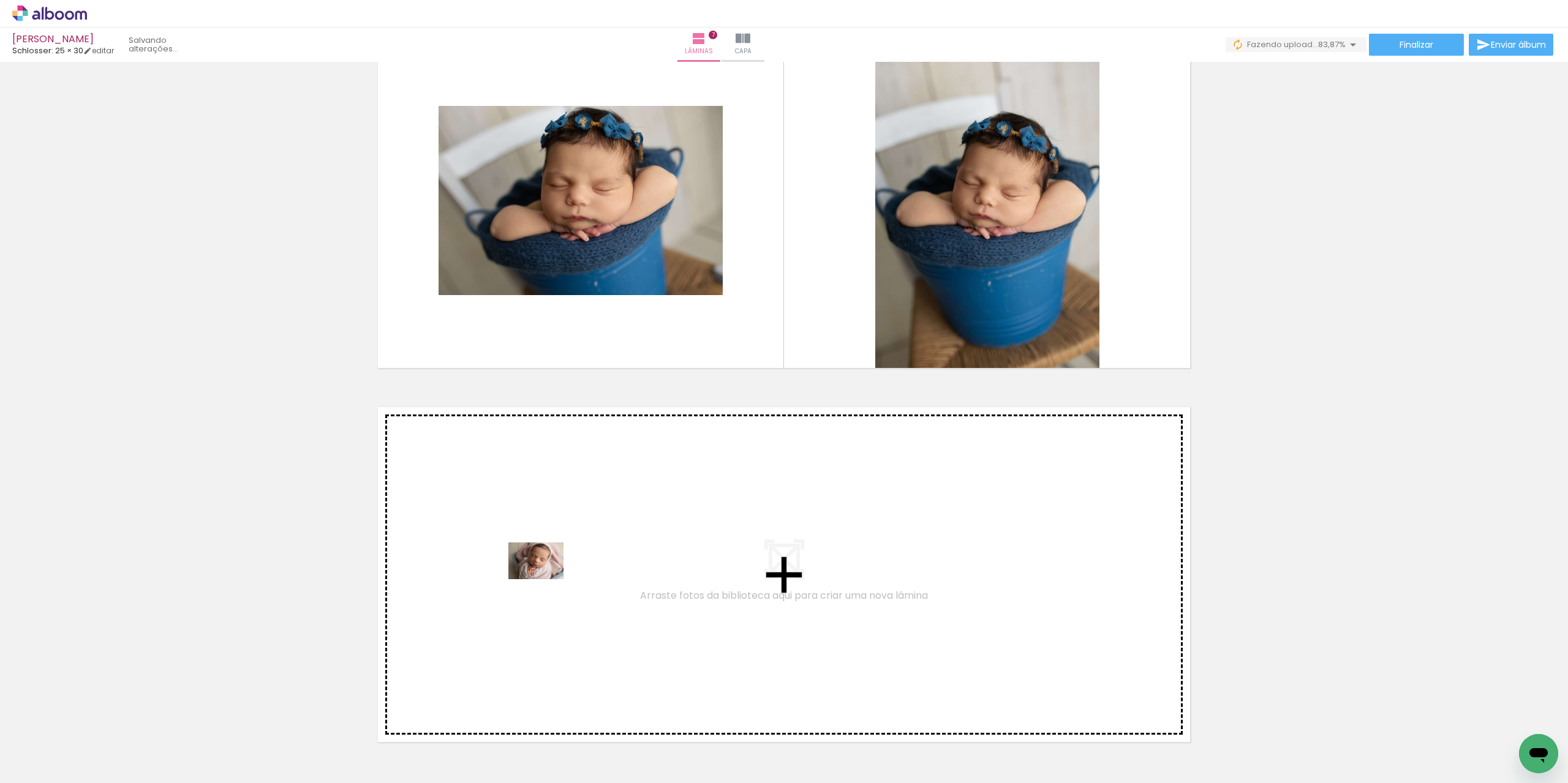
drag, startPoint x: 475, startPoint y: 732, endPoint x: 546, endPoint y: 579, distance: 168.7
click at [546, 579] on quentale-workspace at bounding box center [784, 391] width 1568 height 783
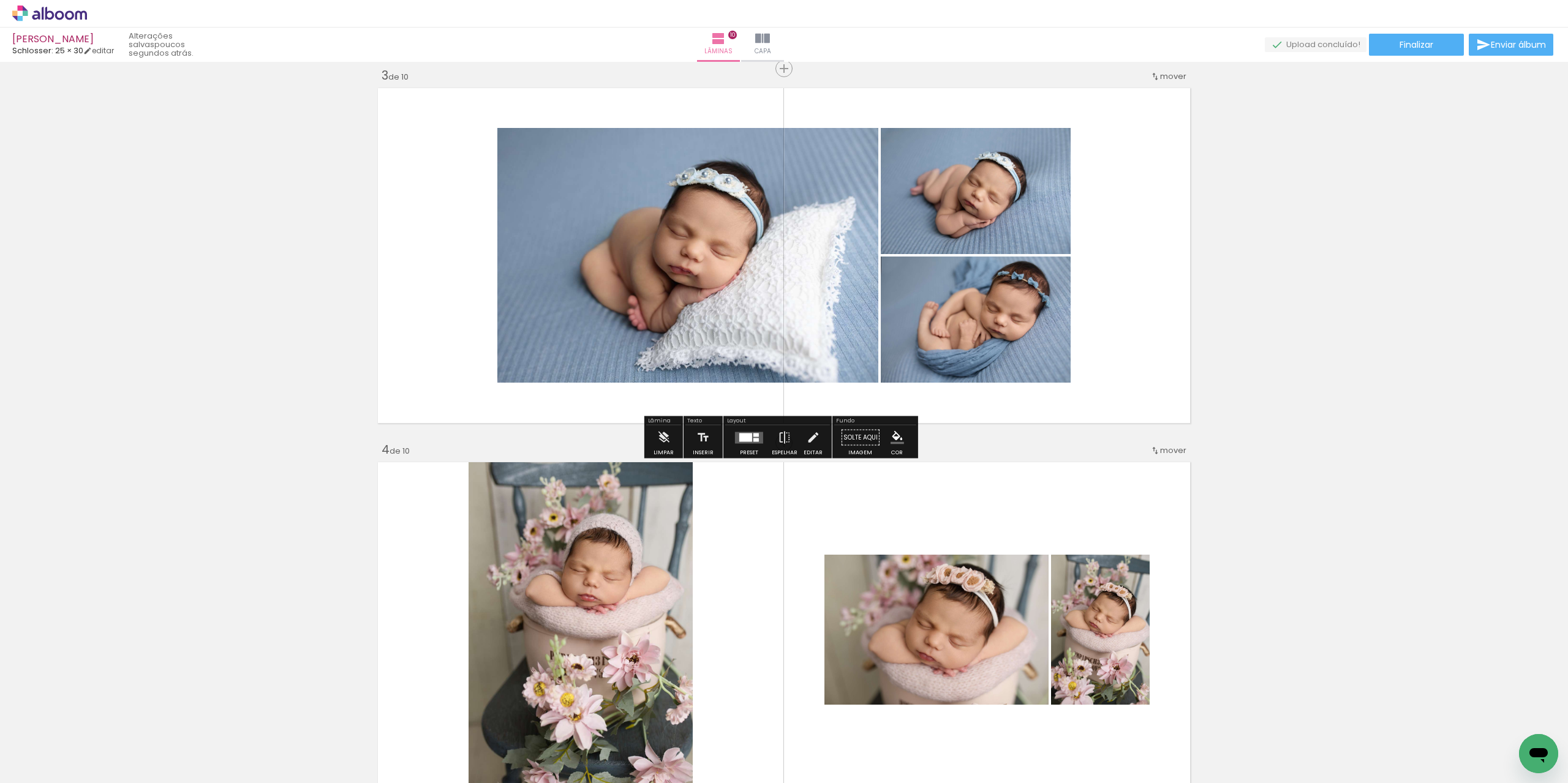
scroll to position [742, 0]
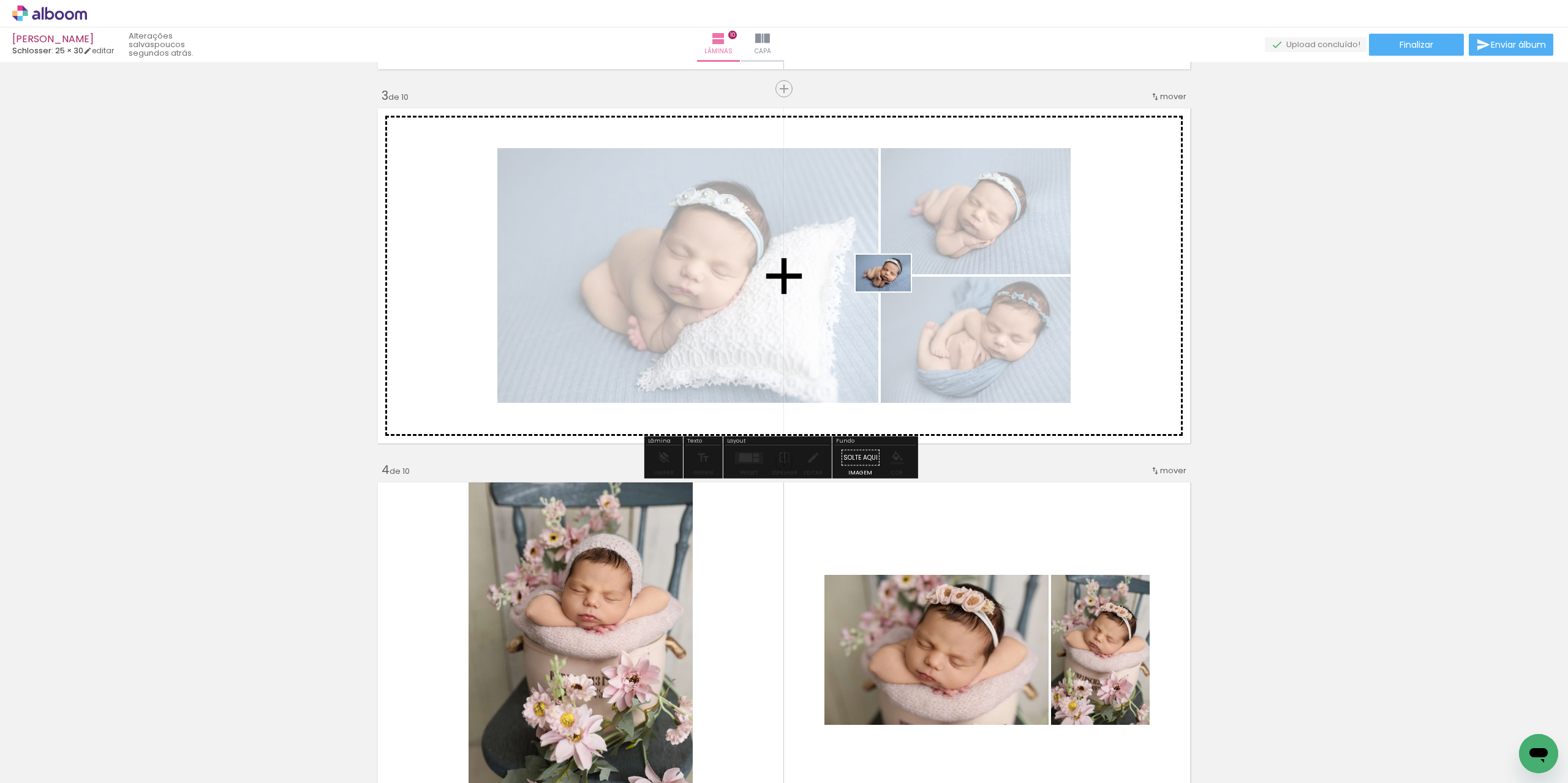
drag, startPoint x: 383, startPoint y: 700, endPoint x: 893, endPoint y: 292, distance: 653.1
click at [893, 292] on quentale-workspace at bounding box center [784, 391] width 1568 height 783
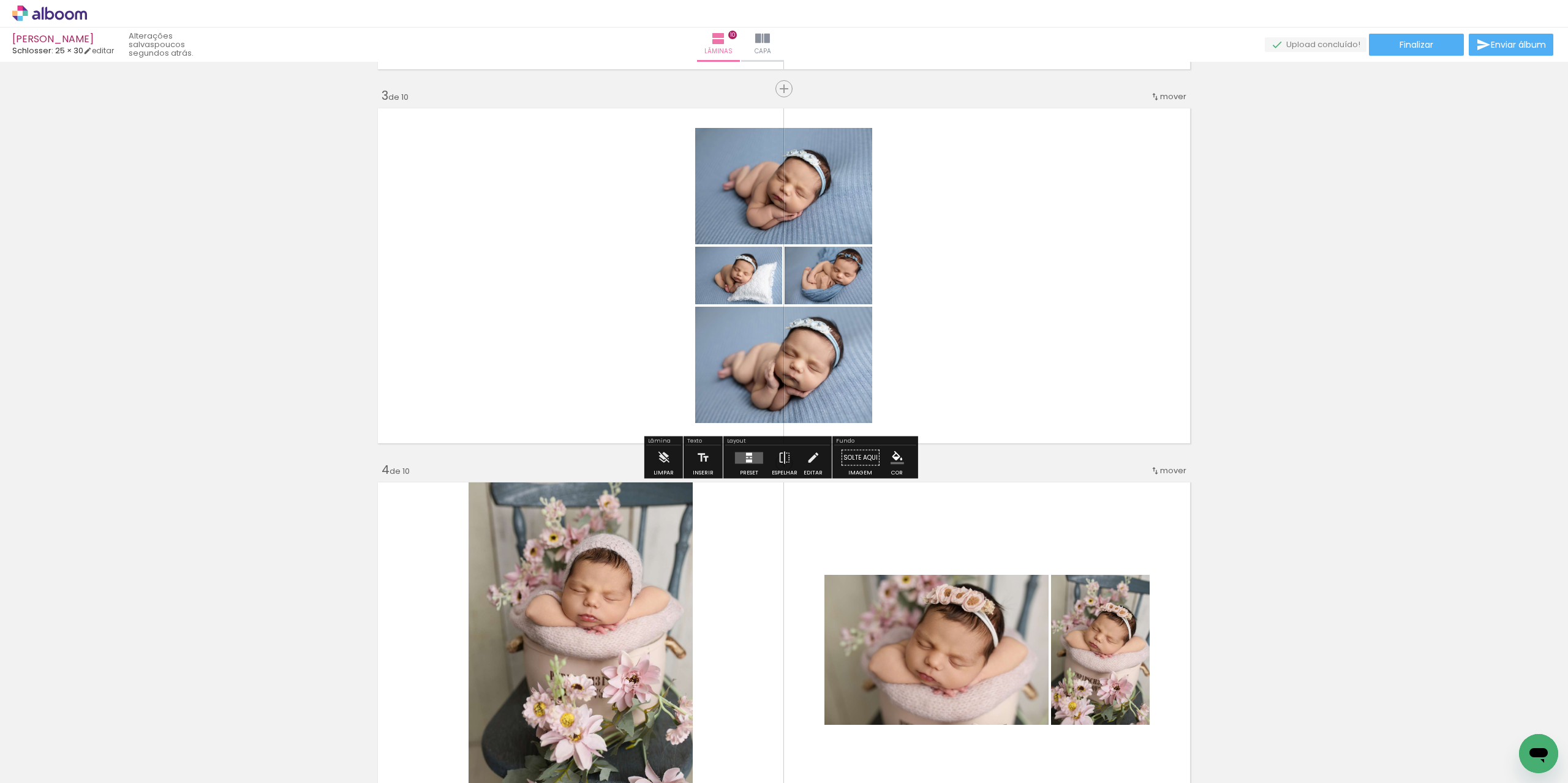
click at [743, 456] on quentale-layouter at bounding box center [749, 458] width 28 height 12
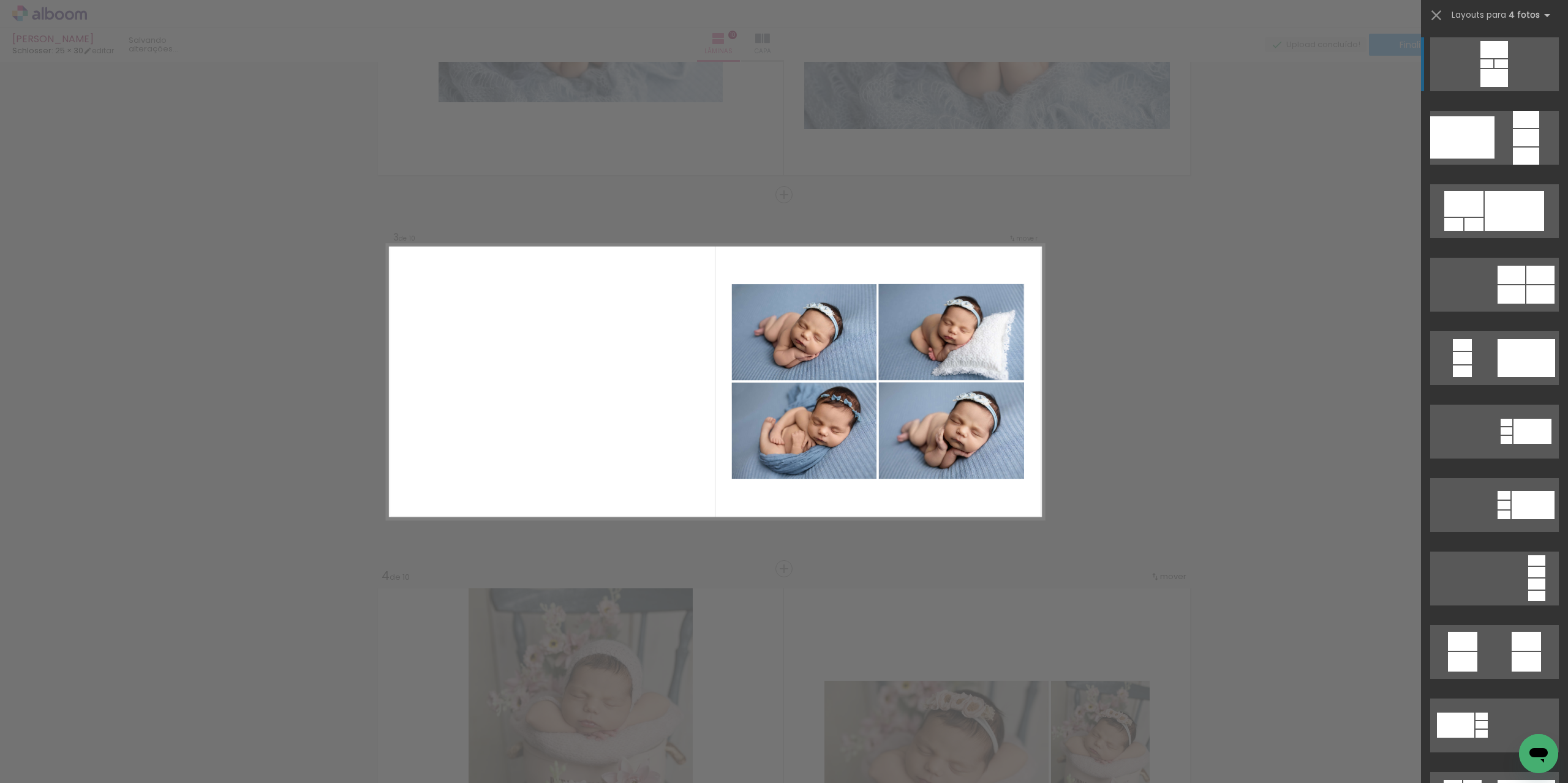
scroll to position [633, 0]
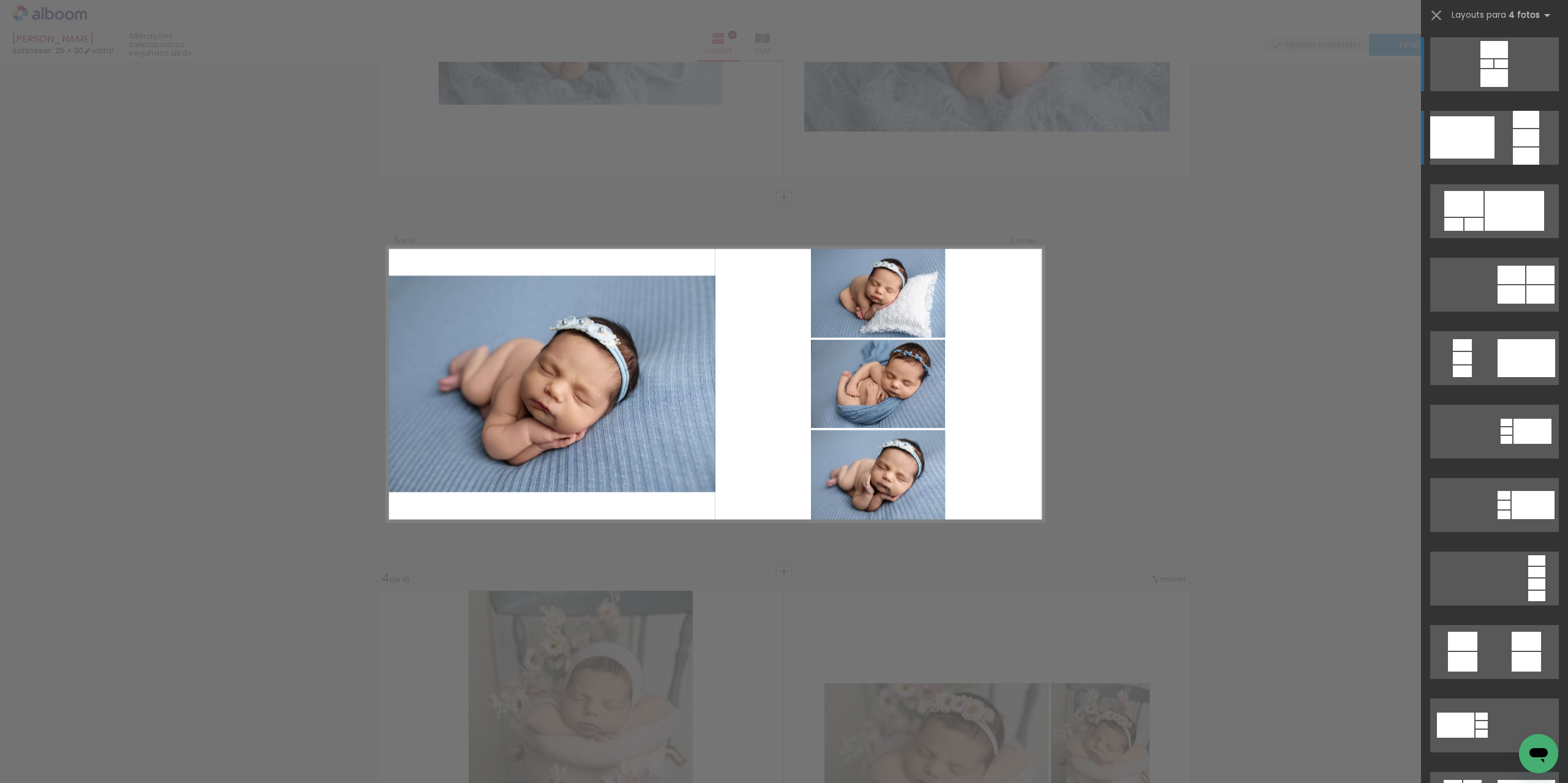
click at [1514, 137] on div at bounding box center [1527, 137] width 27 height 17
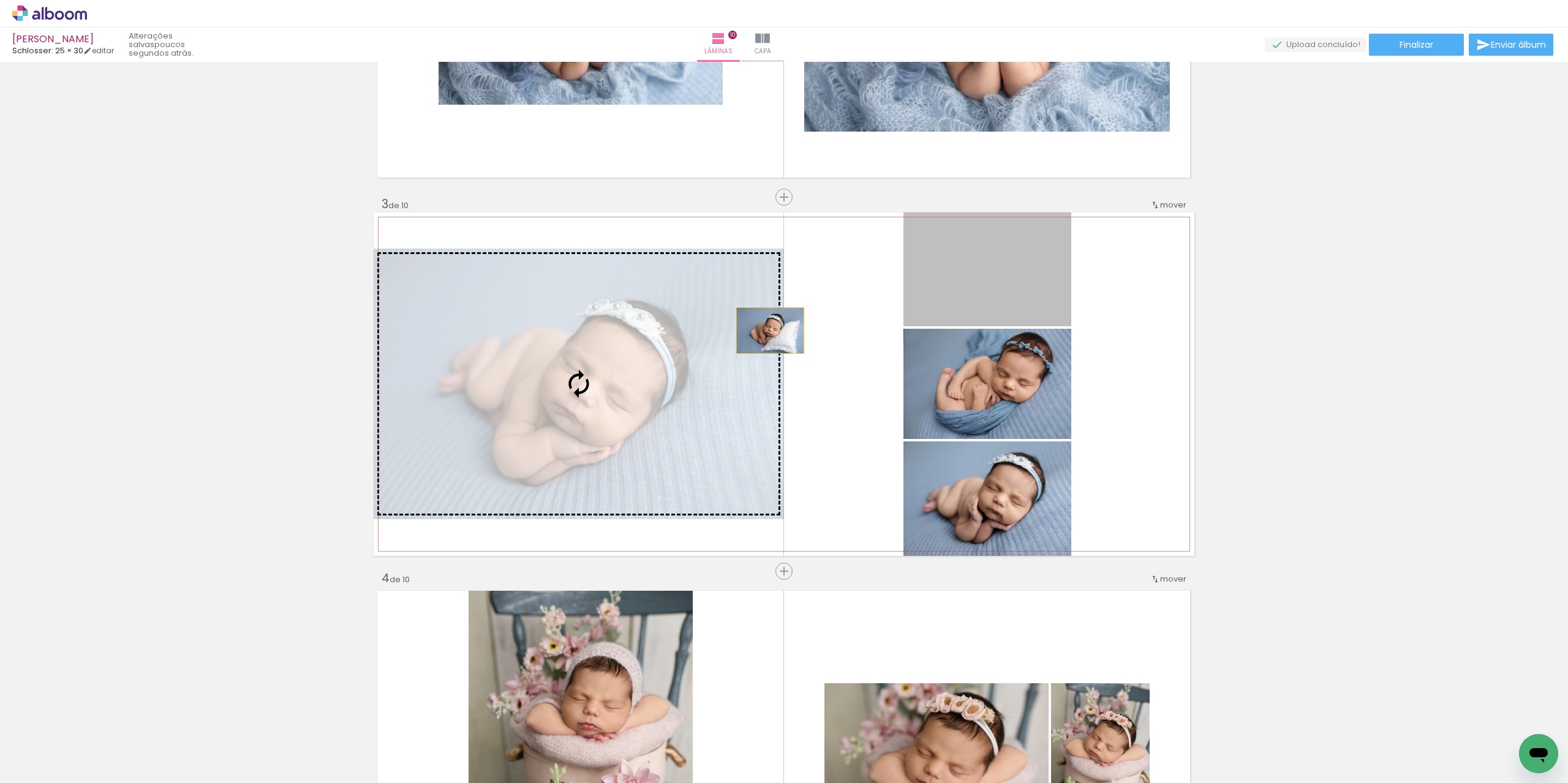
drag, startPoint x: 884, startPoint y: 275, endPoint x: 648, endPoint y: 404, distance: 269.0
click at [0, 0] on slot at bounding box center [0, 0] width 0 height 0
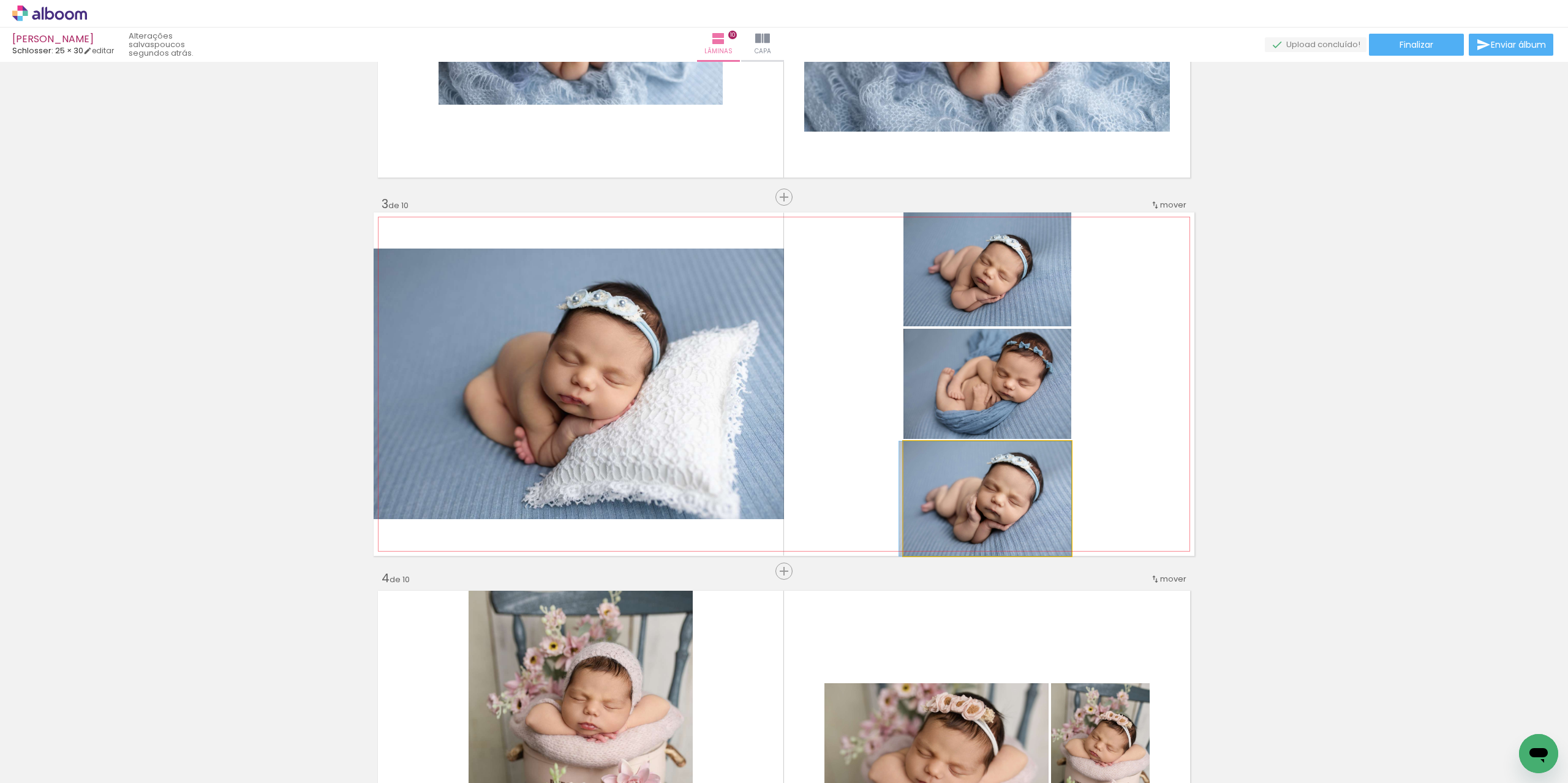
drag, startPoint x: 991, startPoint y: 518, endPoint x: 973, endPoint y: 387, distance: 132.2
click at [0, 0] on slot at bounding box center [0, 0] width 0 height 0
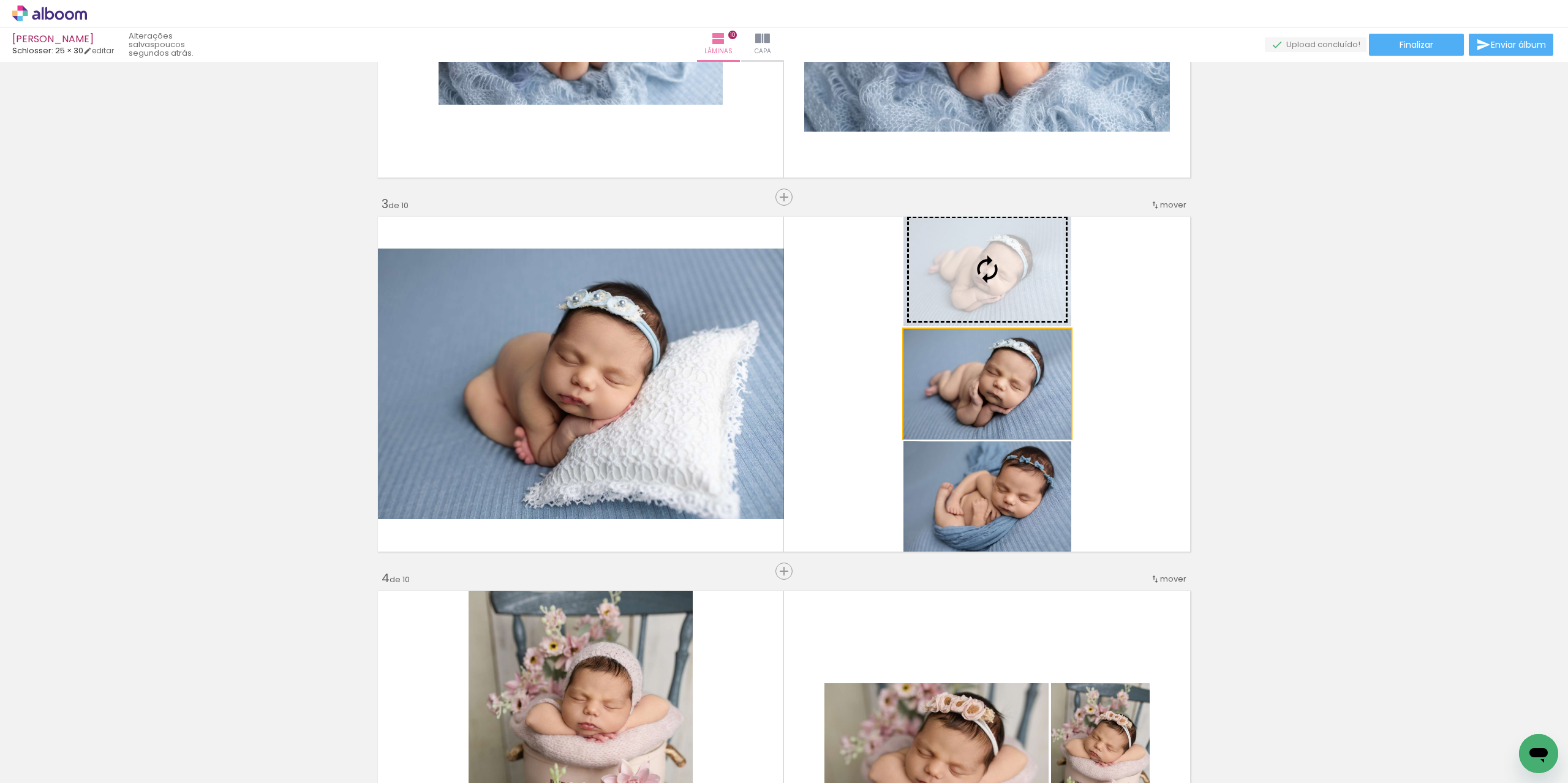
drag, startPoint x: 1017, startPoint y: 412, endPoint x: 1014, endPoint y: 303, distance: 109.0
click at [0, 0] on slot at bounding box center [0, 0] width 0 height 0
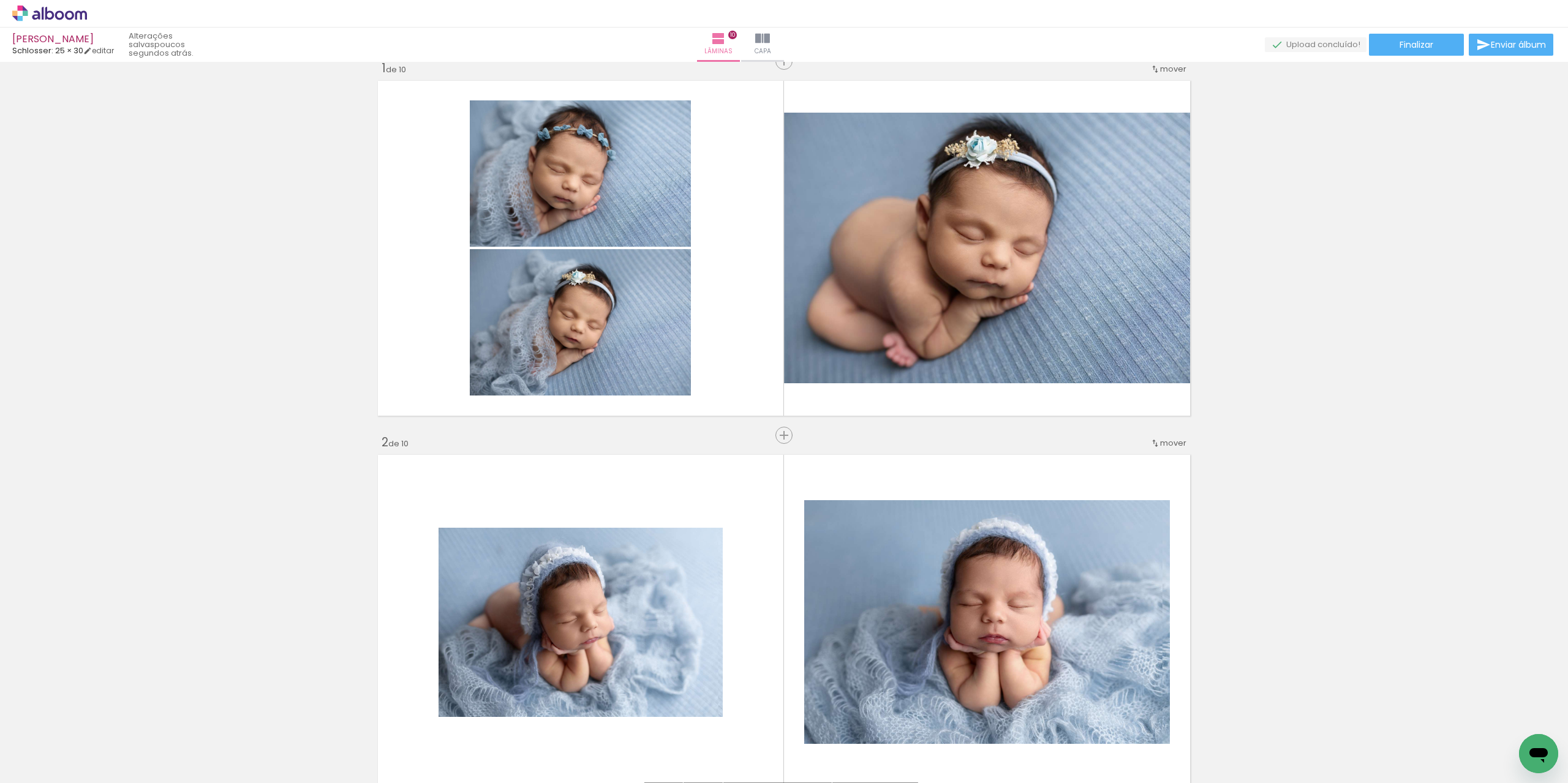
scroll to position [0, 0]
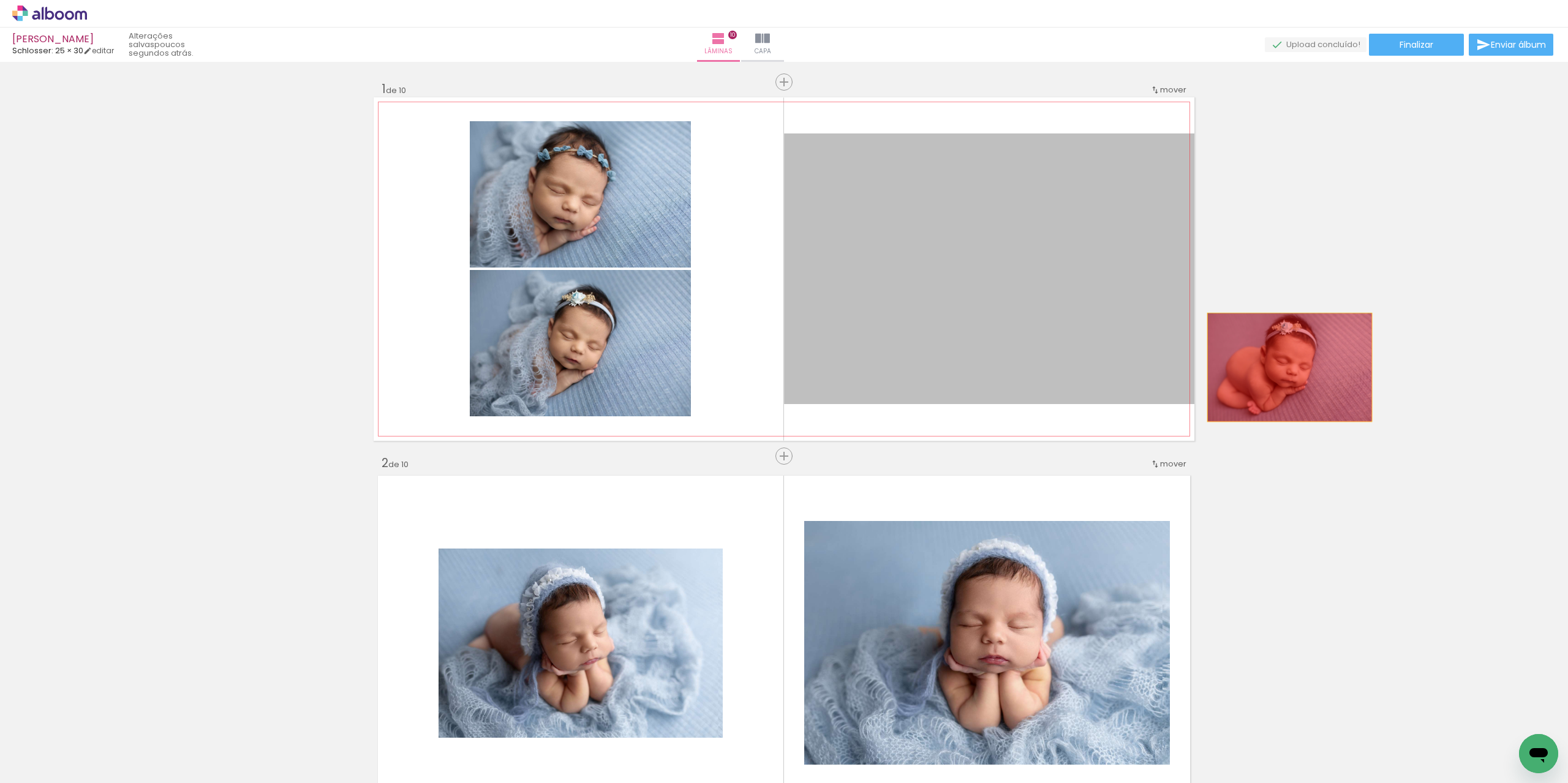
drag, startPoint x: 995, startPoint y: 382, endPoint x: 1296, endPoint y: 368, distance: 301.3
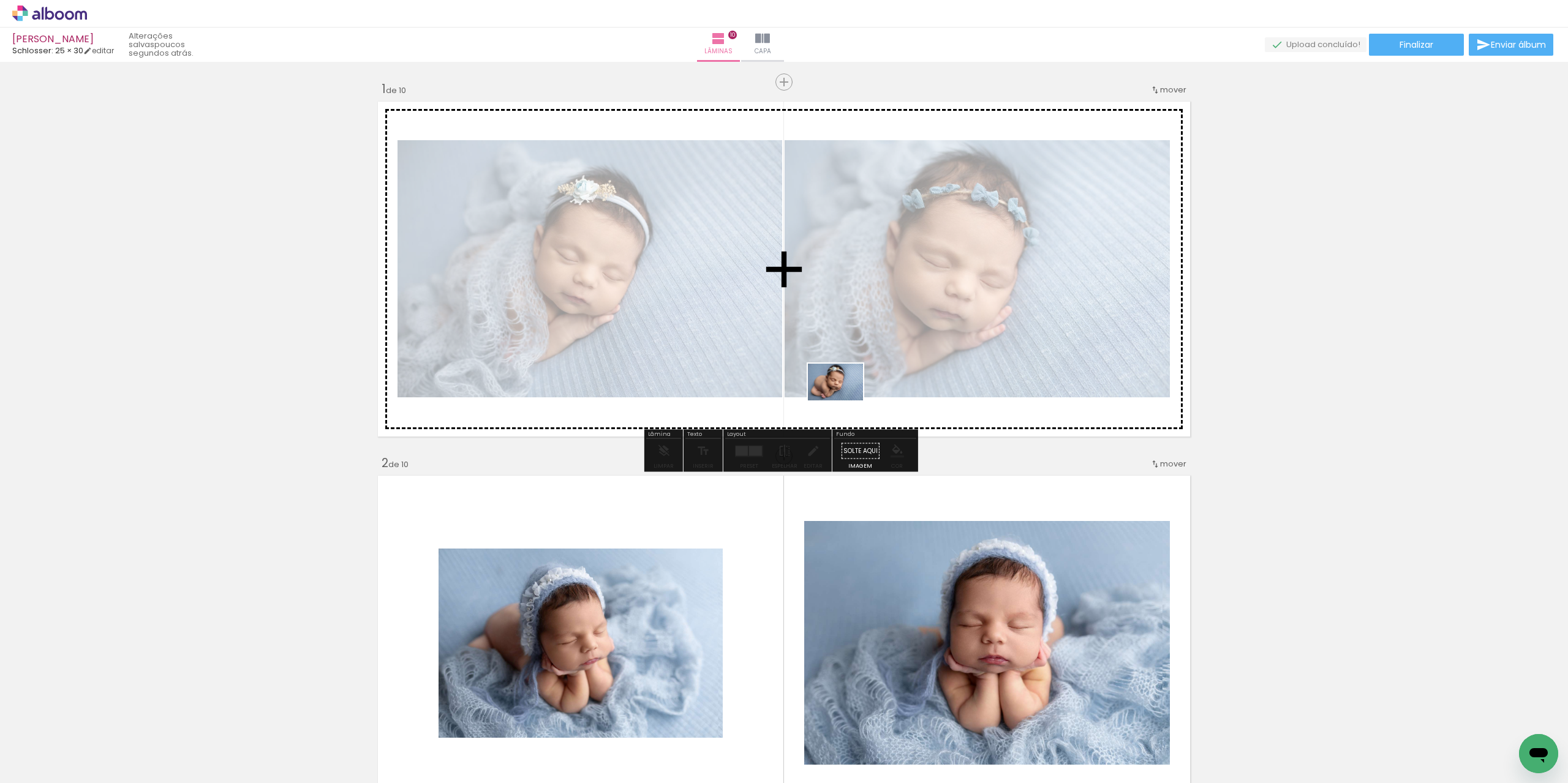
drag, startPoint x: 200, startPoint y: 755, endPoint x: 847, endPoint y: 399, distance: 738.5
click at [847, 399] on quentale-workspace at bounding box center [784, 391] width 1568 height 783
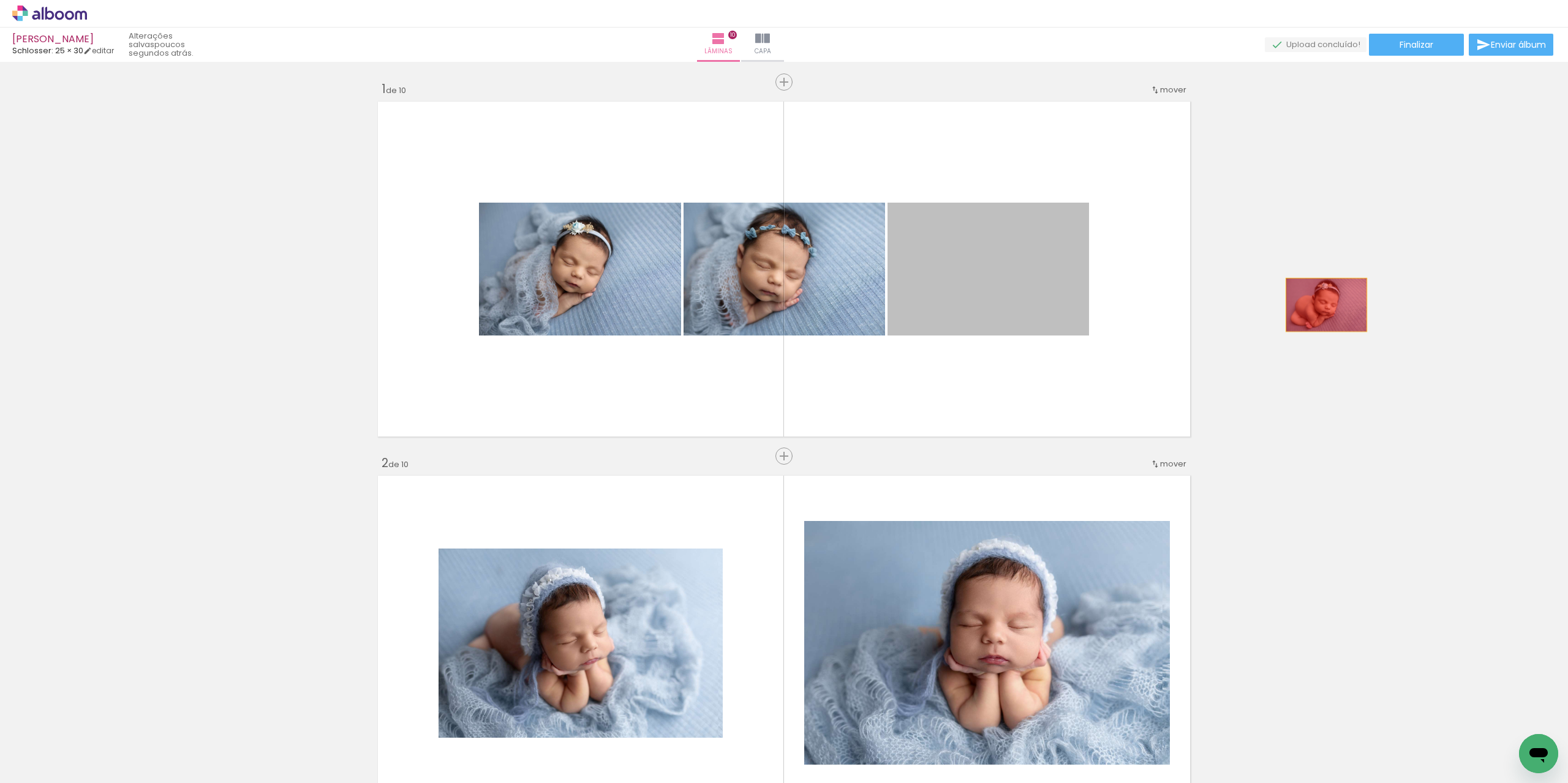
drag, startPoint x: 997, startPoint y: 272, endPoint x: 1354, endPoint y: 305, distance: 358.5
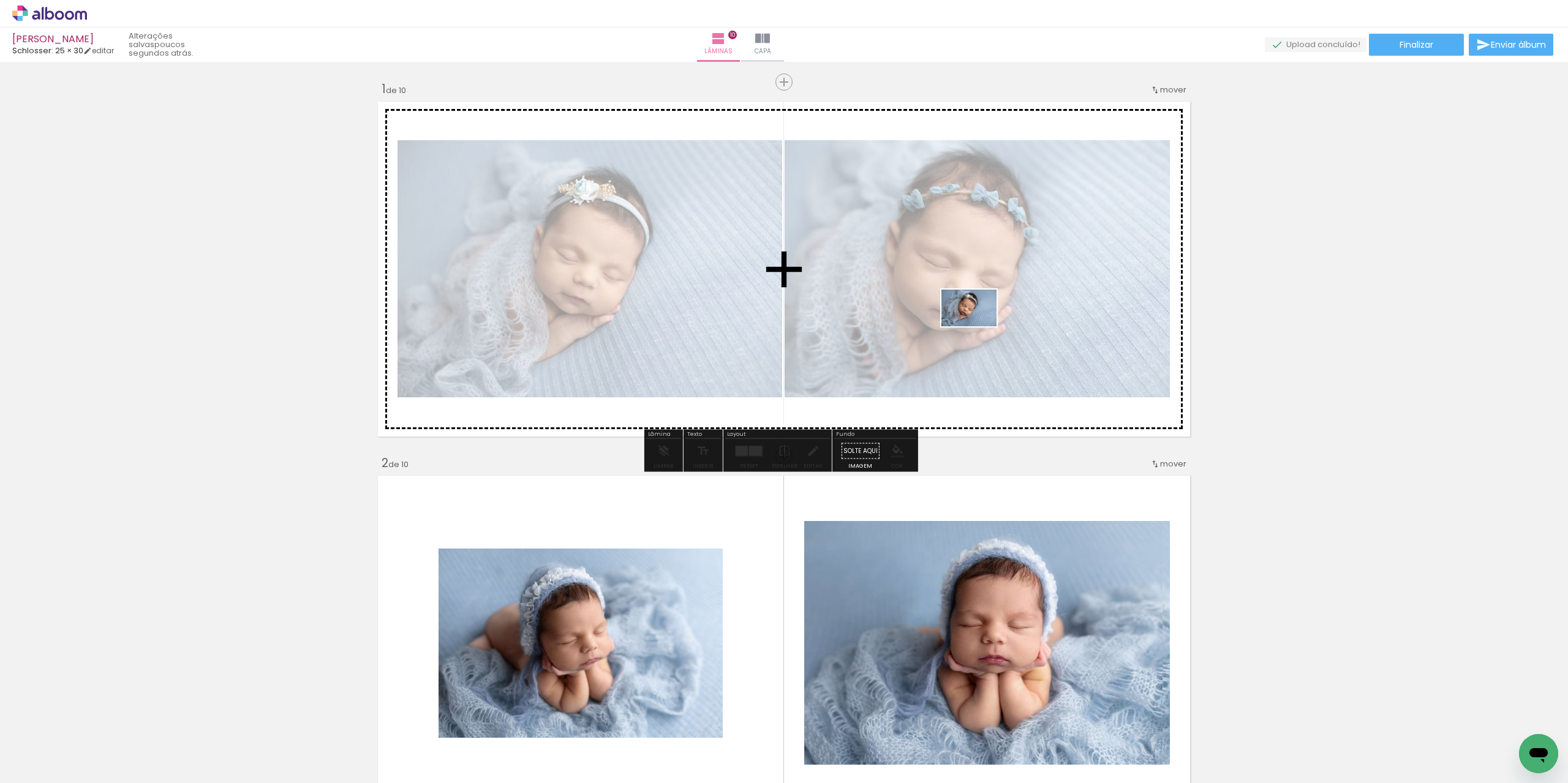
drag, startPoint x: 349, startPoint y: 703, endPoint x: 974, endPoint y: 326, distance: 729.9
click at [979, 326] on quentale-workspace at bounding box center [784, 391] width 1568 height 783
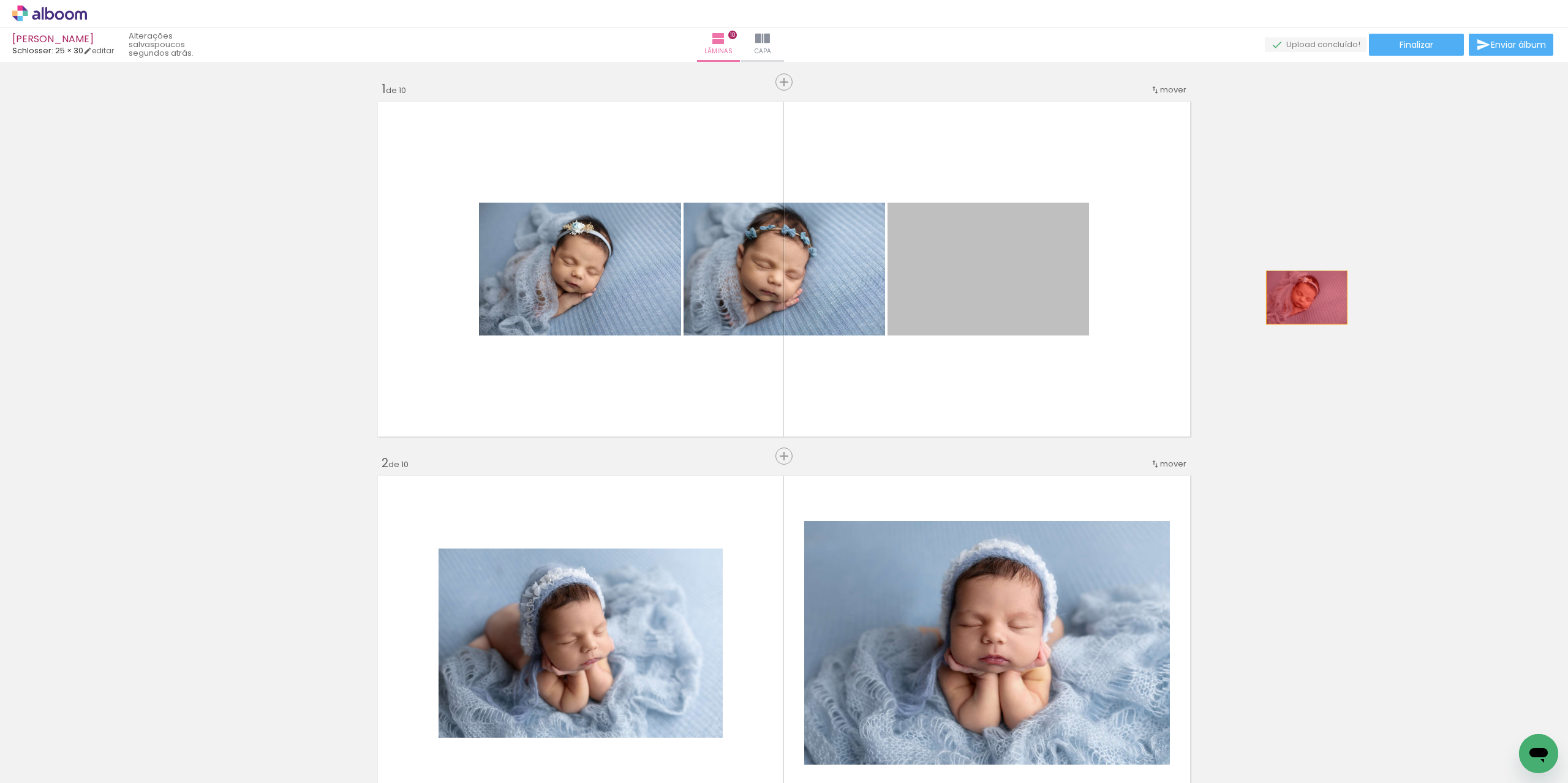
drag, startPoint x: 1005, startPoint y: 305, endPoint x: 1317, endPoint y: 297, distance: 312.1
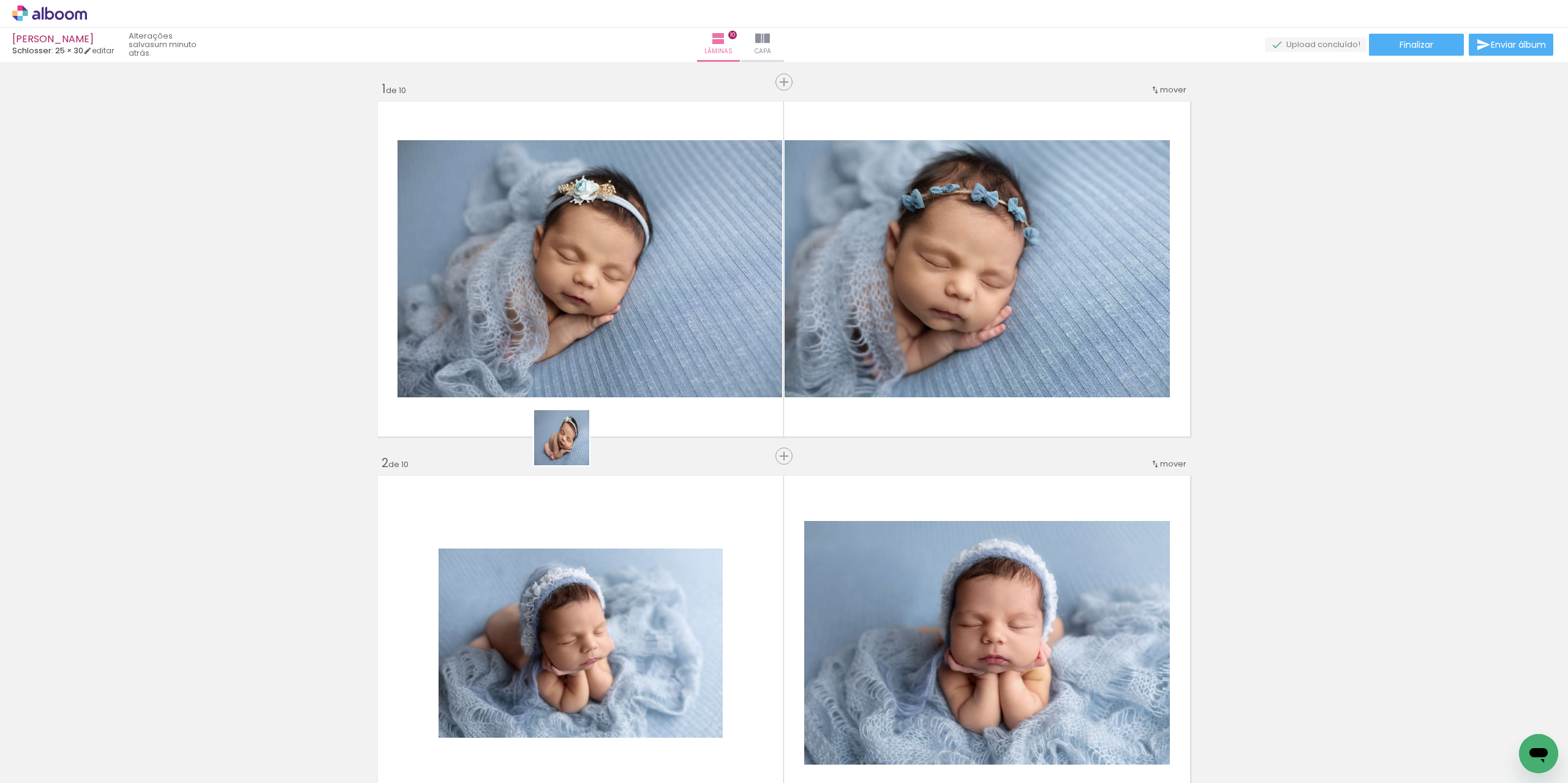
drag, startPoint x: 428, startPoint y: 524, endPoint x: 594, endPoint y: 435, distance: 188.4
click at [594, 435] on quentale-workspace at bounding box center [784, 391] width 1568 height 783
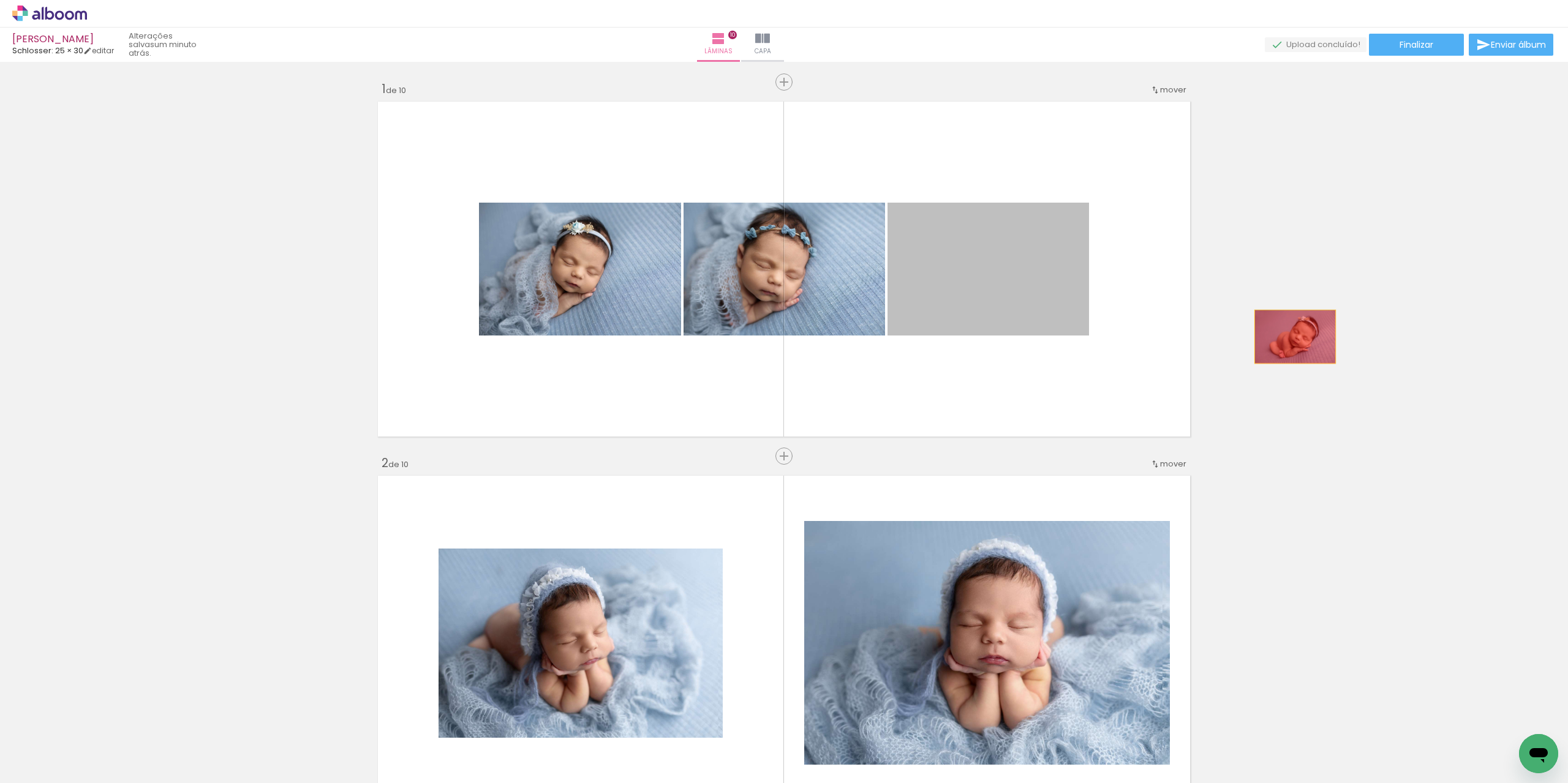
drag, startPoint x: 990, startPoint y: 328, endPoint x: 1290, endPoint y: 337, distance: 300.1
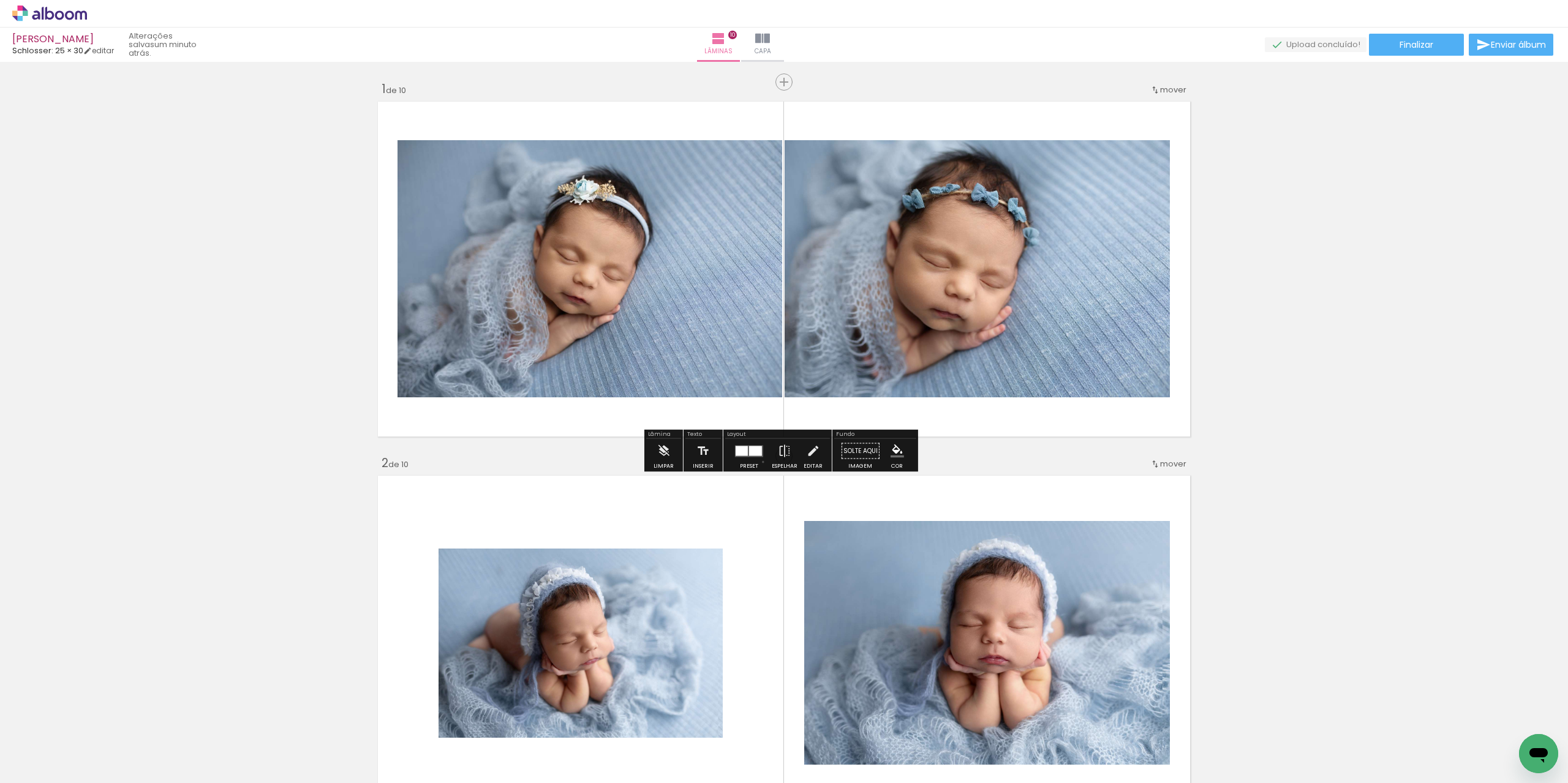
click at [760, 462] on div at bounding box center [749, 451] width 33 height 24
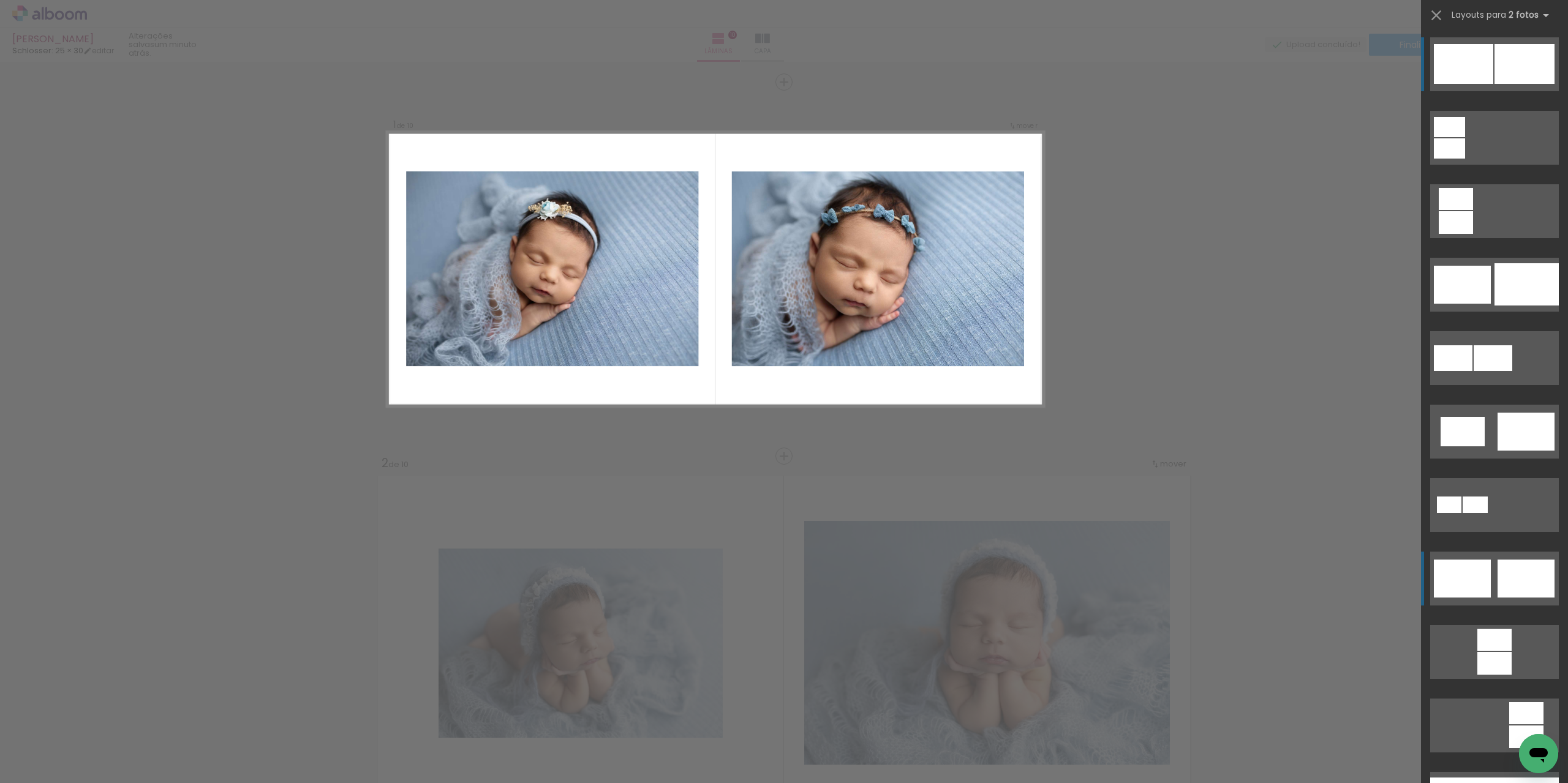
click at [1465, 159] on div at bounding box center [1450, 148] width 31 height 20
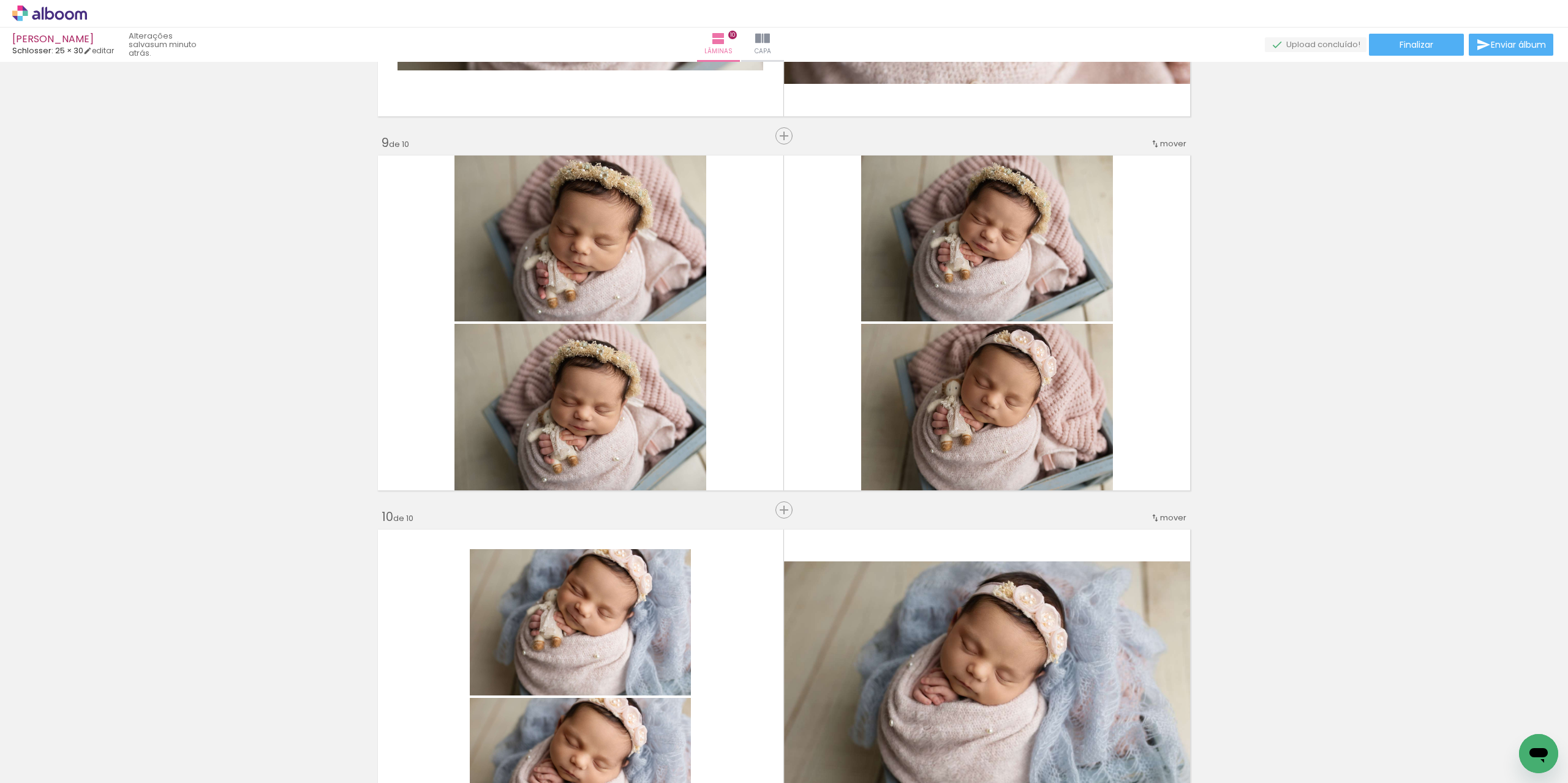
scroll to position [3246, 0]
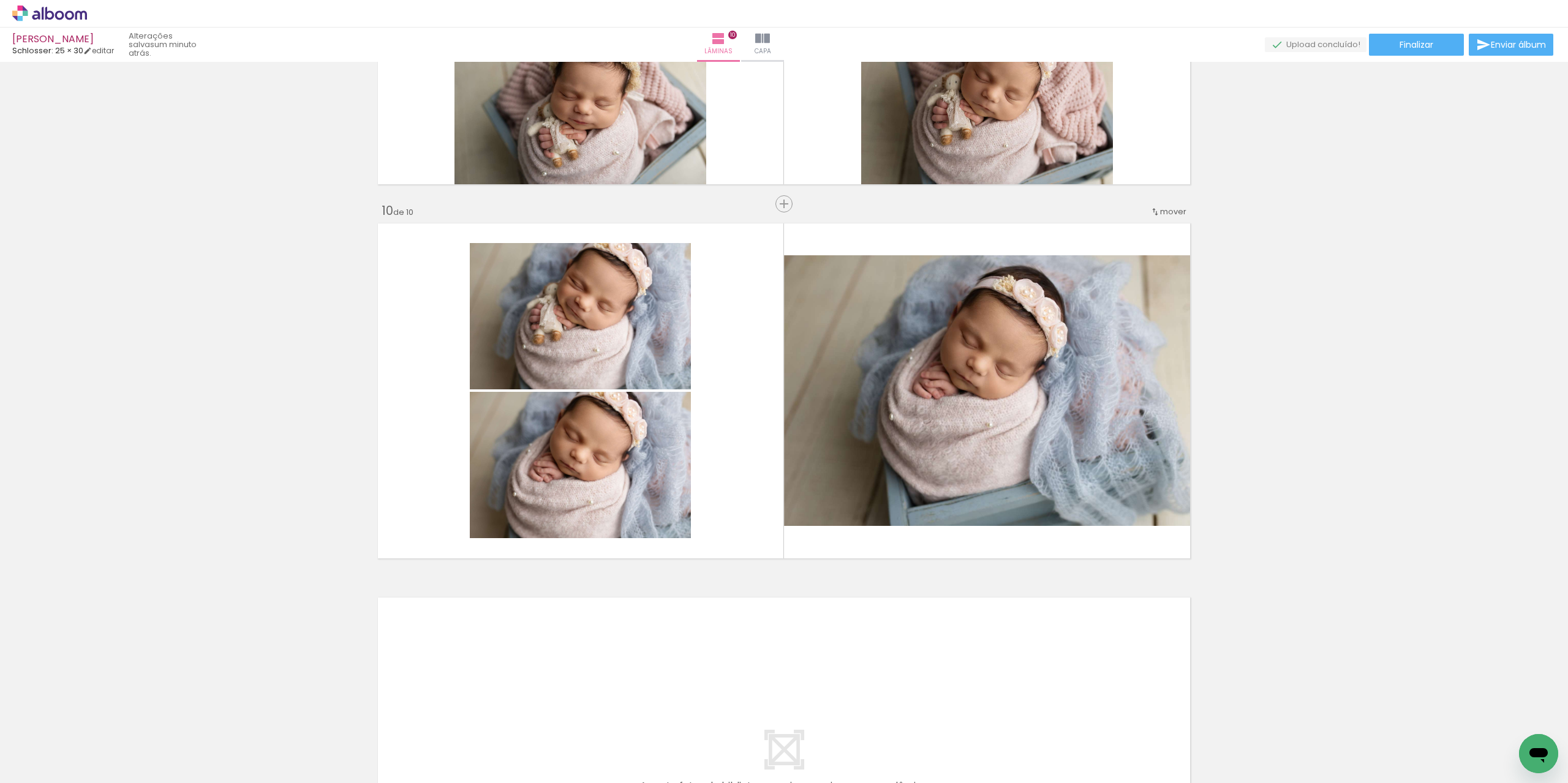
click at [150, 752] on div at bounding box center [123, 742] width 55 height 37
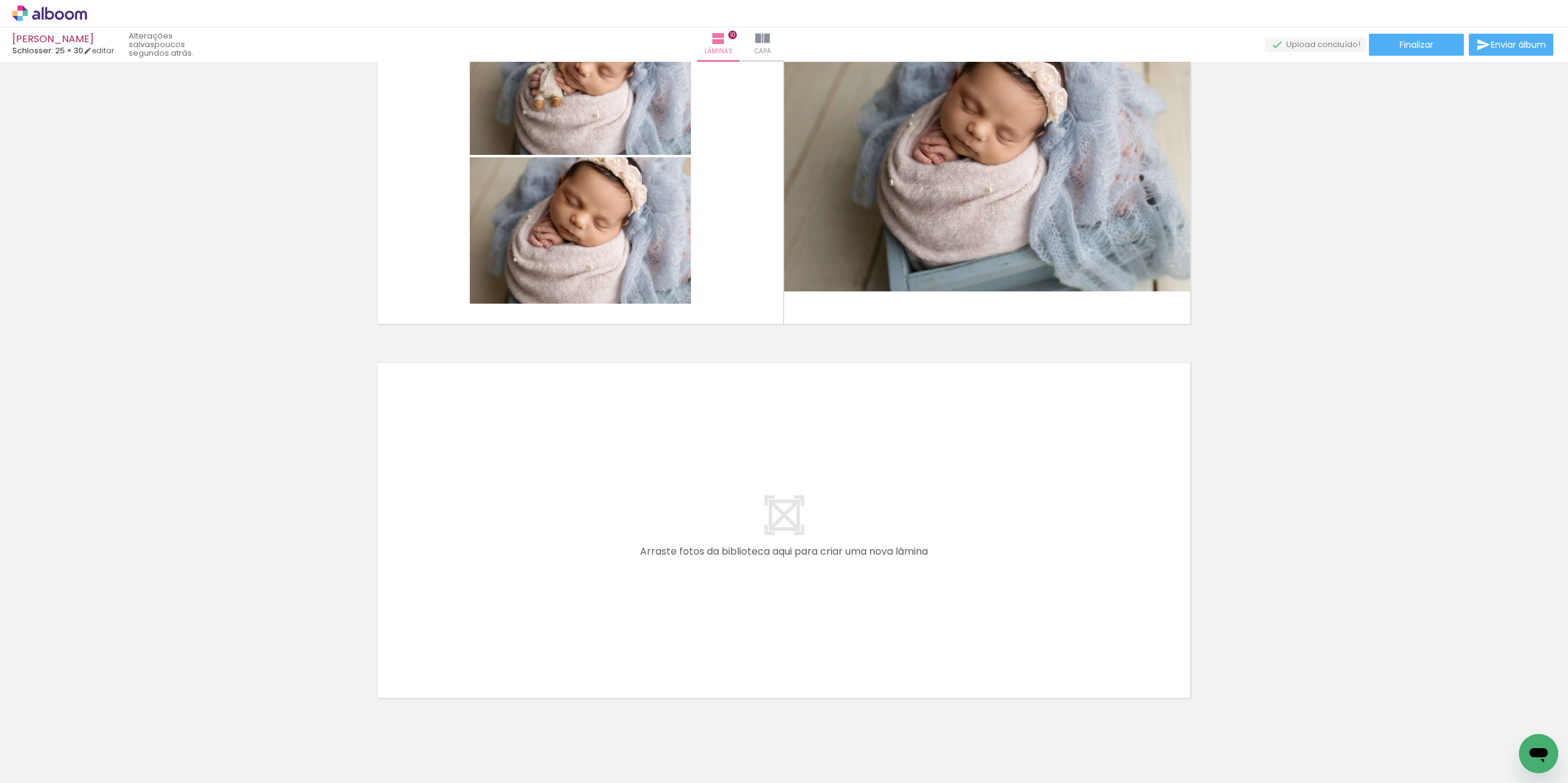
scroll to position [3519, 0]
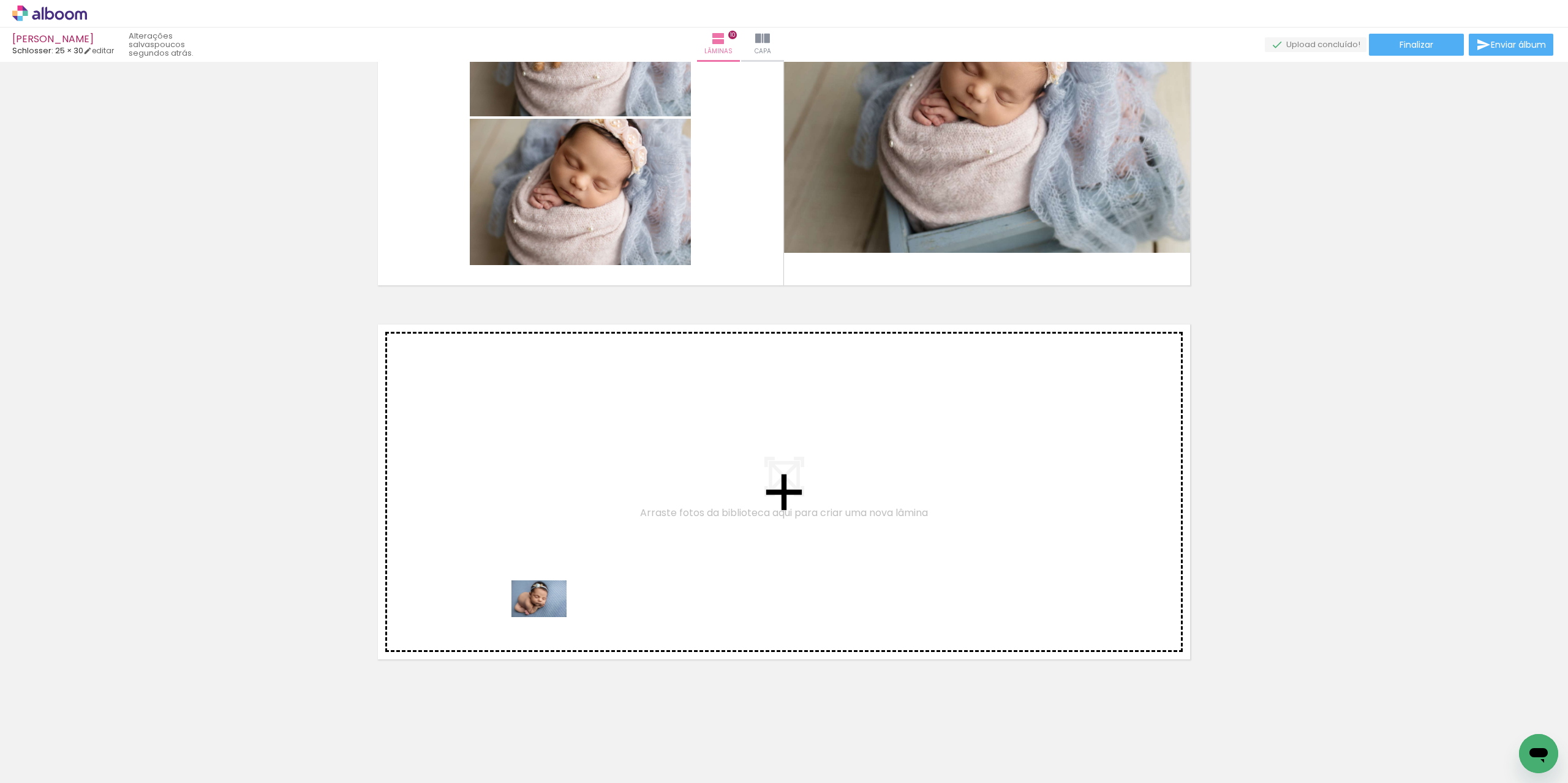
drag, startPoint x: 261, startPoint y: 717, endPoint x: 549, endPoint y: 617, distance: 304.9
click at [549, 617] on quentale-workspace at bounding box center [784, 391] width 1568 height 783
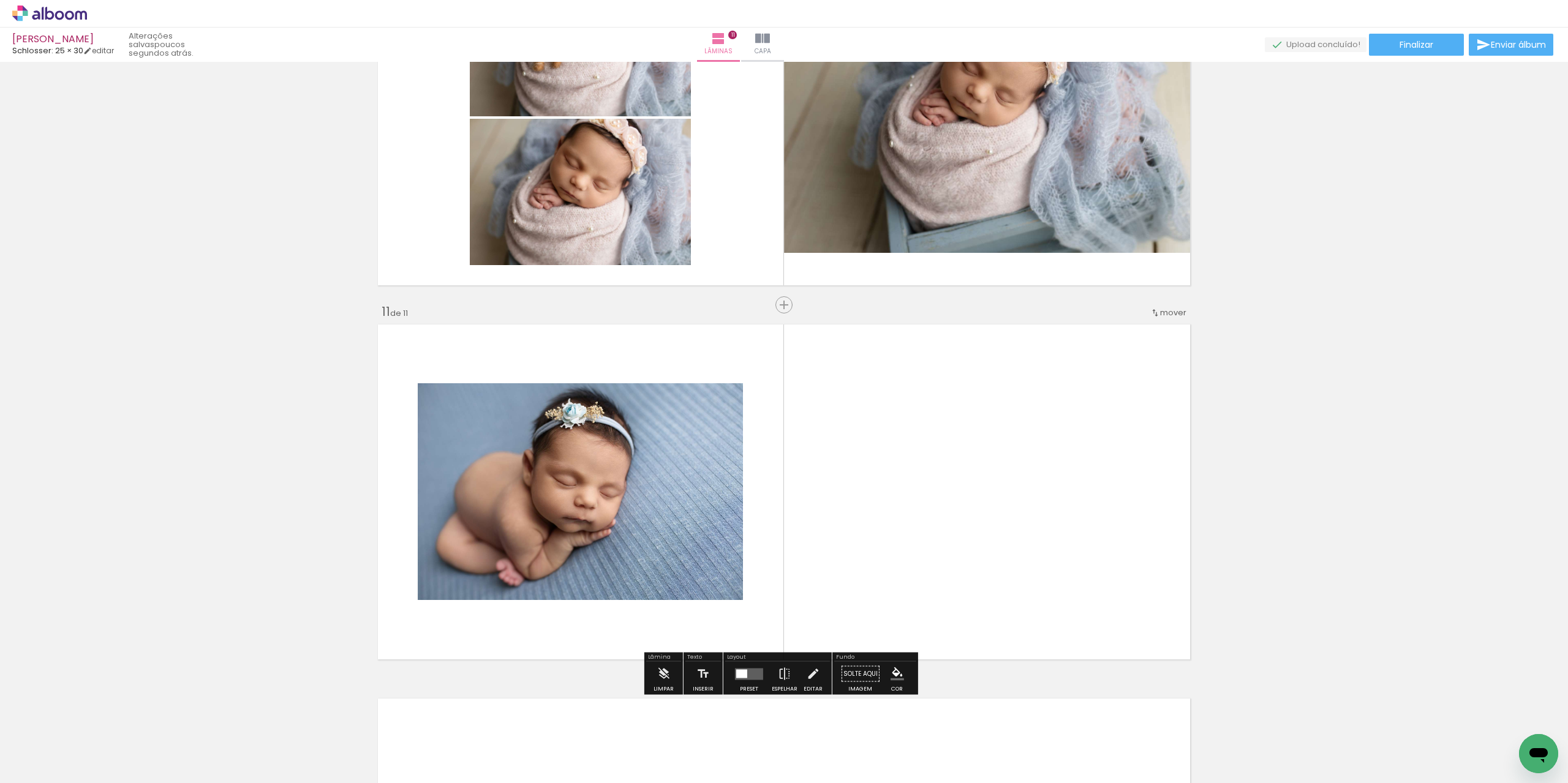
scroll to position [3626, 0]
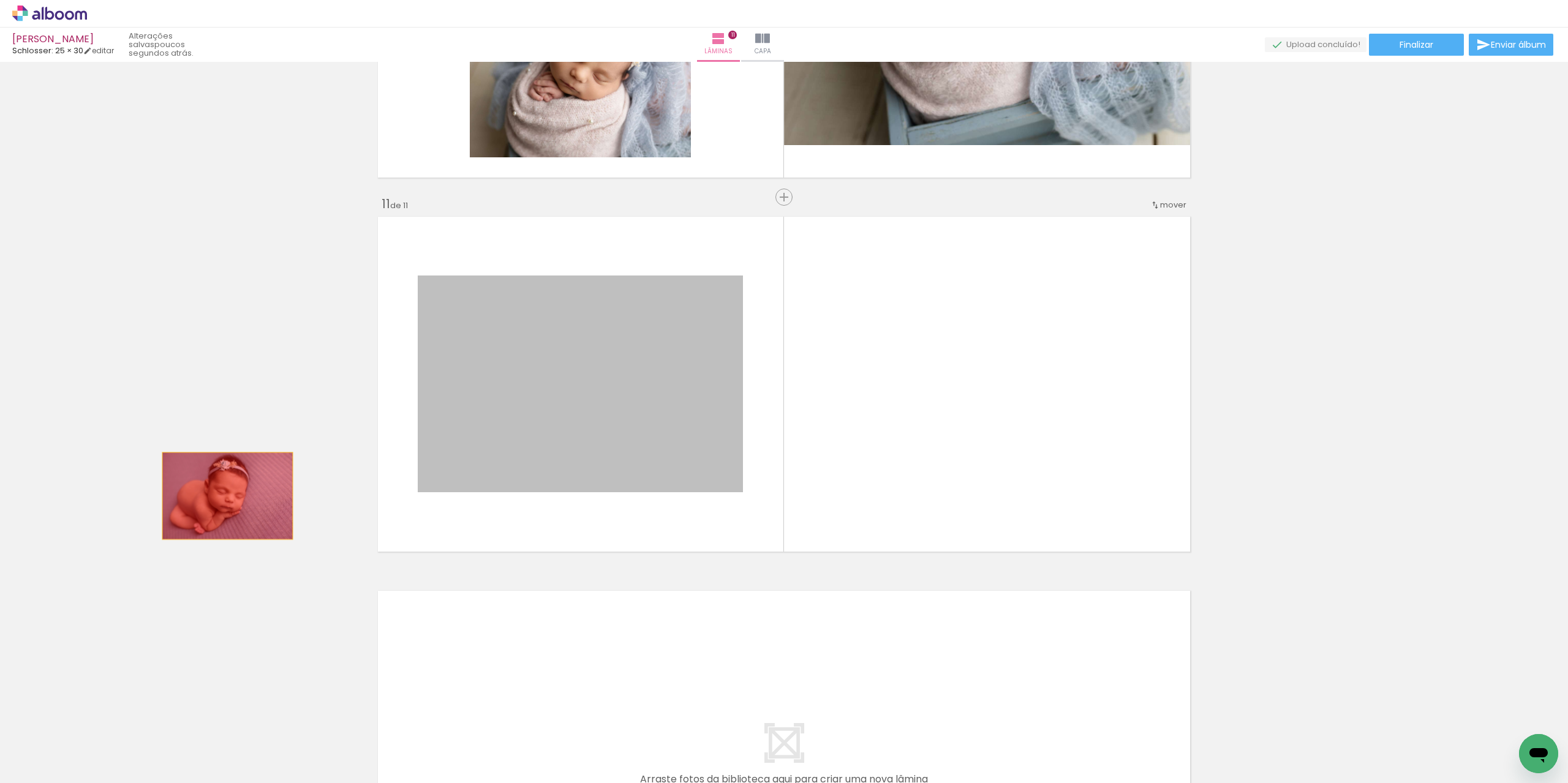
drag, startPoint x: 531, startPoint y: 441, endPoint x: 221, endPoint y: 499, distance: 315.4
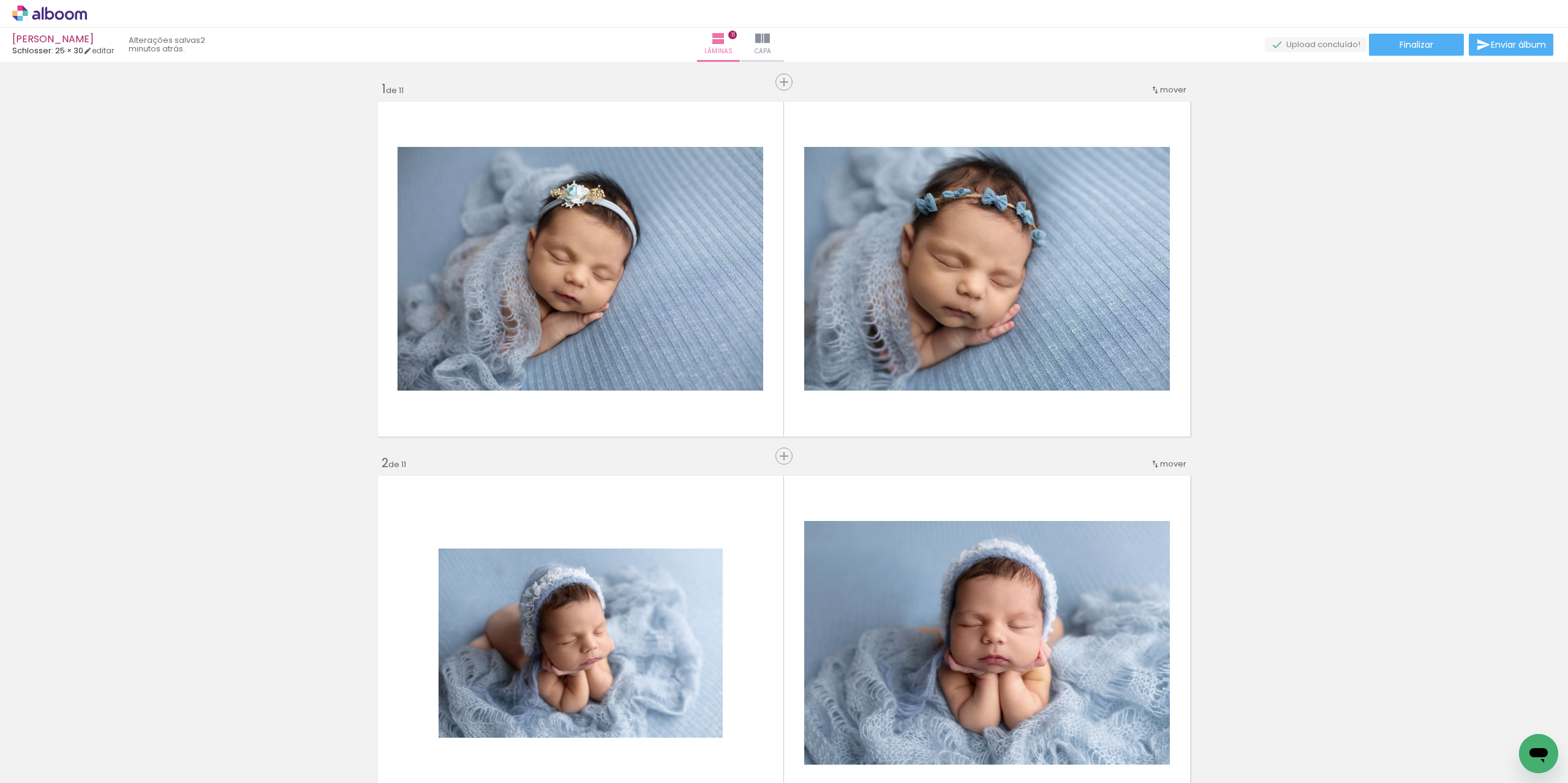
scroll to position [3626, 0]
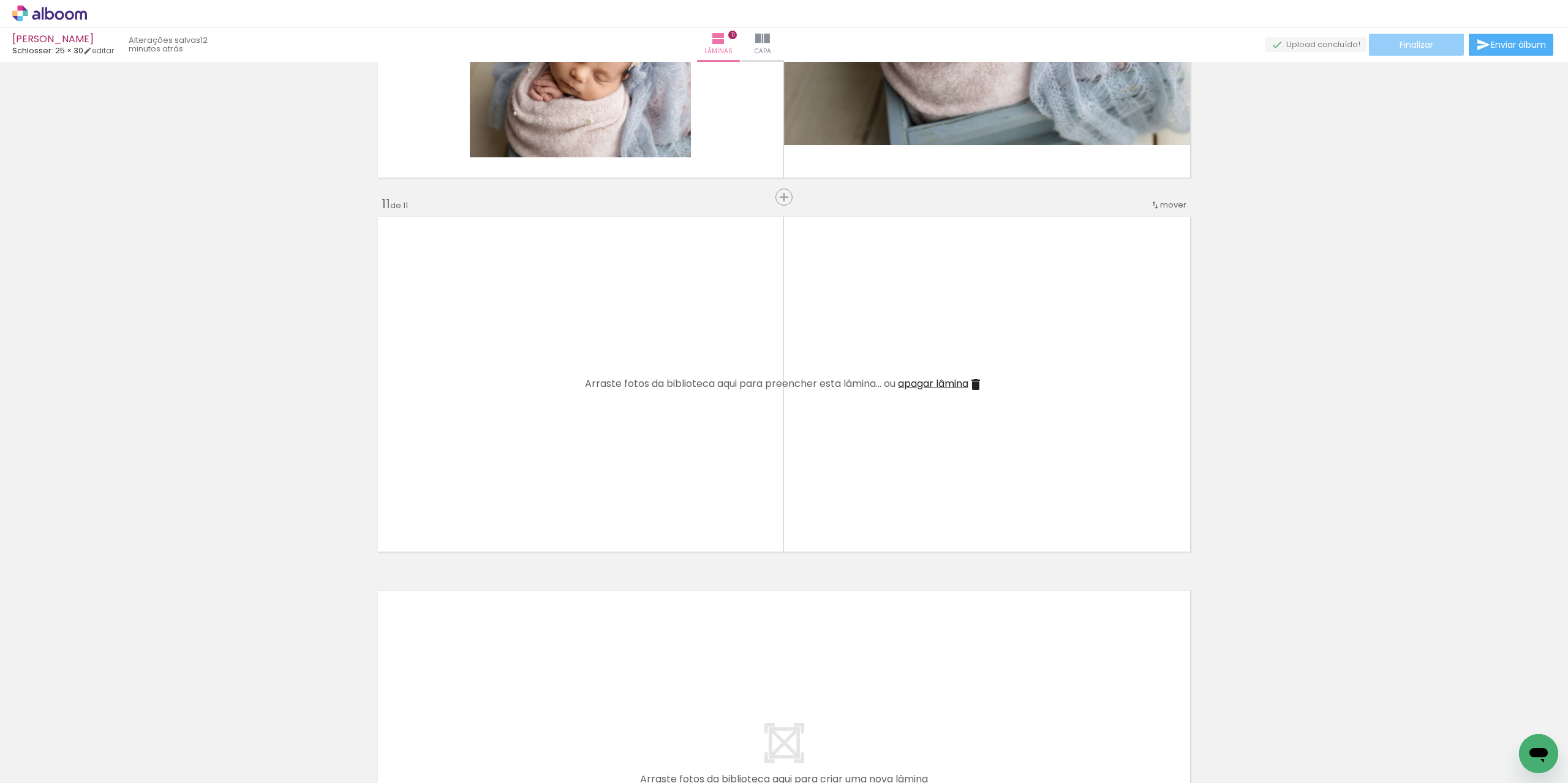
click at [1388, 48] on paper-button "Finalizar" at bounding box center [1417, 45] width 95 height 22
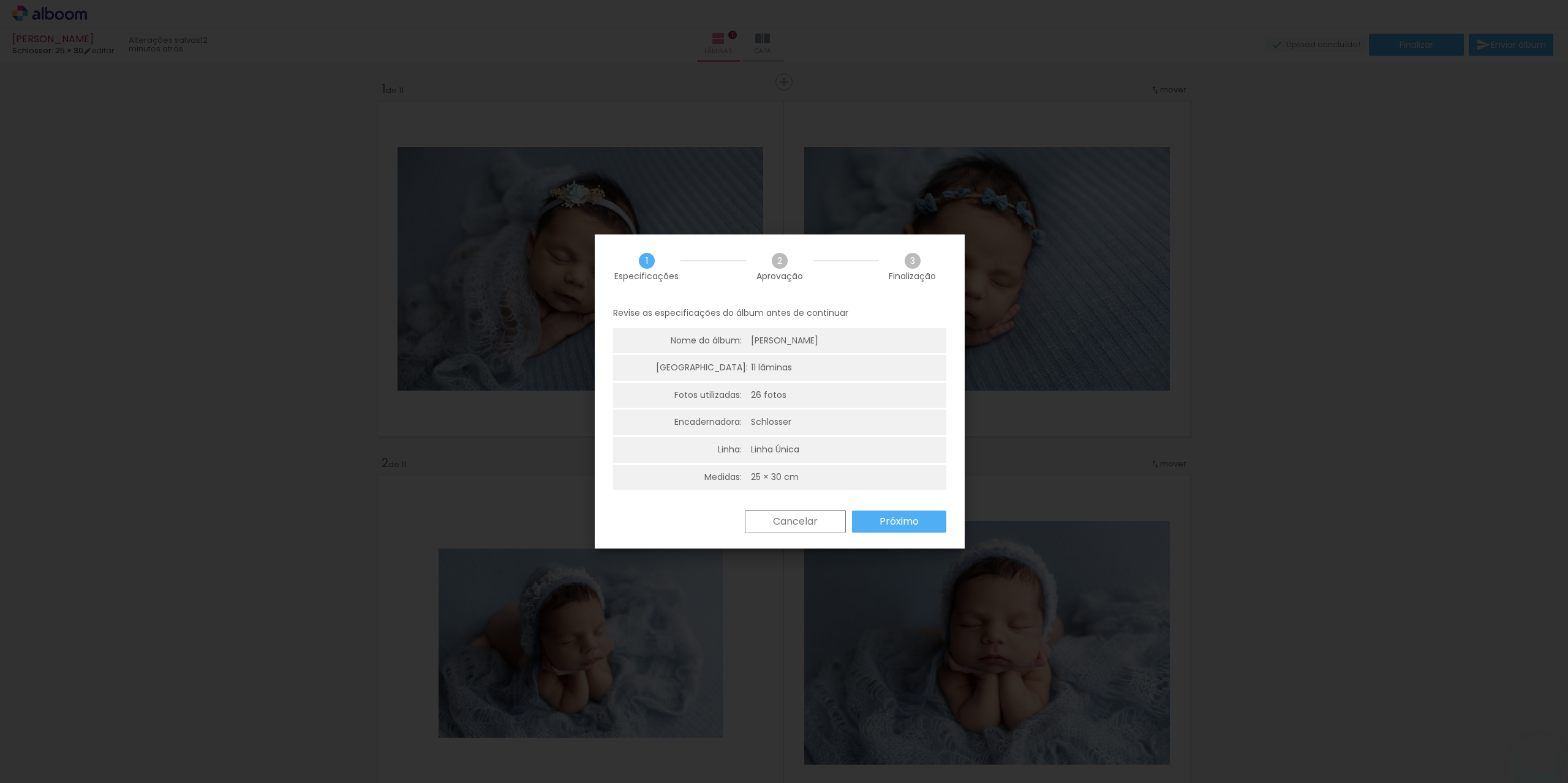
click at [911, 529] on paper-button "Próximo" at bounding box center [899, 522] width 94 height 22
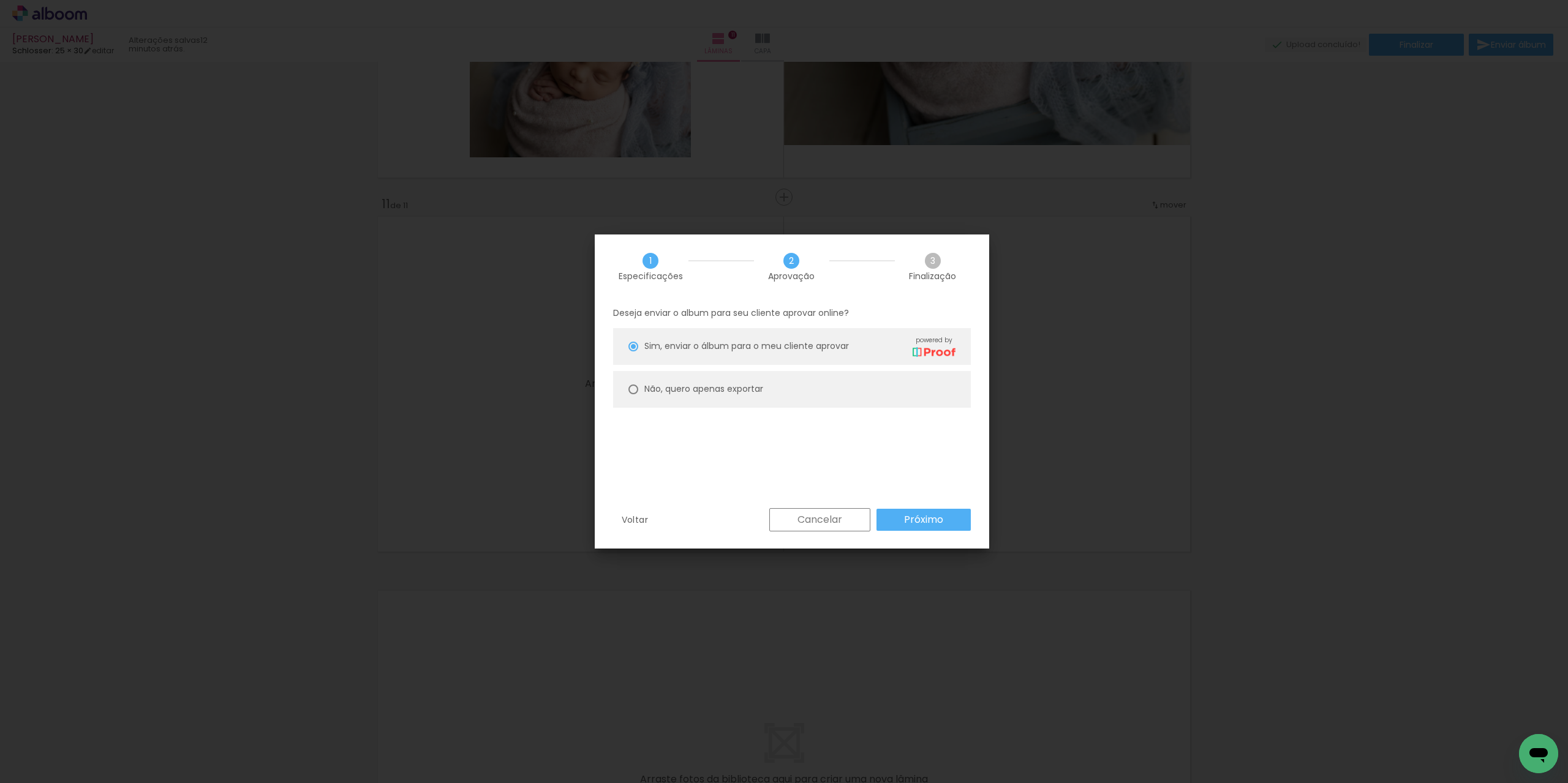
click at [626, 393] on paper-radio-button "Não, quero apenas exportar" at bounding box center [792, 390] width 358 height 37
type paper-radio-button "on"
click at [0, 0] on slot "Próximo" at bounding box center [0, 0] width 0 height 0
type input "Alta, 300 DPI"
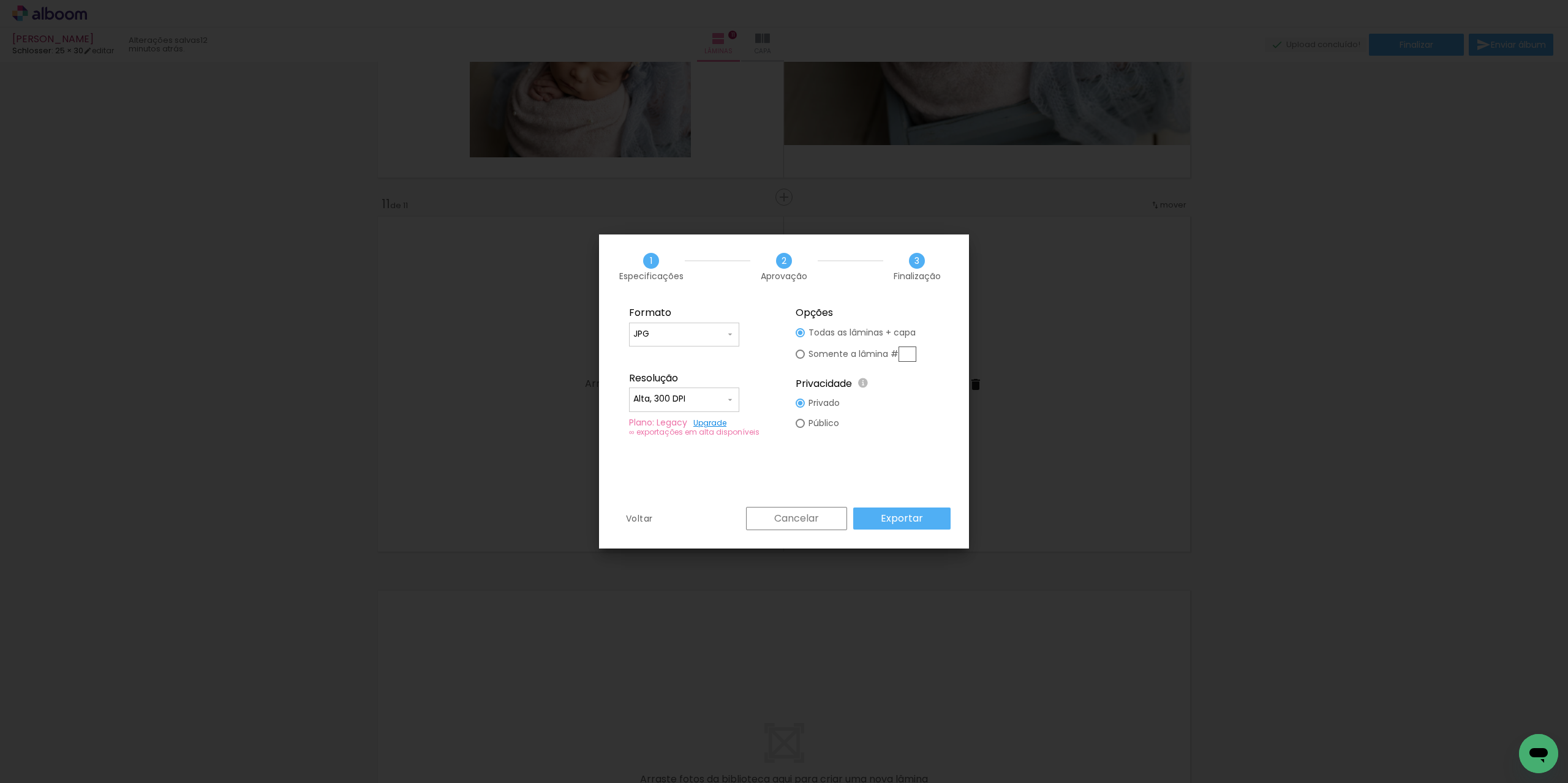
click at [657, 336] on input "JPG" at bounding box center [679, 334] width 92 height 13
click at [661, 354] on paper-item "PDF" at bounding box center [684, 356] width 110 height 24
type input "PDF"
click at [670, 398] on input "Alta, 300 DPI" at bounding box center [679, 399] width 92 height 13
click at [673, 417] on paper-item "Baixa" at bounding box center [684, 421] width 110 height 24
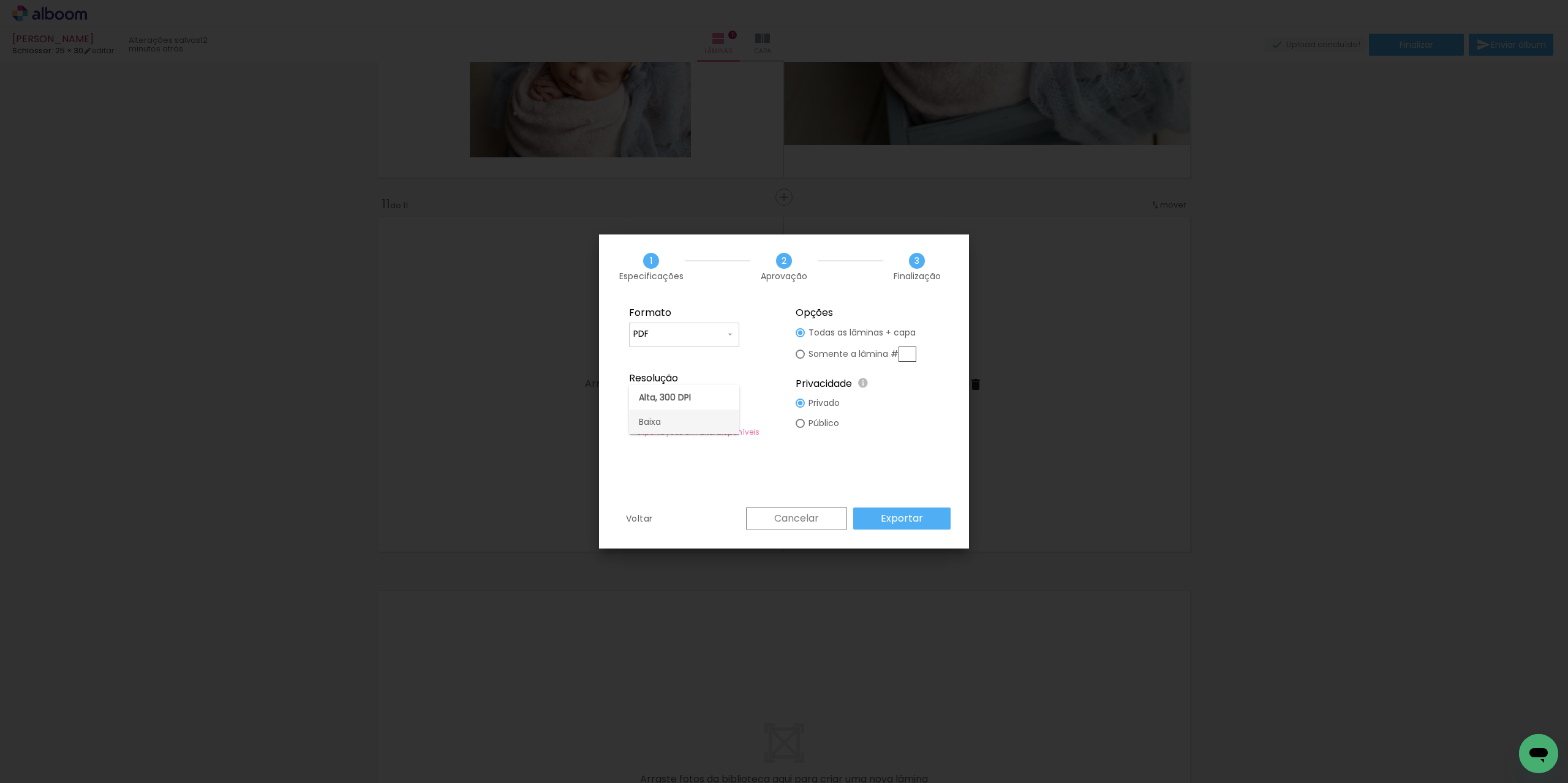
type input "Baixa"
click at [892, 508] on paper-button "Exportar" at bounding box center [902, 519] width 97 height 22
